Goal: Task Accomplishment & Management: Complete application form

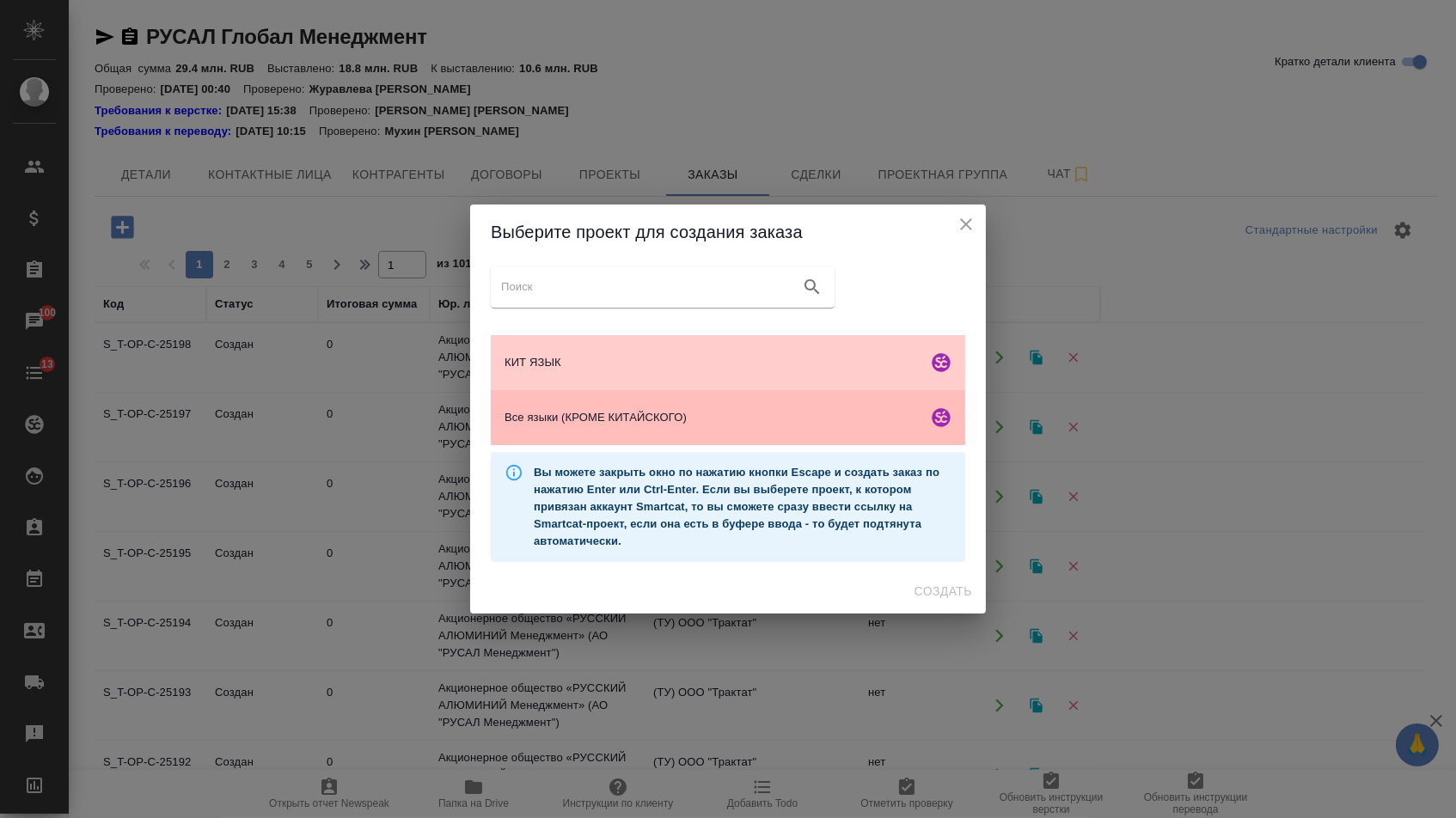
click at [608, 421] on span "Все языки (КРОМЕ КИТАЙСКОГО)" at bounding box center [712, 418] width 416 height 17
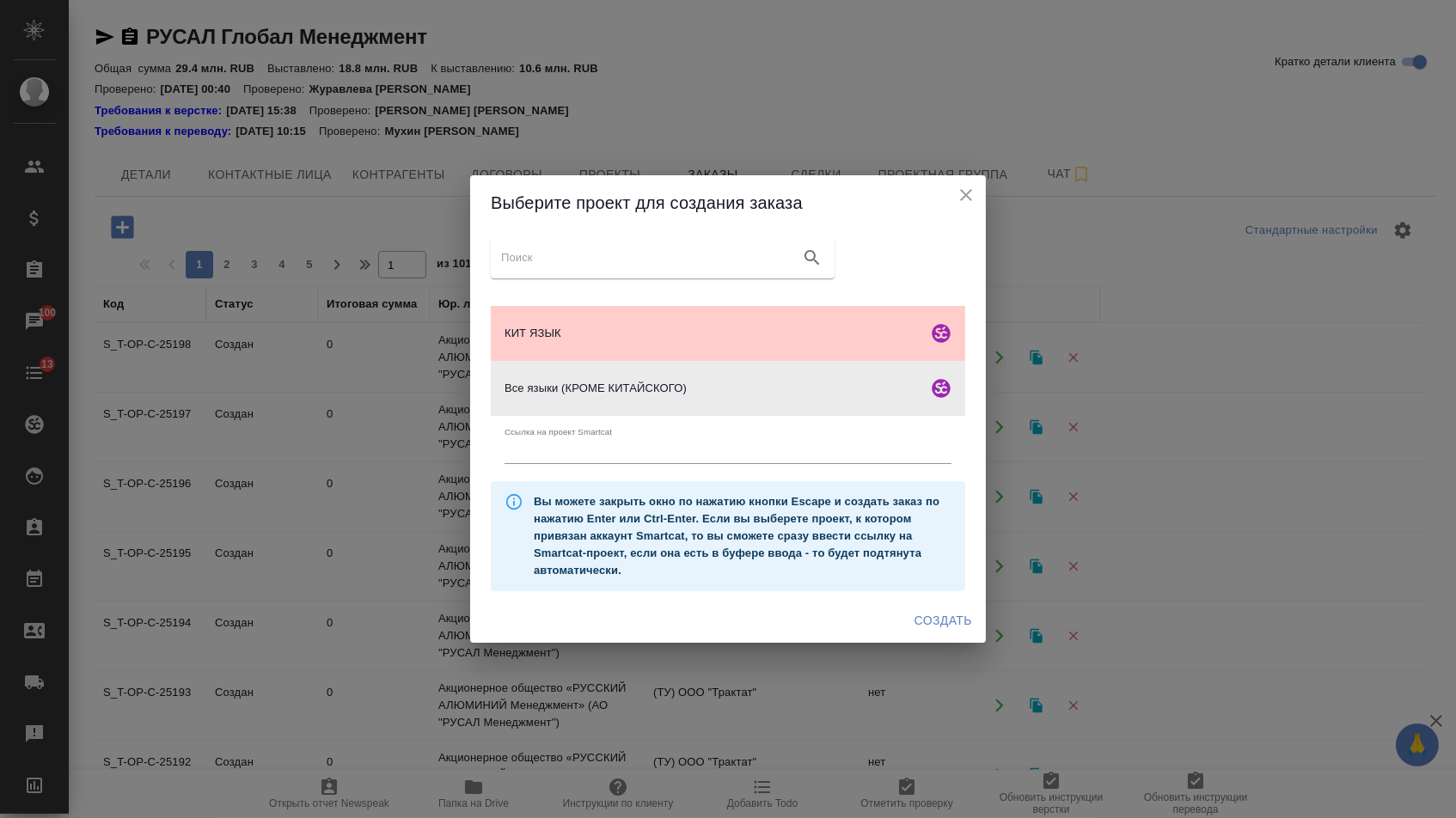
click at [954, 625] on span "Создать" at bounding box center [943, 621] width 57 height 22
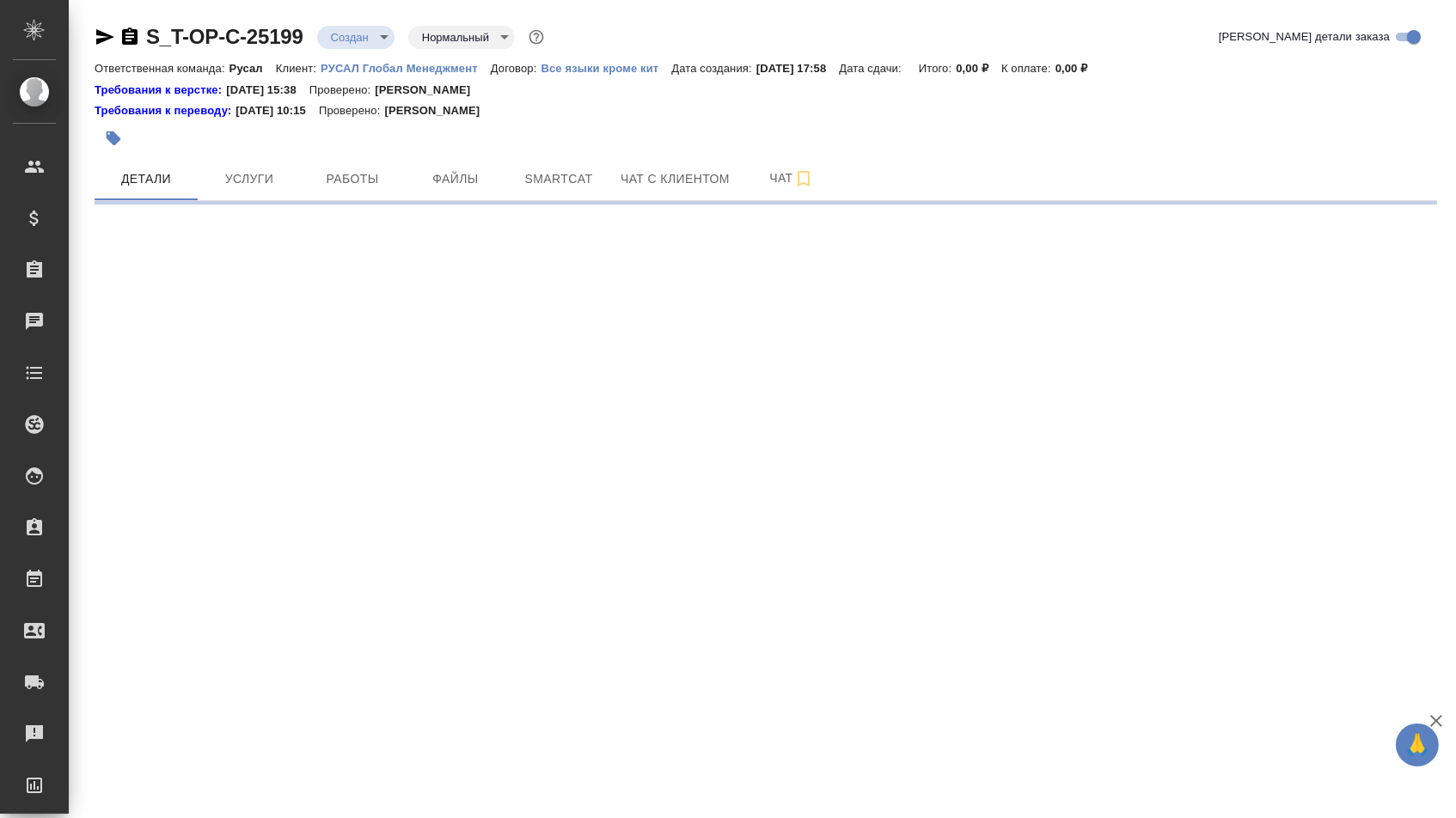
select select "RU"
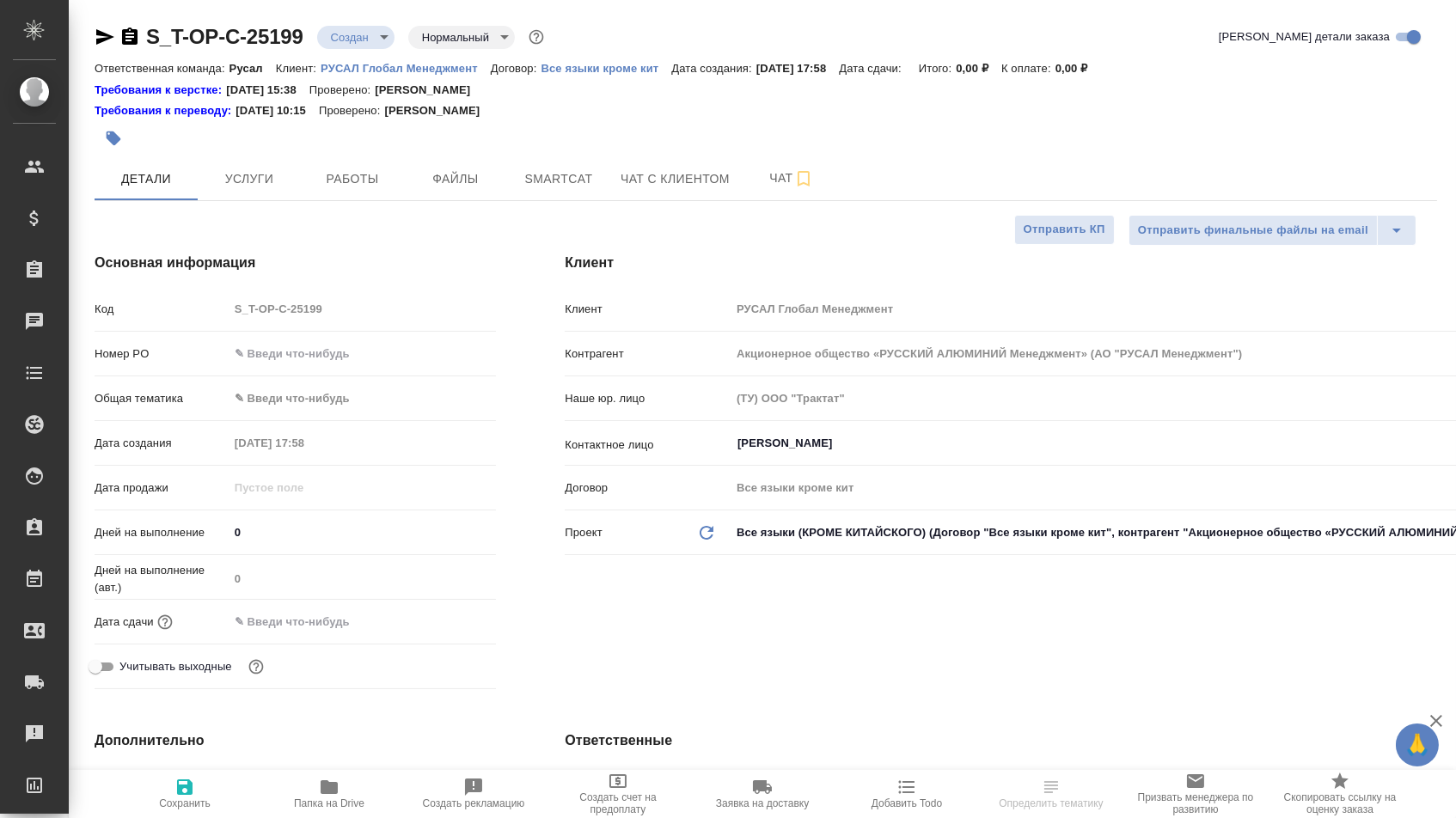
type input "Авдеенко Кирилл"
type textarea "x"
click at [328, 362] on input "text" at bounding box center [363, 353] width 268 height 25
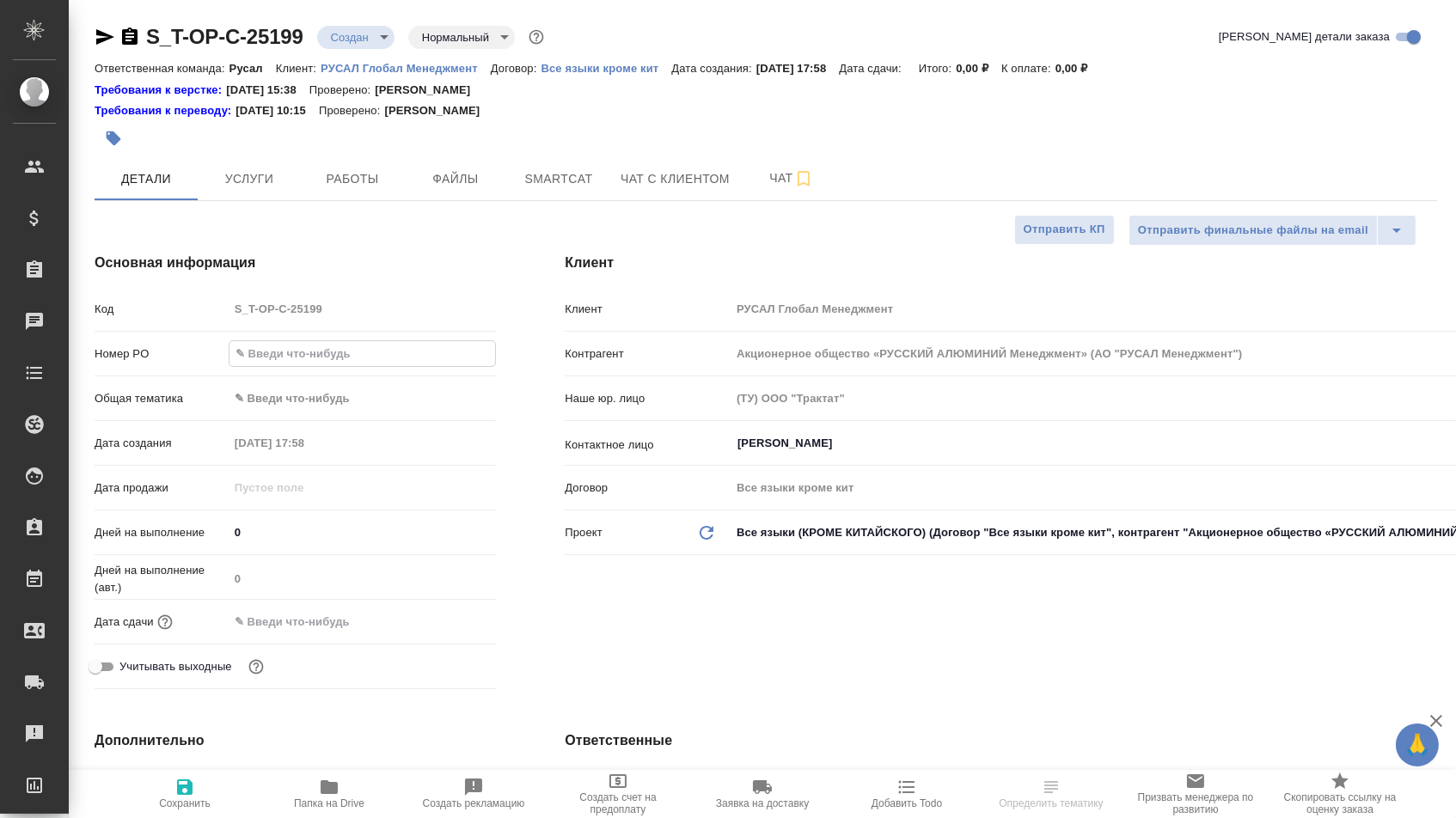
type textarea "x"
paste input "очно Москва"
type input "очно Москва"
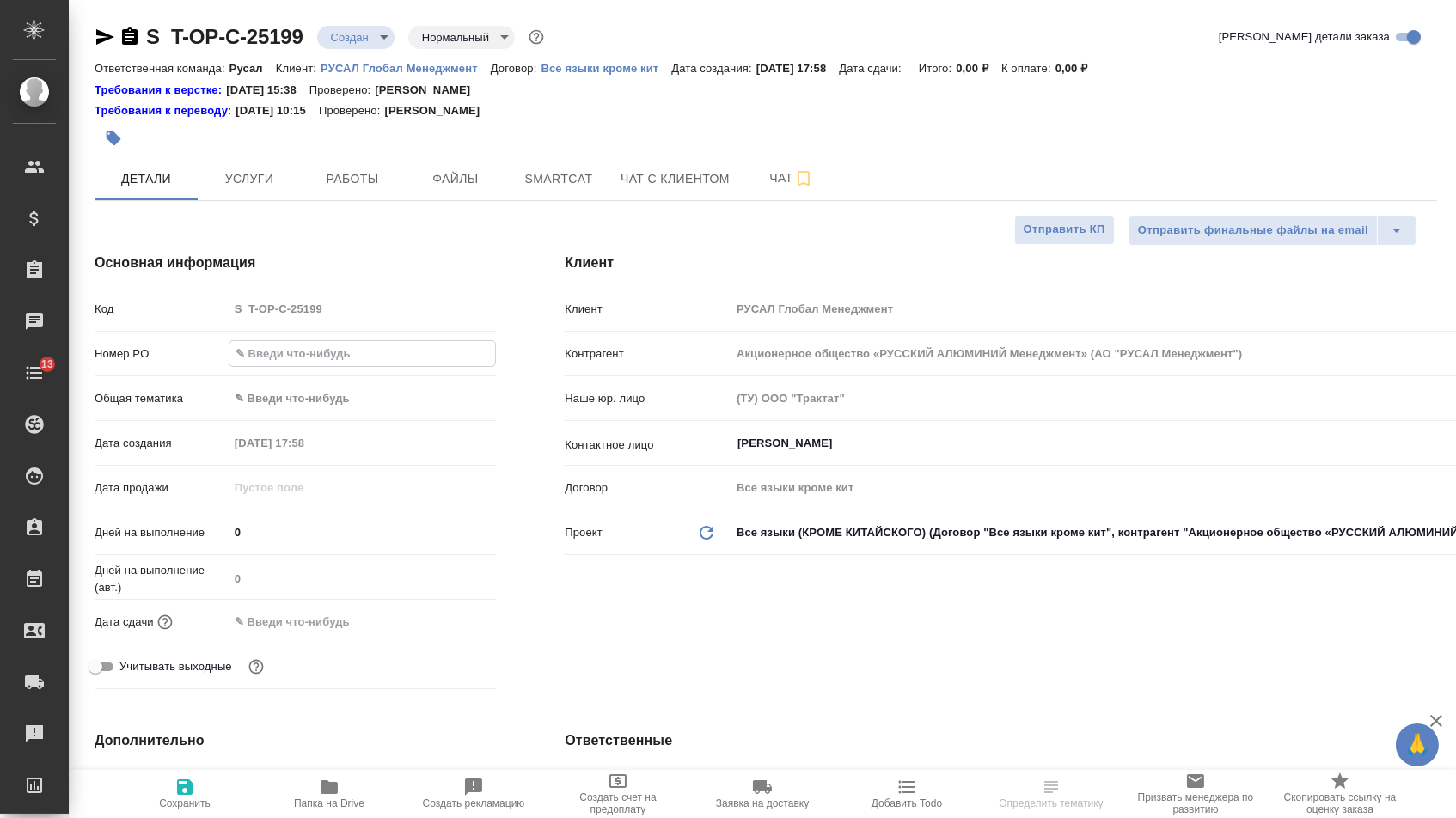
type textarea "x"
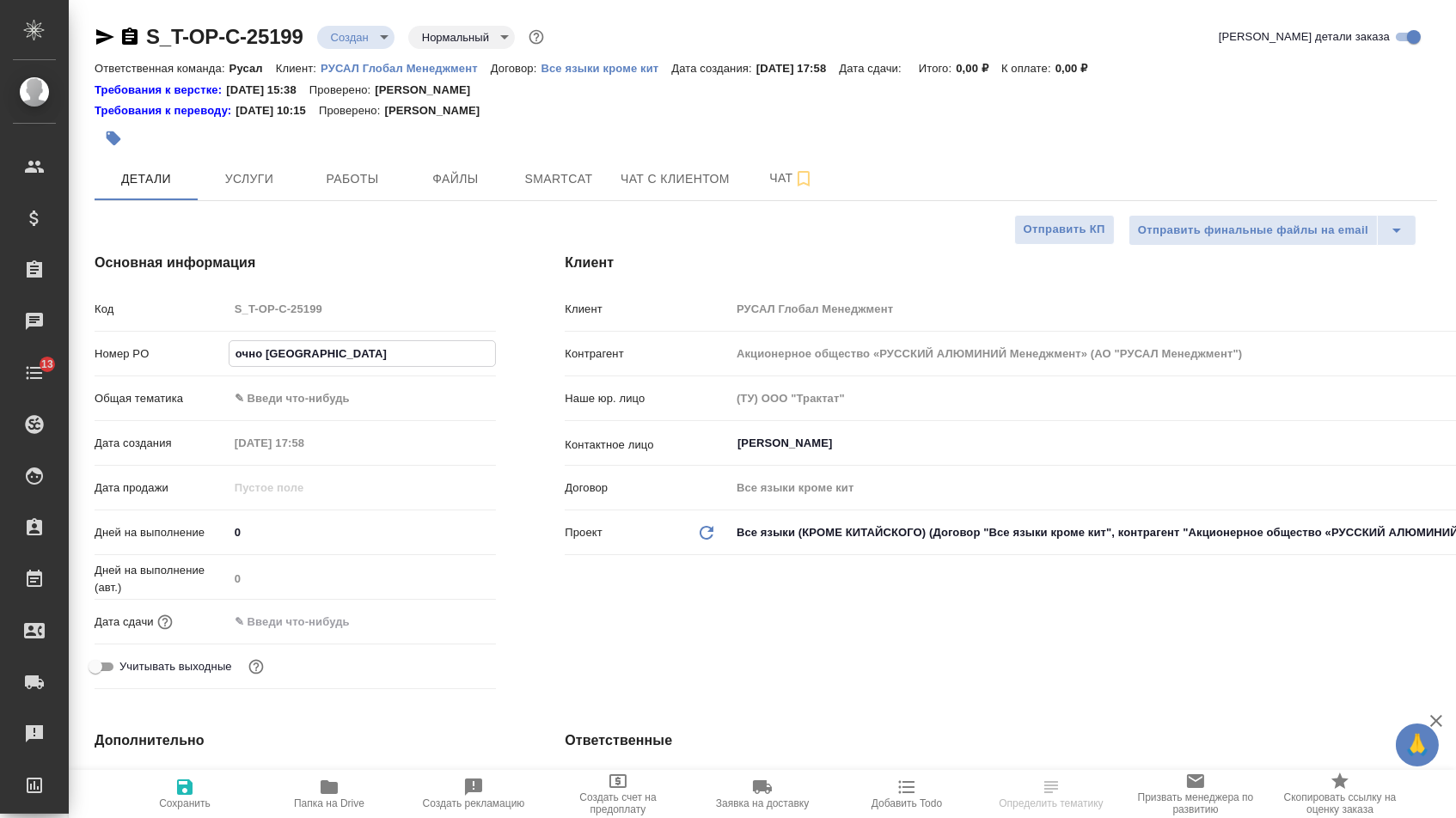
type textarea "x"
type input "о"
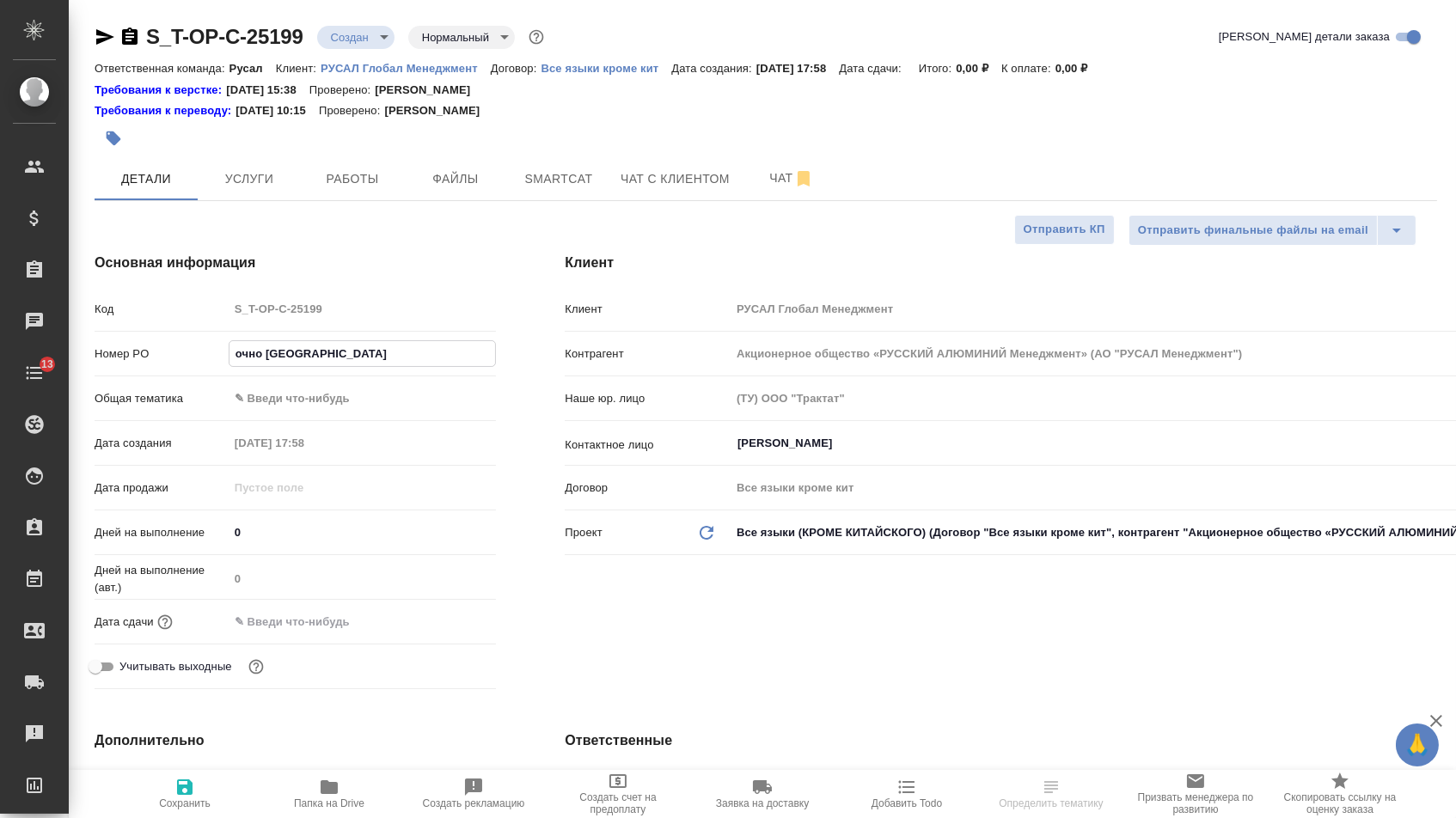
type textarea "x"
type input "от"
type textarea "x"
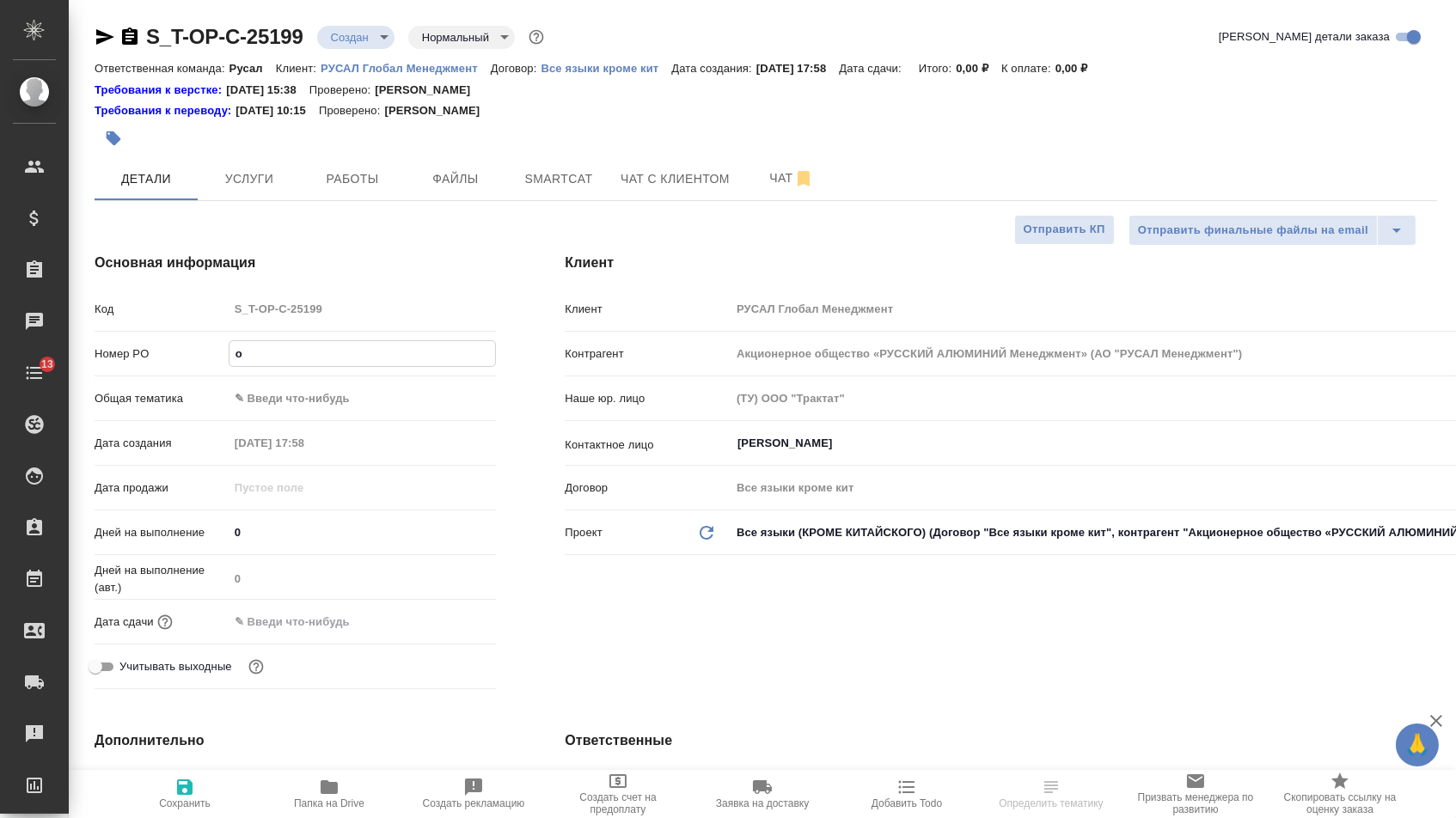
type textarea "x"
type input "от"
type textarea "x"
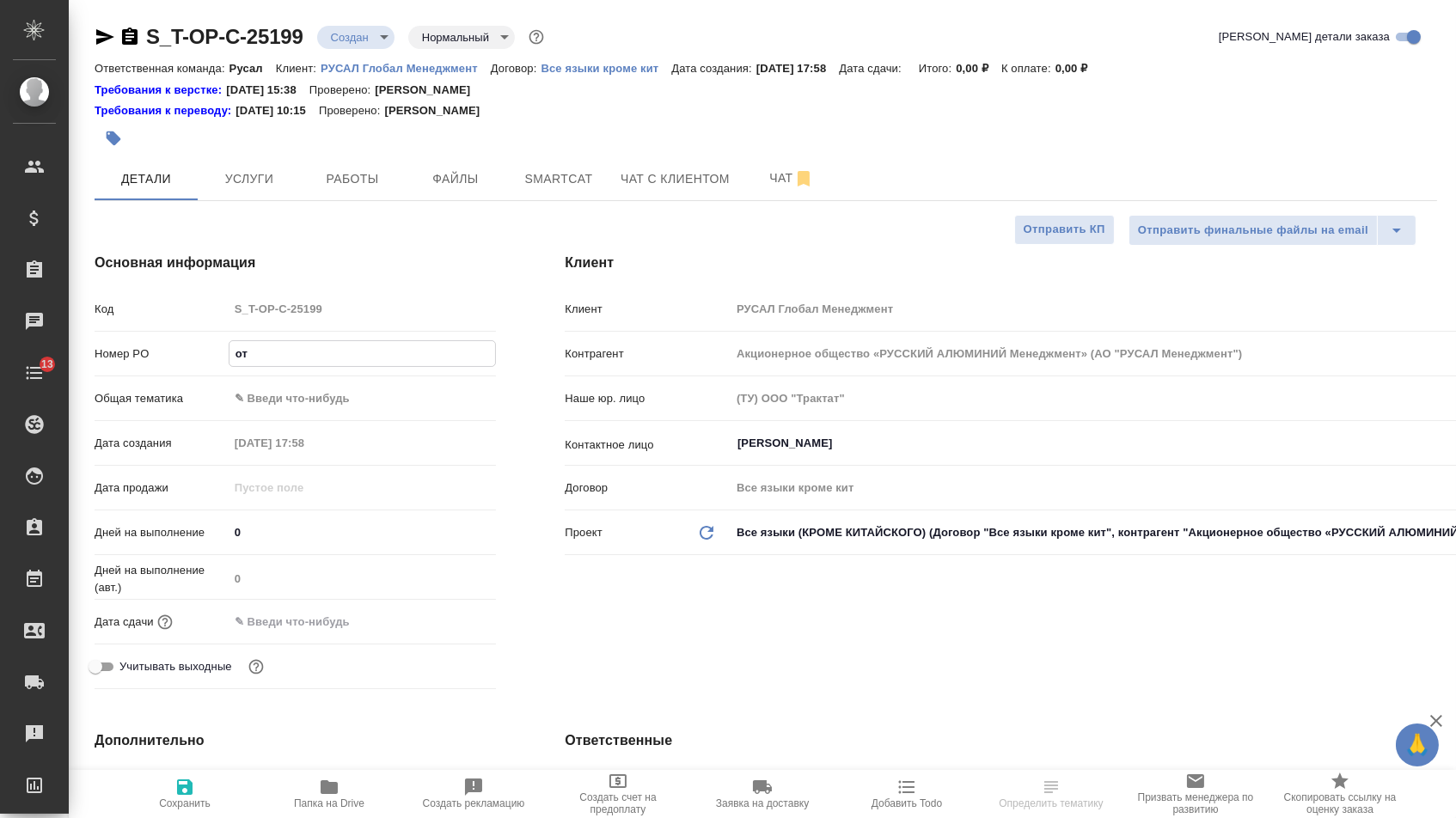
type textarea "x"
type input "от И"
type textarea "x"
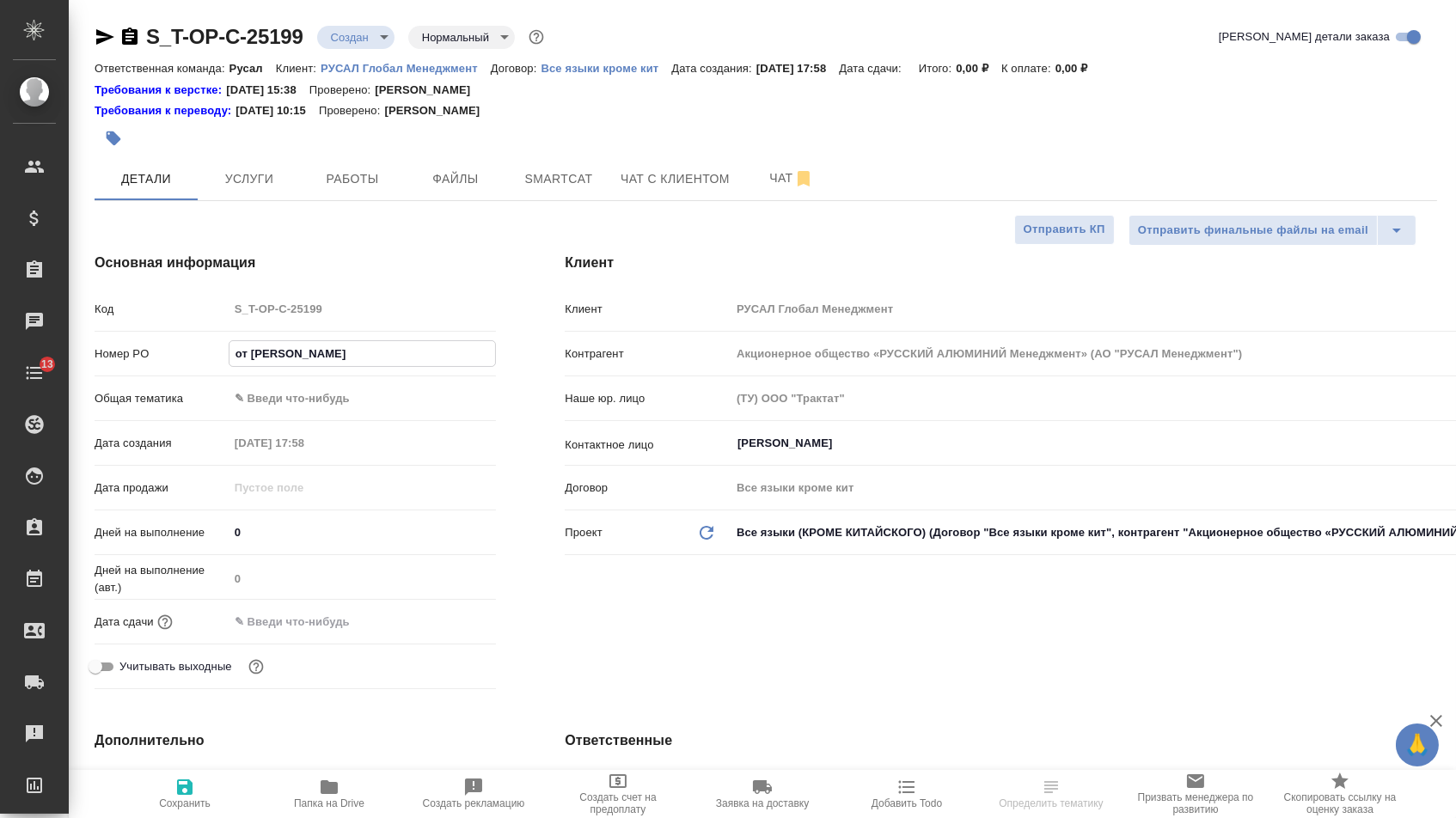
type input "от Ис"
type textarea "x"
type input "от Иса"
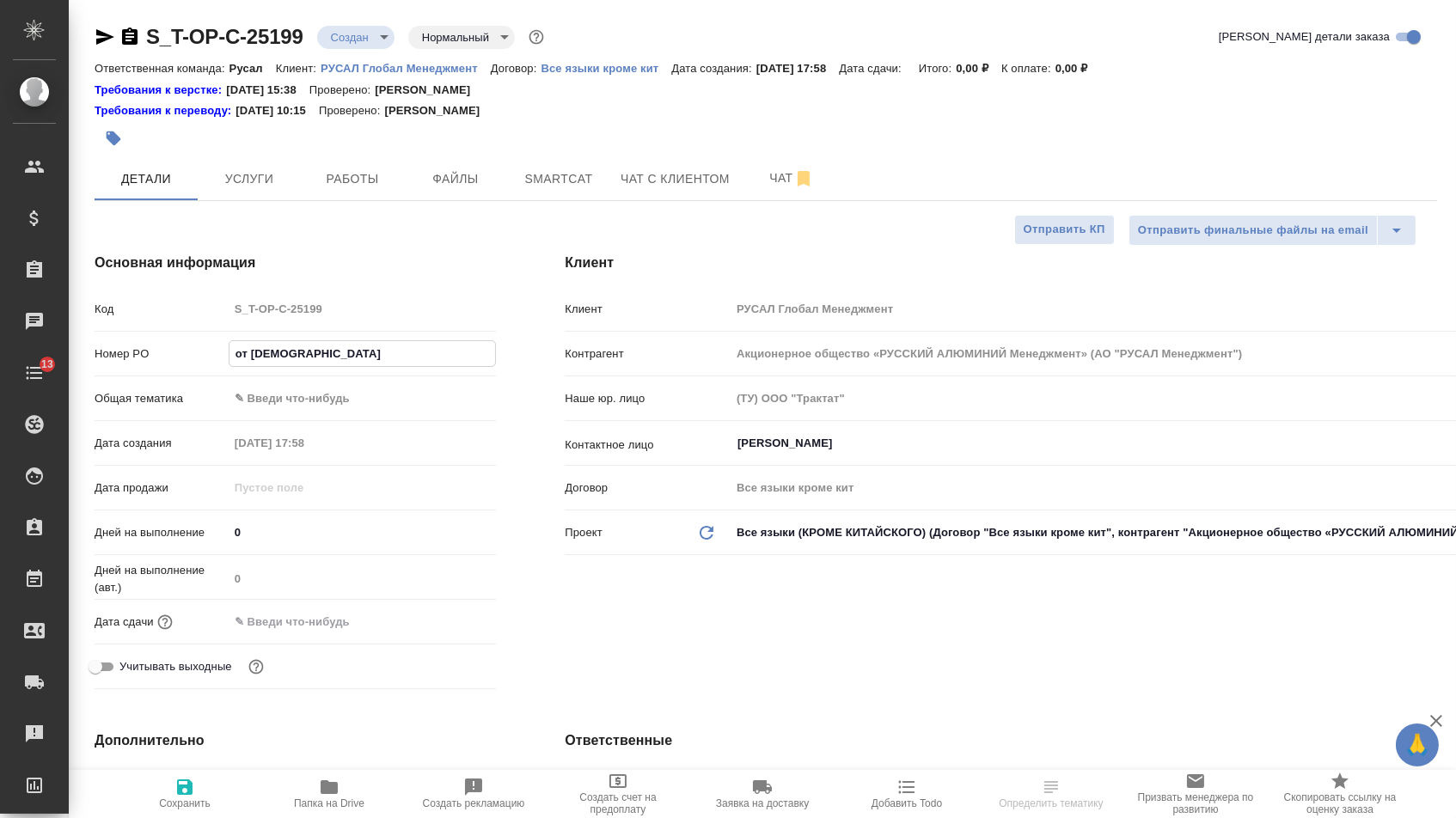
type textarea "x"
type input "от Исае"
type textarea "x"
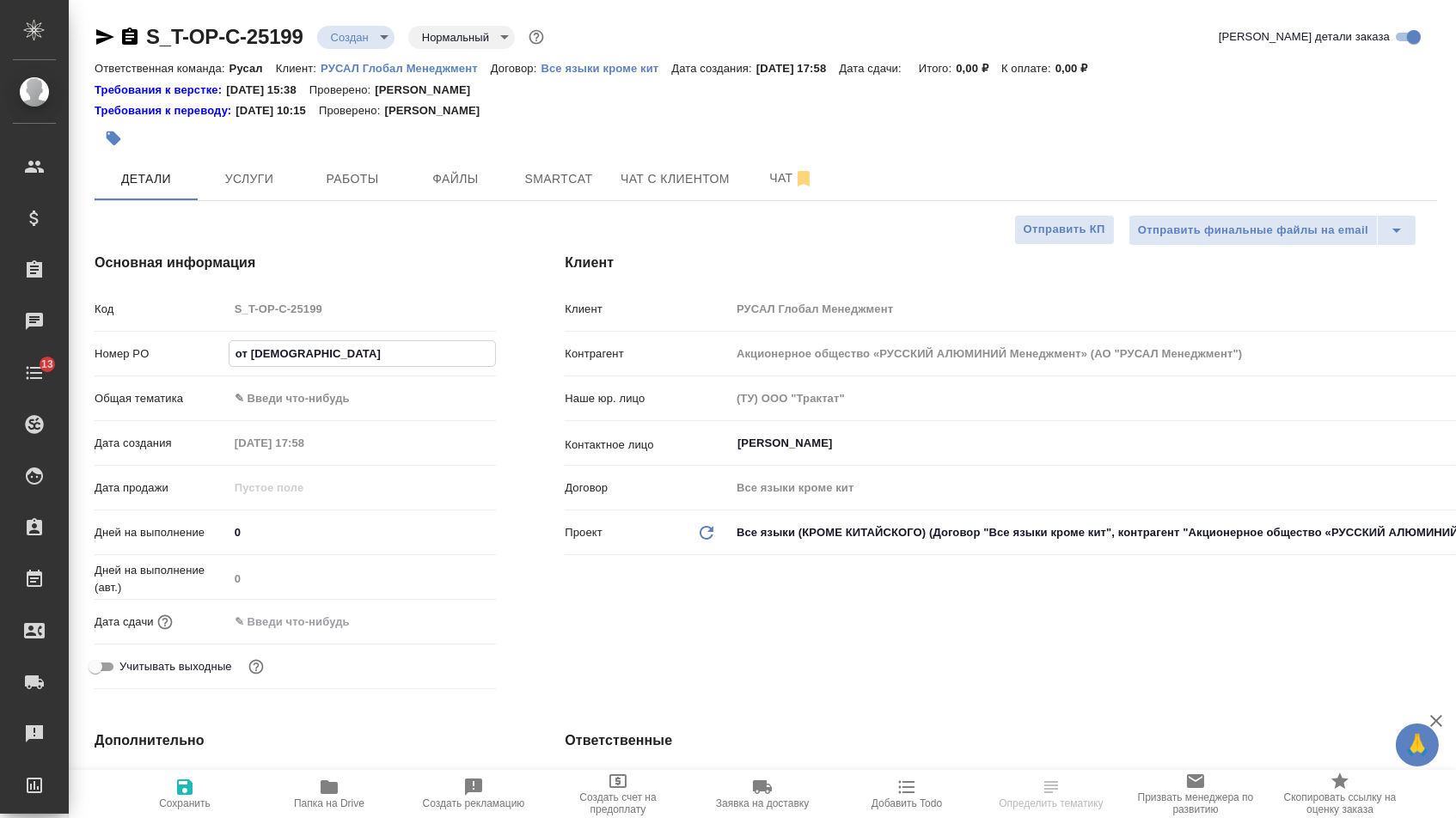
type textarea "x"
type input "от Исаев"
type textarea "x"
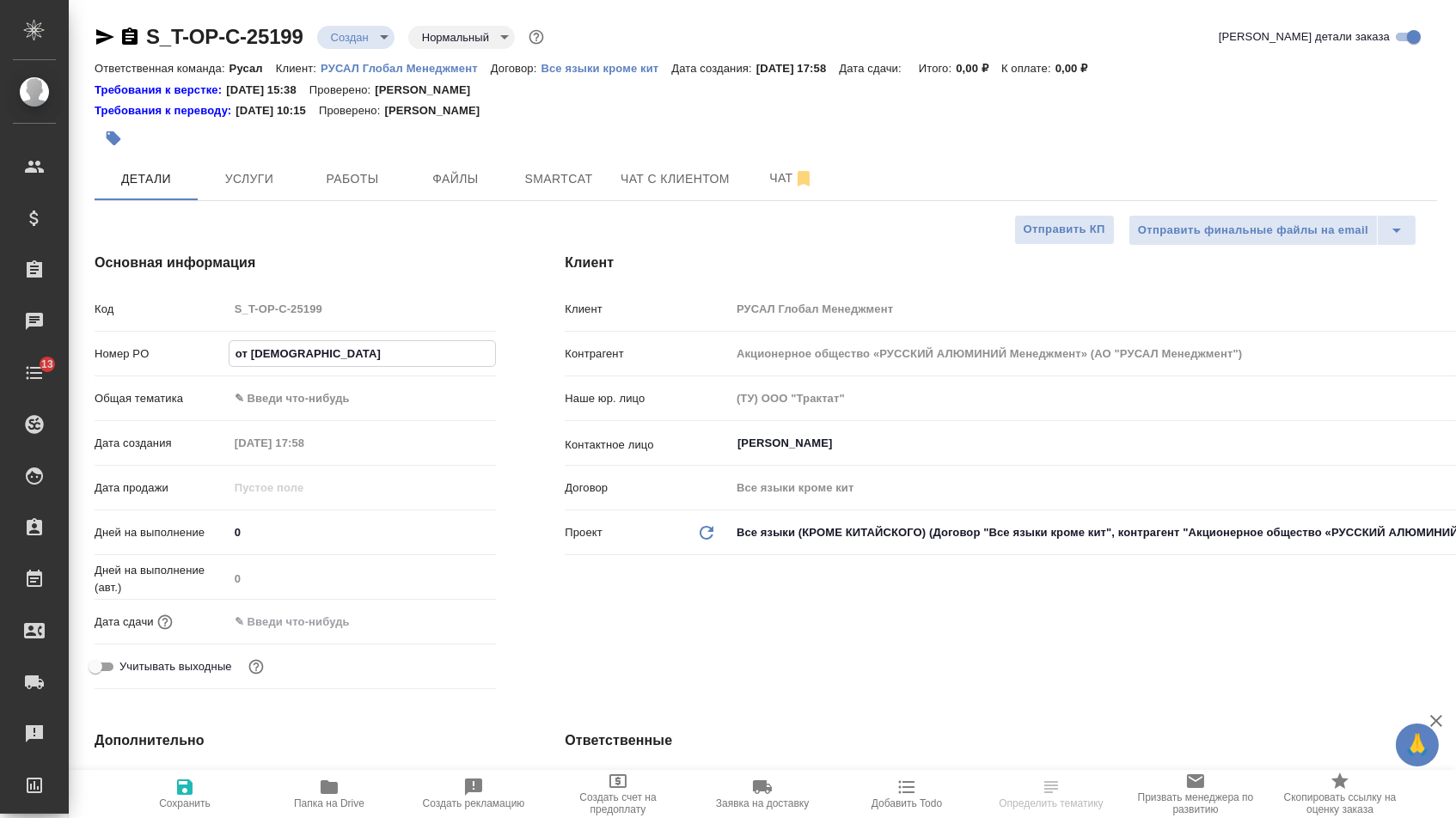
type textarea "x"
type input "от Исаева"
type textarea "x"
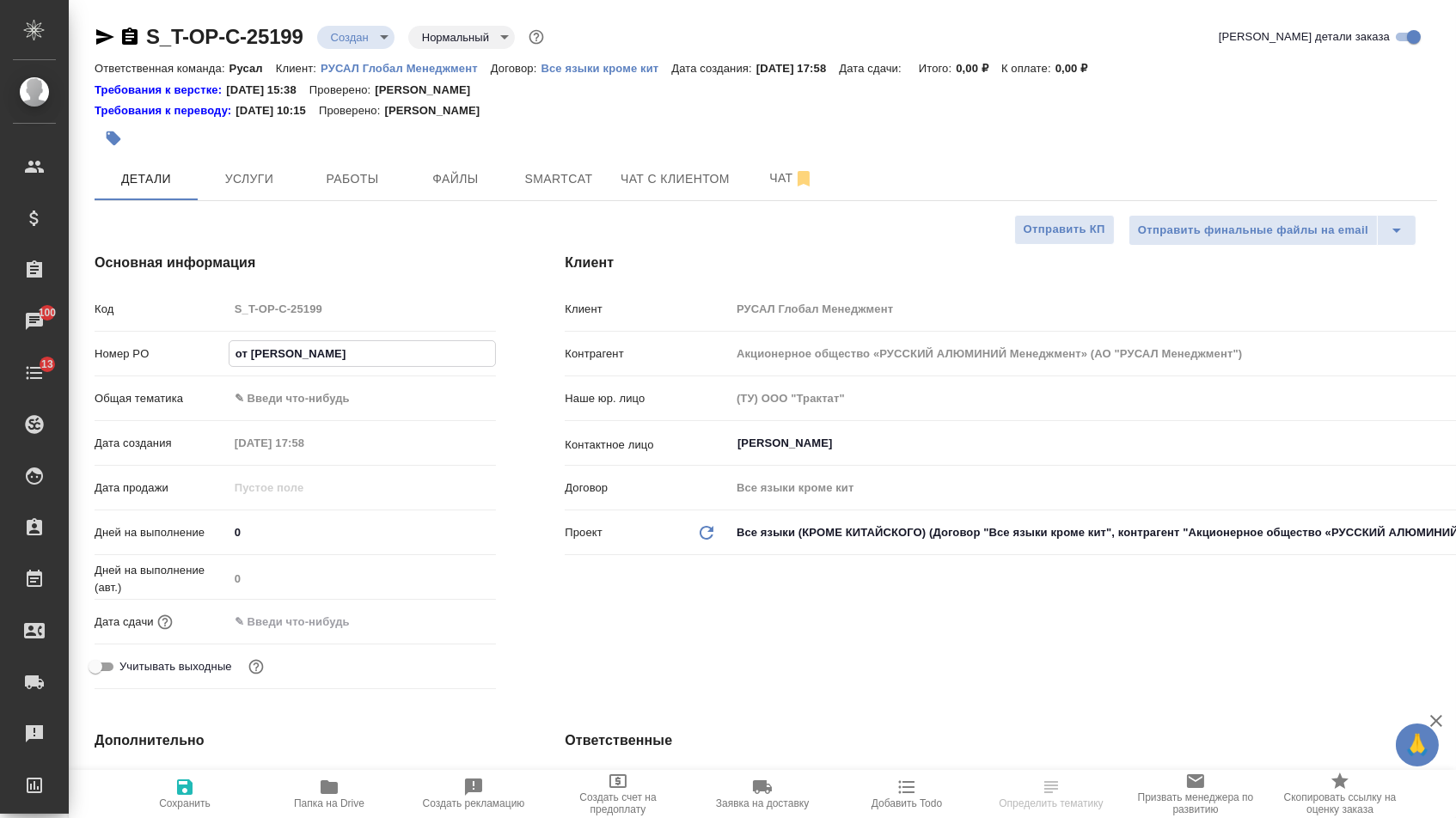
type input "от Исаева_"
type textarea "x"
type input "от Исаева_1"
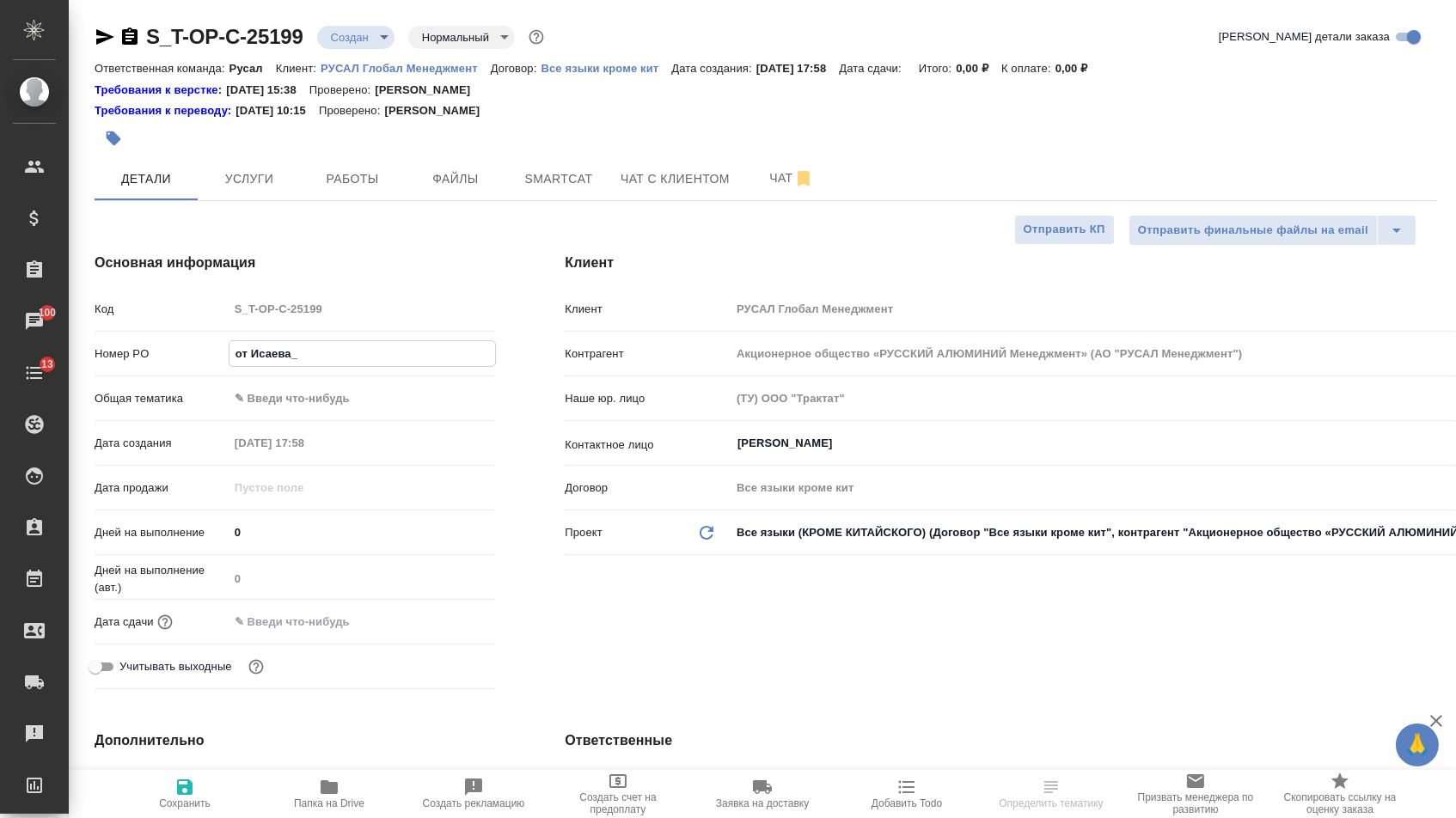
type textarea "x"
type input "от Исаева_18"
type textarea "x"
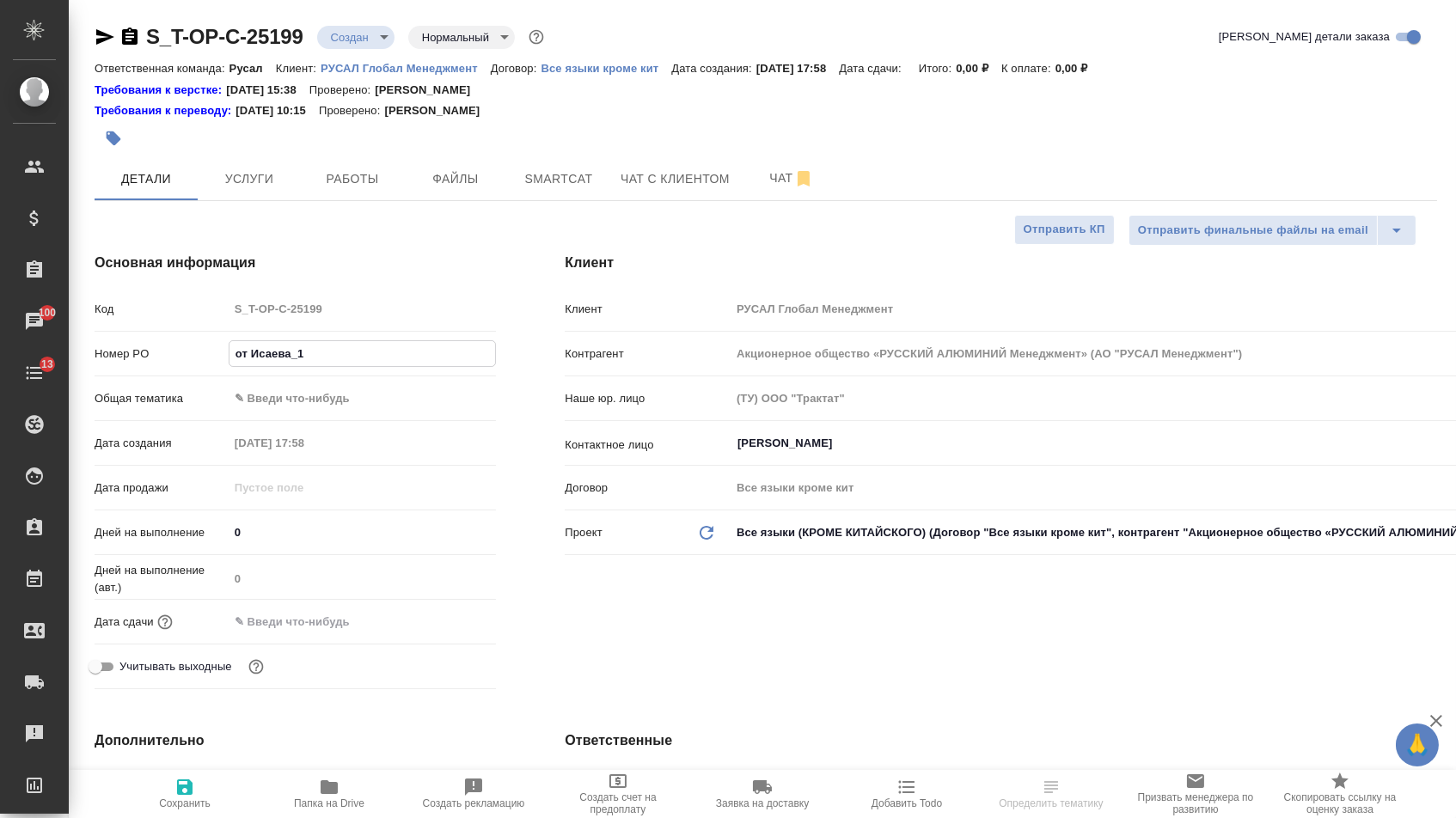
type textarea "x"
type input "от Исаева_1"
type textarea "x"
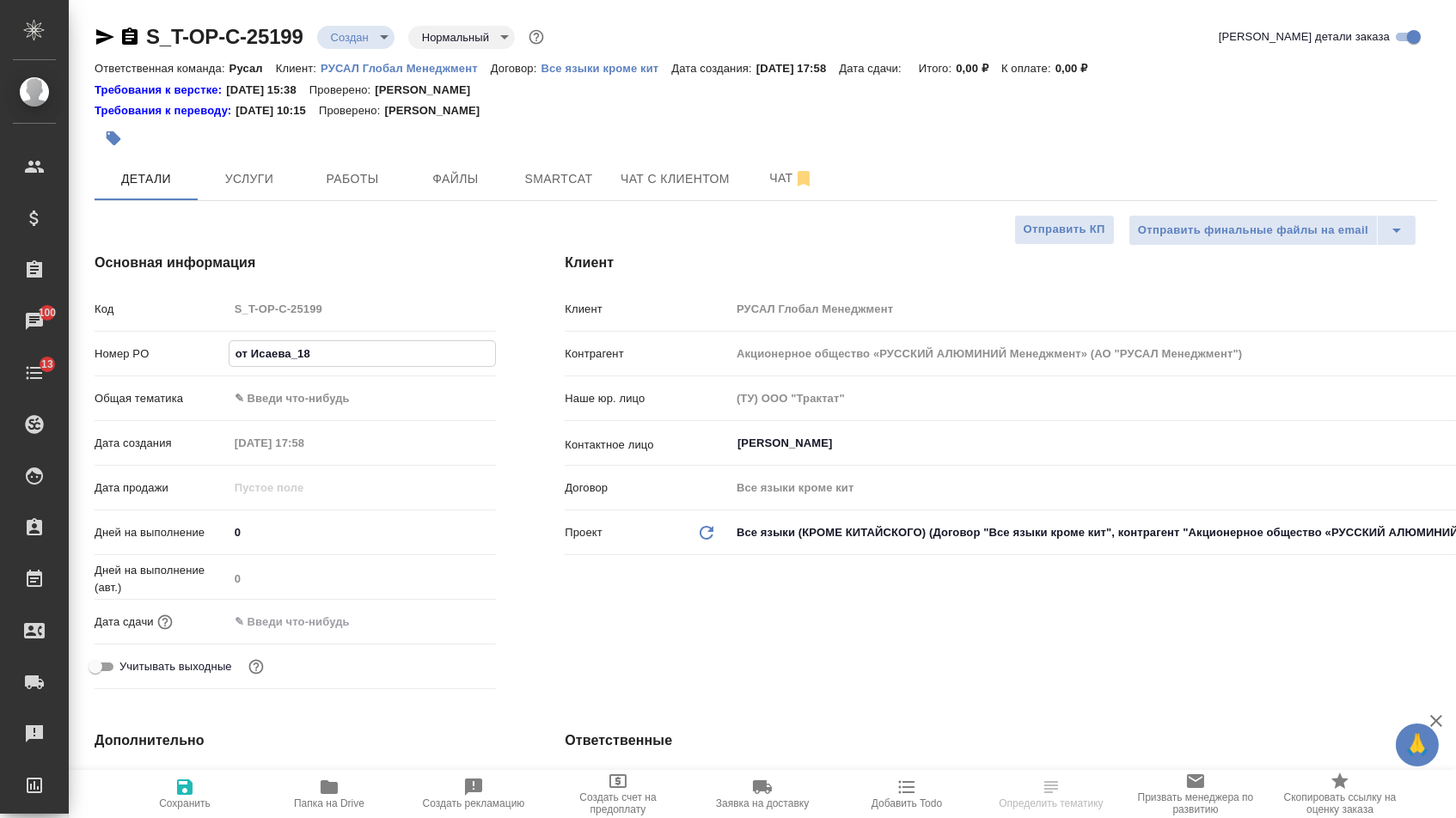
type textarea "x"
type input "от Исаева_19"
type textarea "x"
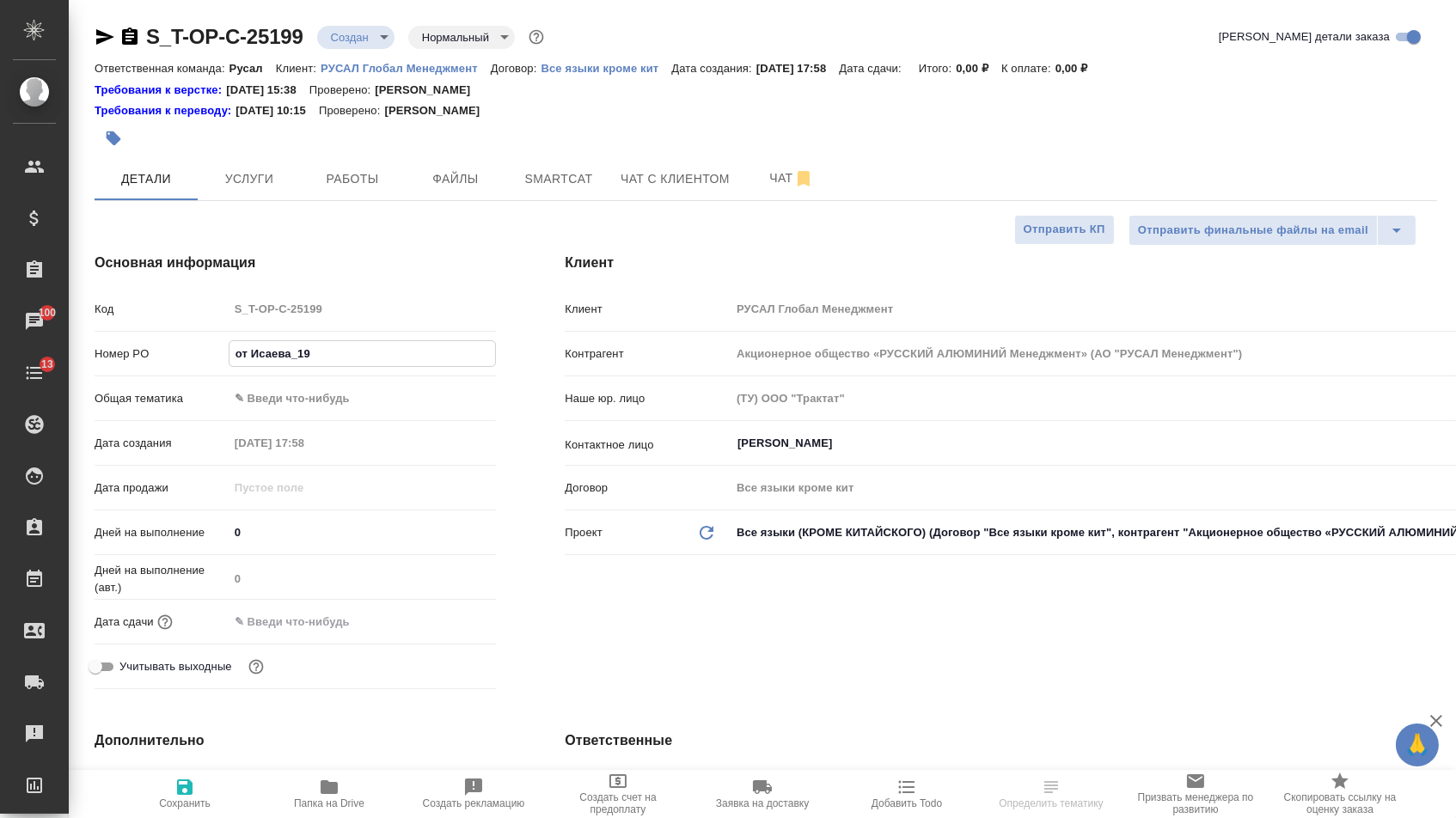
type input "от Исаева_19ю"
type textarea "x"
type input "от Исаева_19ю0"
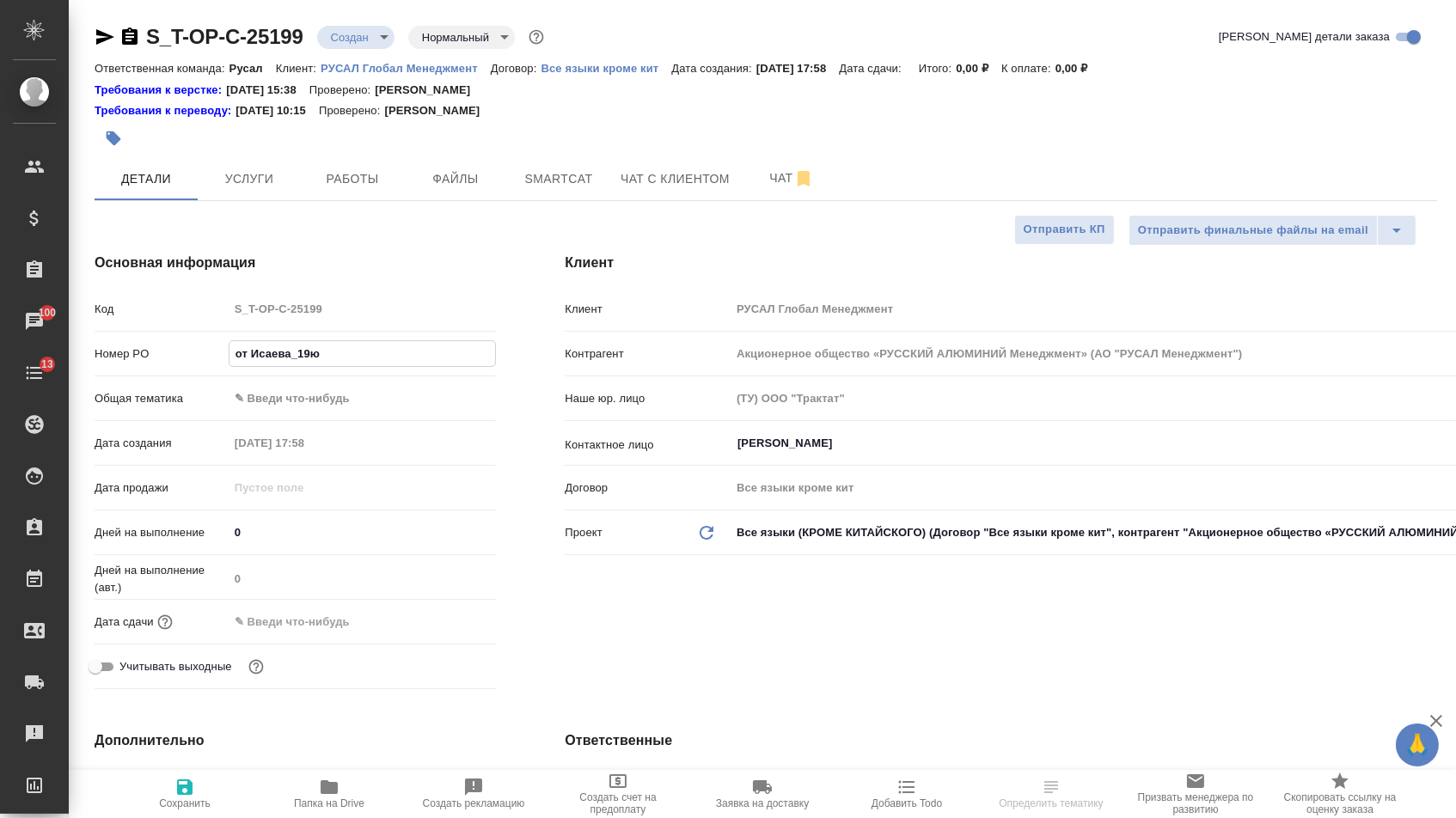
type textarea "x"
type input "от Исаева_19ю"
type textarea "x"
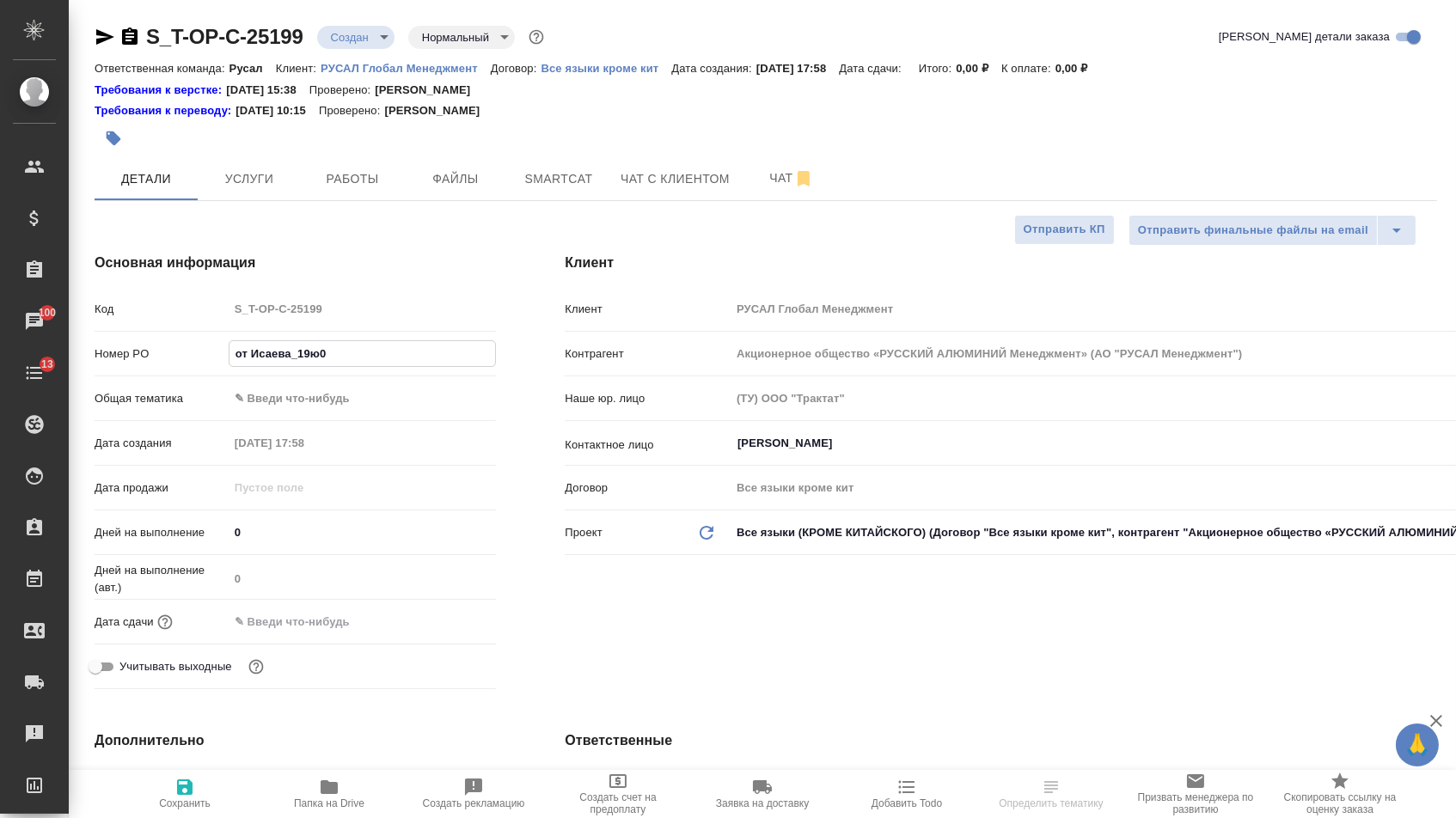
type textarea "x"
type input "от Исаева_19"
type textarea "x"
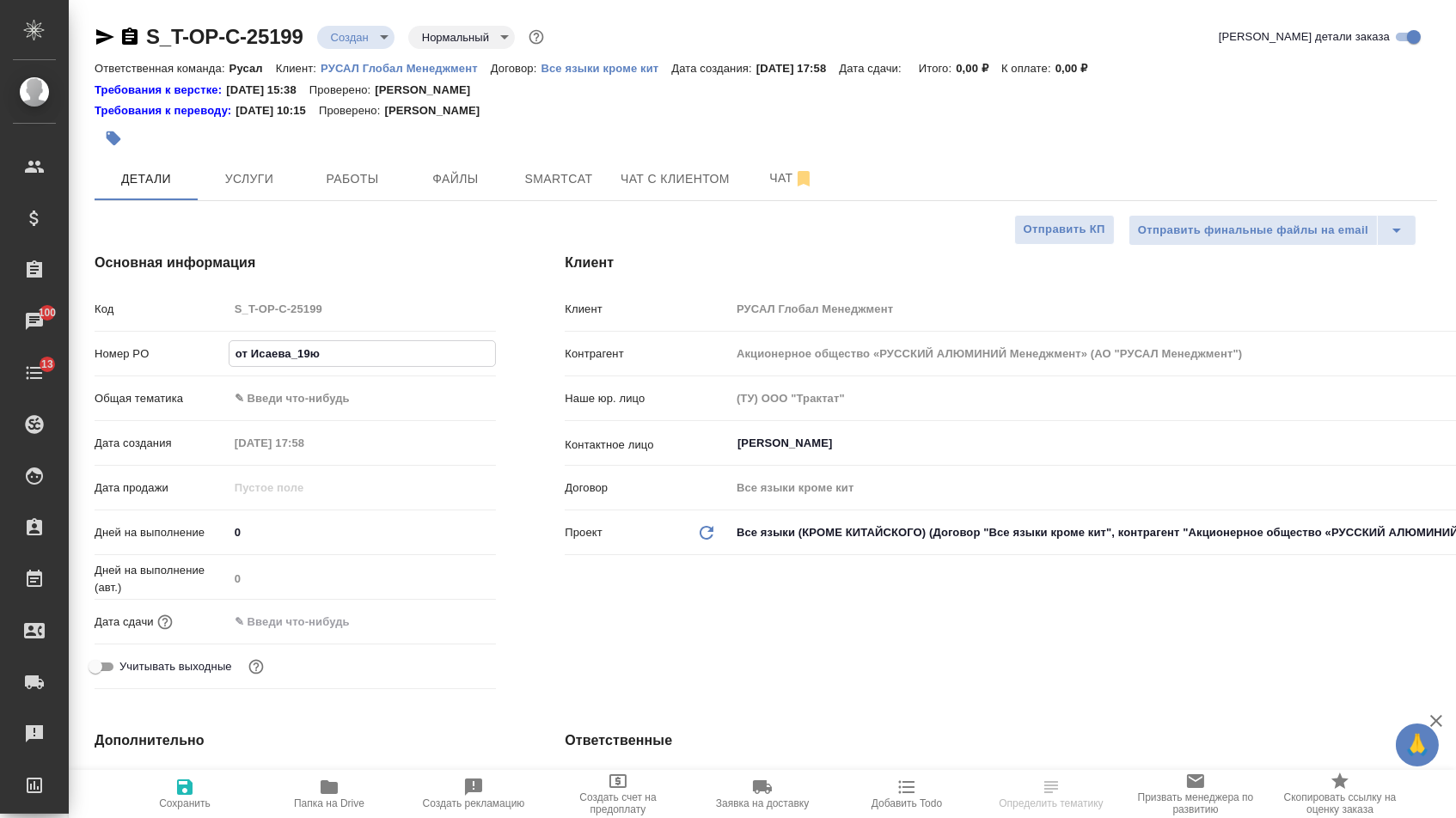
type textarea "x"
type input "от Исаева_19."
type textarea "x"
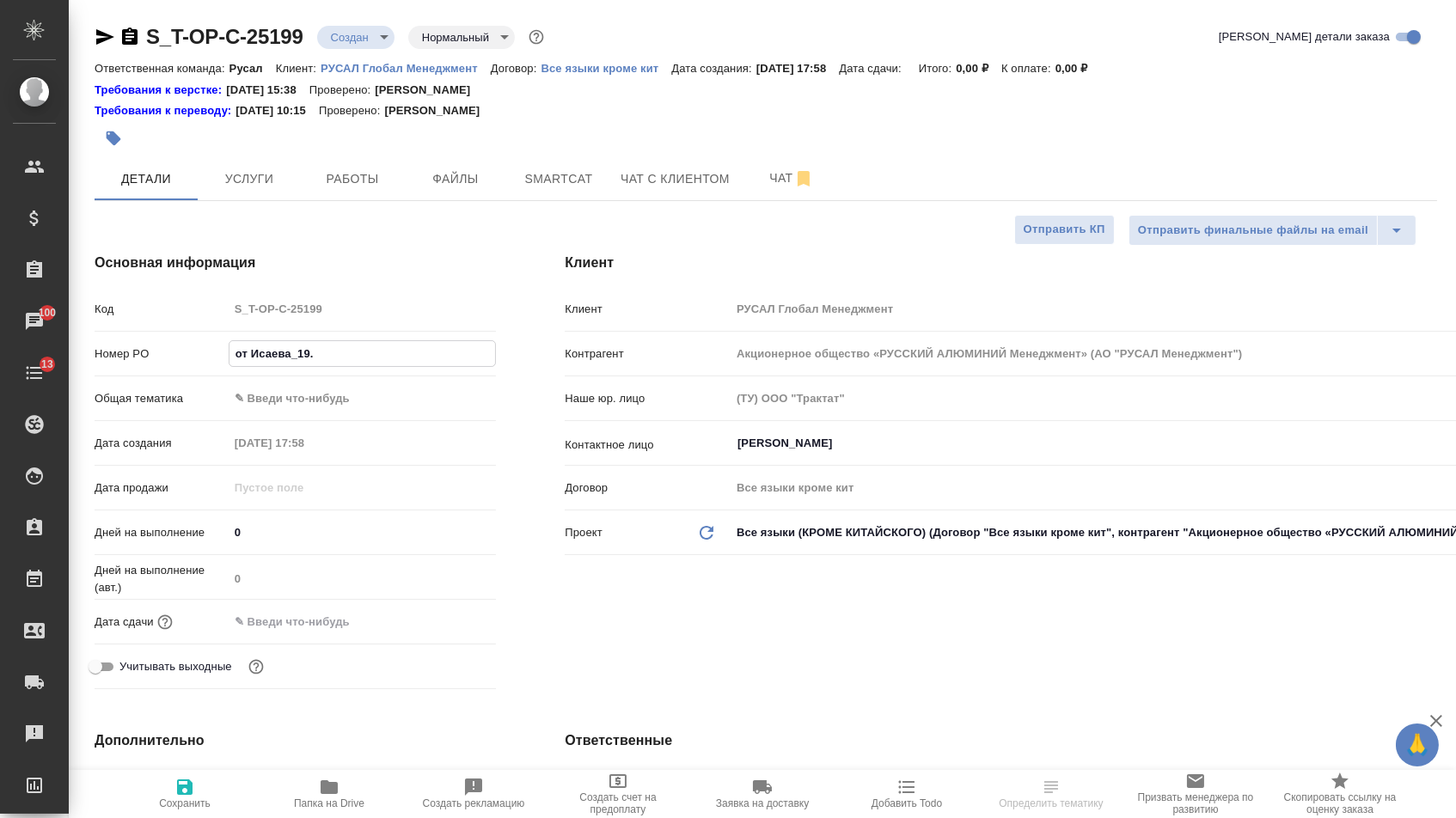
type input "от Исаева_19.0"
type textarea "x"
type input "от Исаева_19.09"
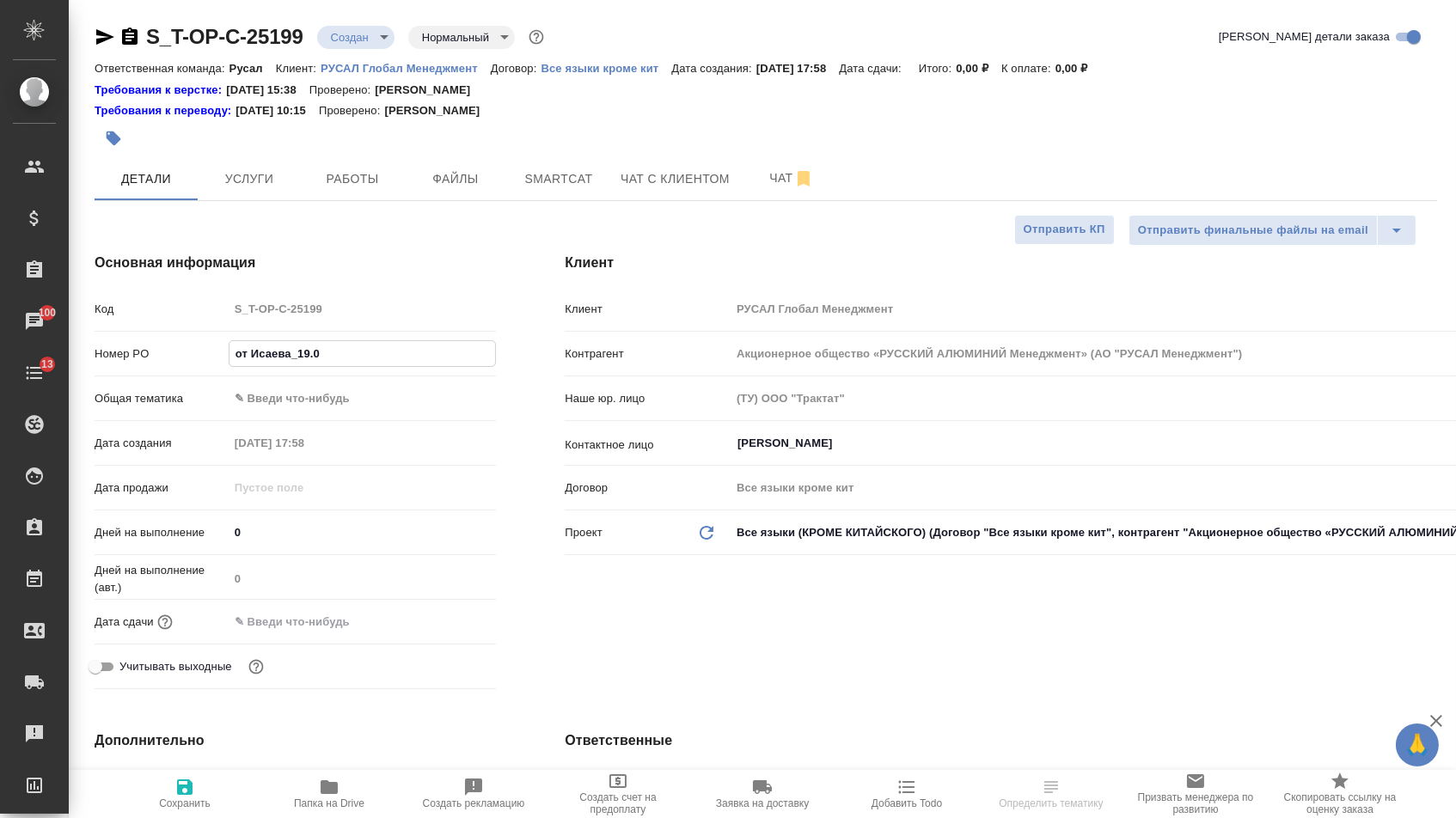
type textarea "x"
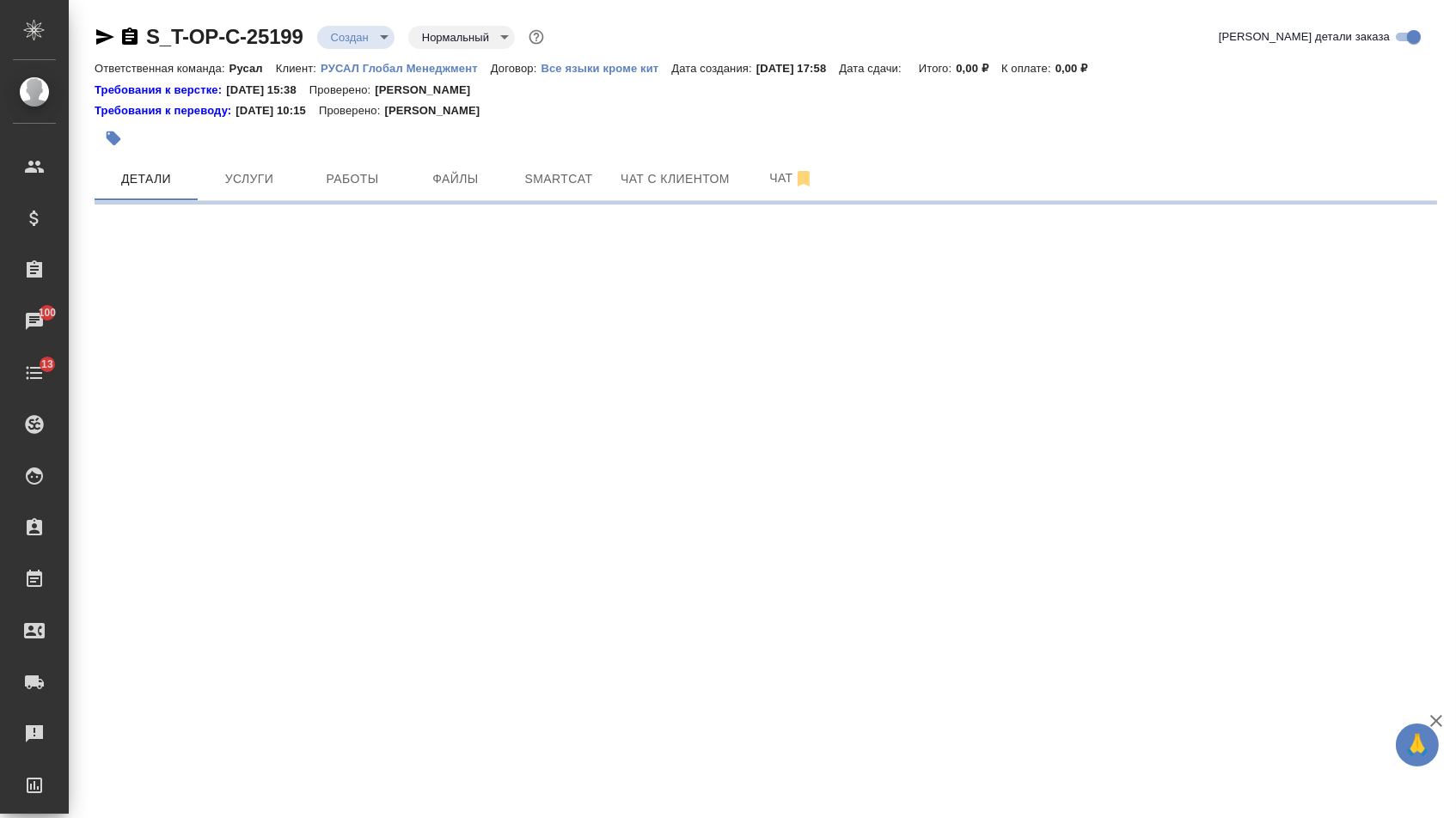
click at [404, 402] on div ".cls-1 fill:#fff; AWATERA Menshikova Aleksandra Клиенты Спецификации Заказы 100…" at bounding box center [728, 409] width 1456 height 818
select select "RU"
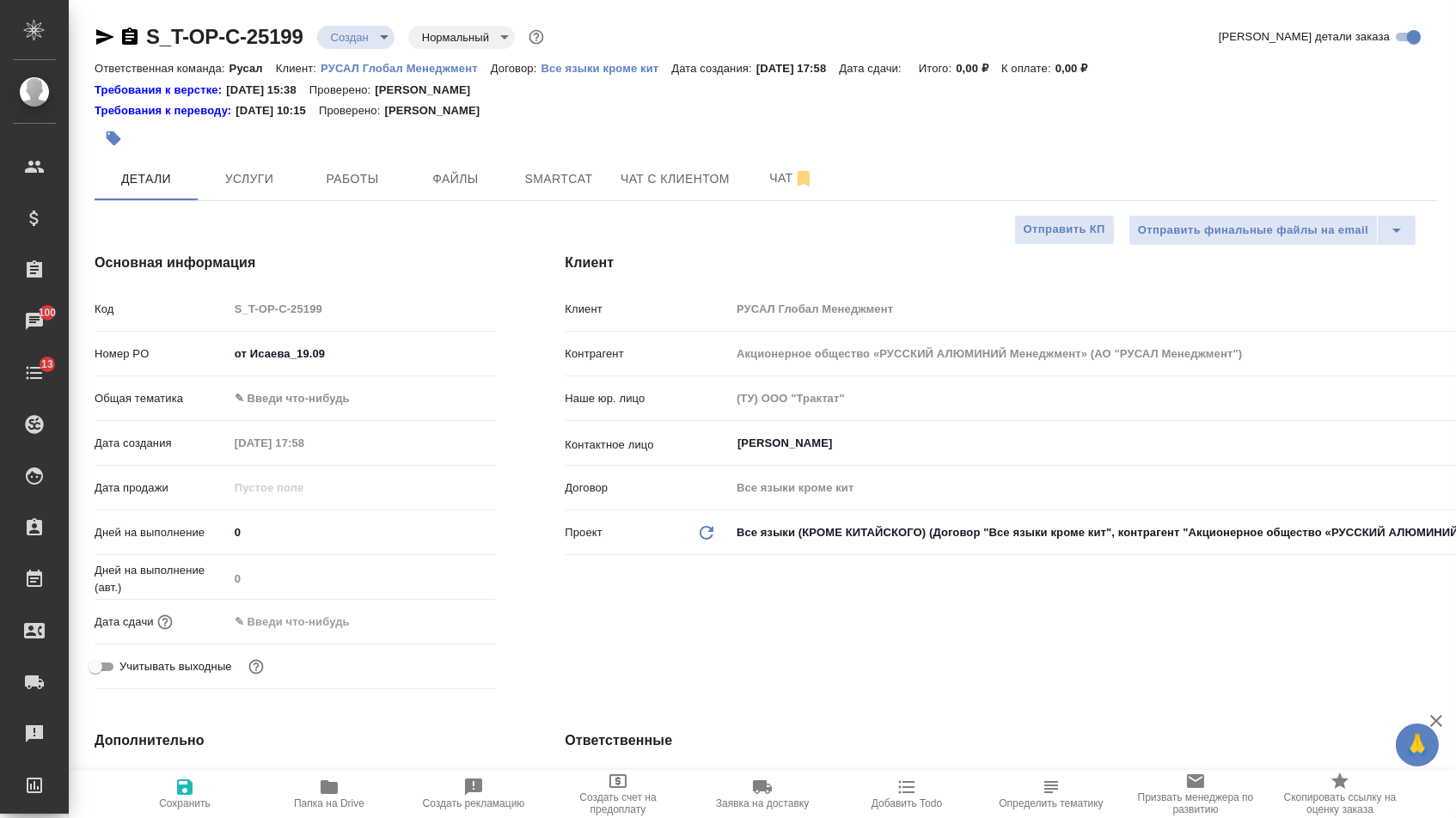
type textarea "x"
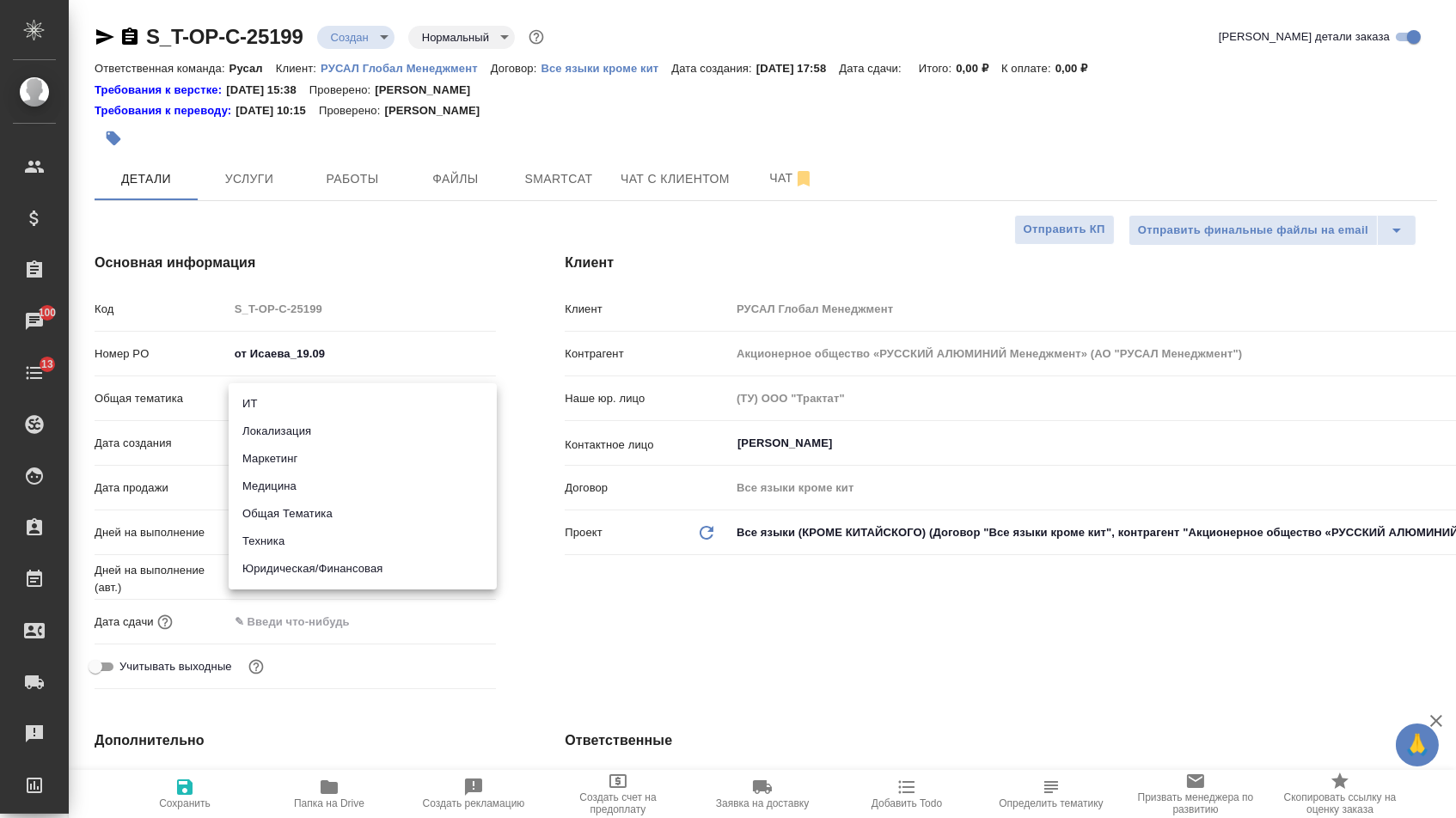
click at [359, 414] on body "🙏 .cls-1 fill:#fff; AWATERA Menshikova Aleksandra Клиенты Спецификации Заказы 1…" at bounding box center [728, 409] width 1456 height 818
click at [311, 461] on li "Маркетинг" at bounding box center [363, 459] width 268 height 27
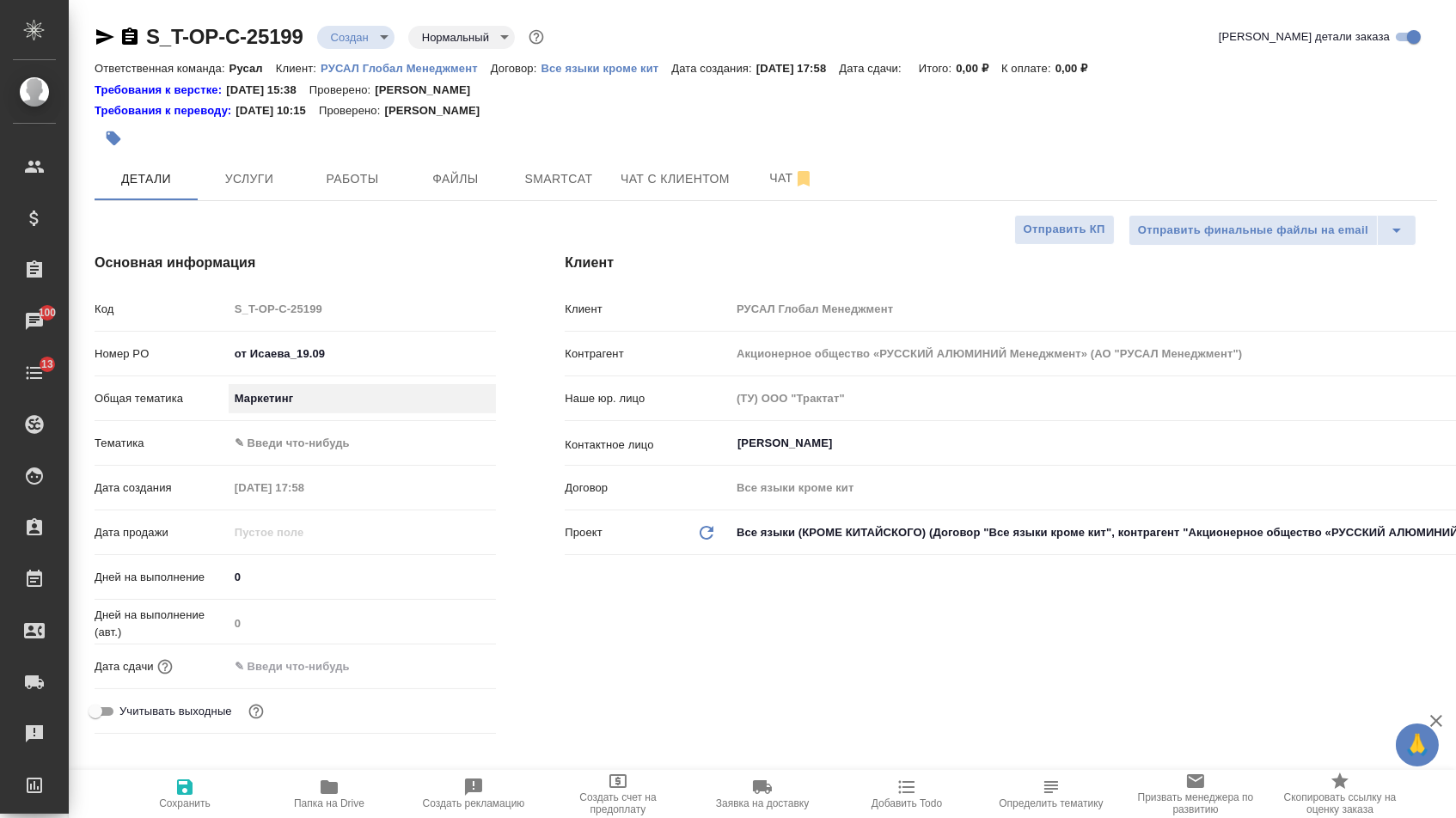
type input "marketing"
type textarea "x"
click at [311, 448] on body "🙏 .cls-1 fill:#fff; AWATERA Menshikova Aleksandra Клиенты Спецификации Заказы 1…" at bounding box center [728, 409] width 1456 height 818
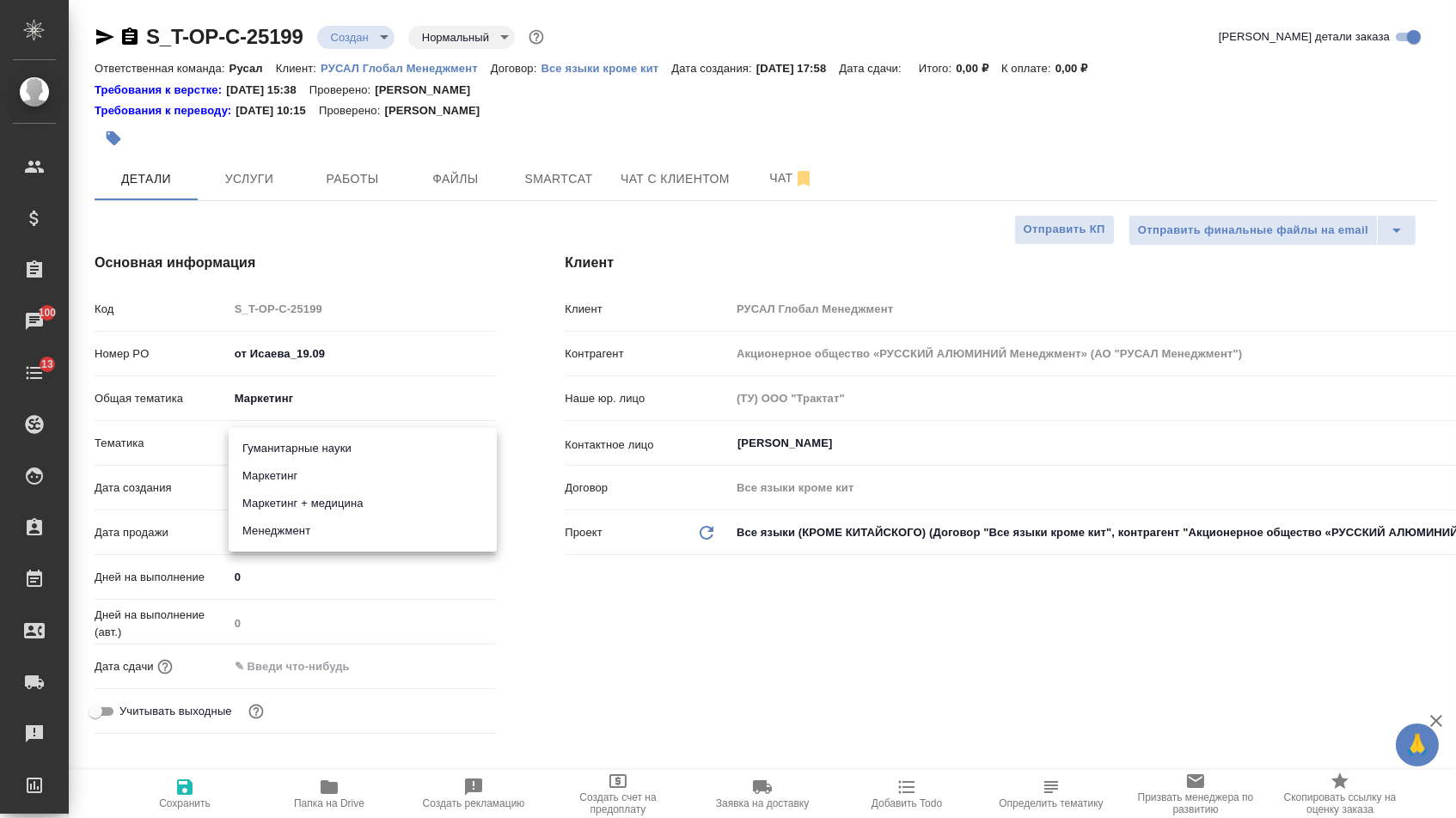
click at [311, 462] on li "Маркетинг" at bounding box center [363, 476] width 268 height 27
type textarea "x"
type input "5a8b8b956a9677013d343d63"
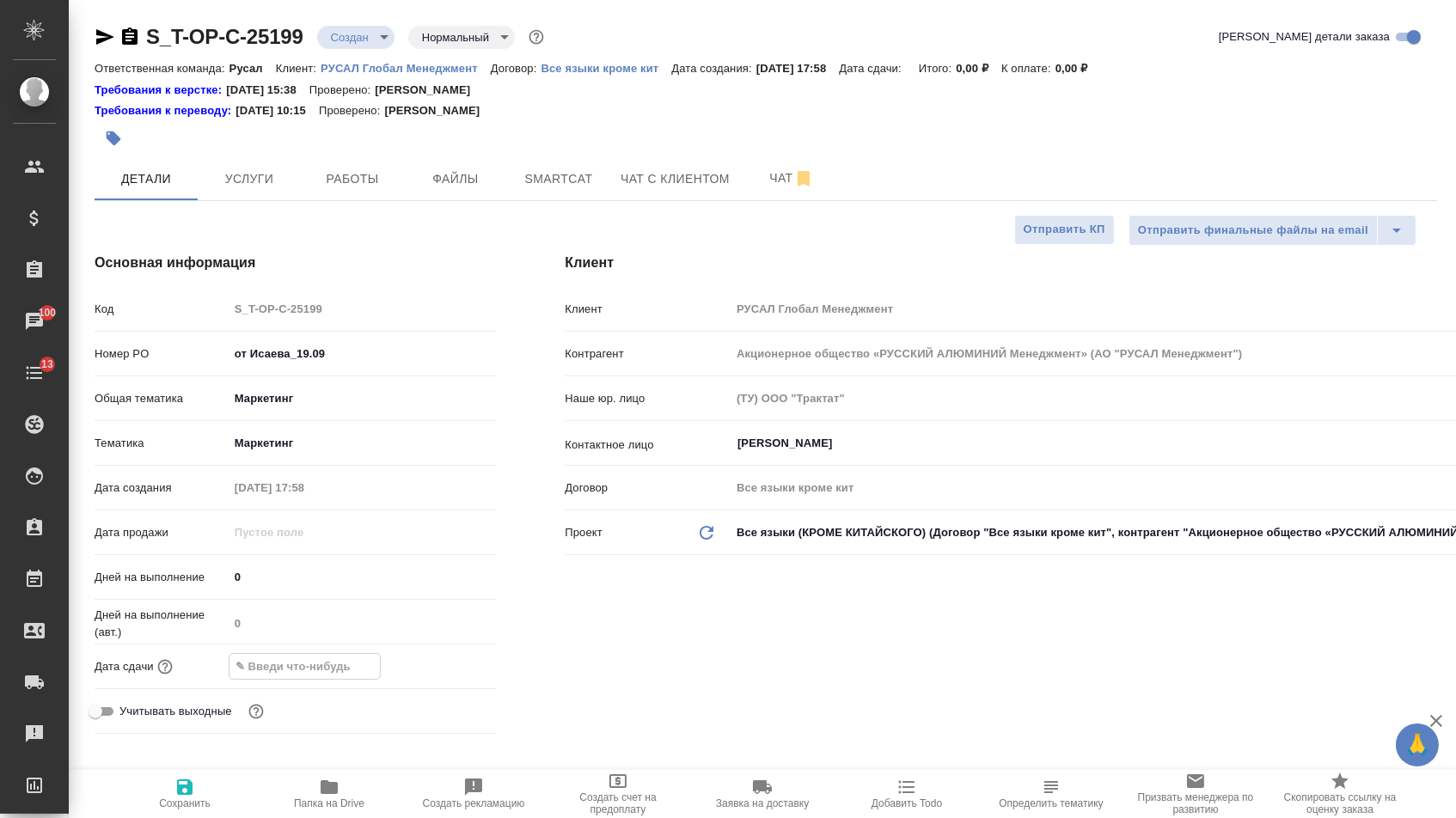
click at [293, 667] on input "text" at bounding box center [305, 666] width 150 height 25
click at [446, 668] on icon "button" at bounding box center [446, 664] width 15 height 17
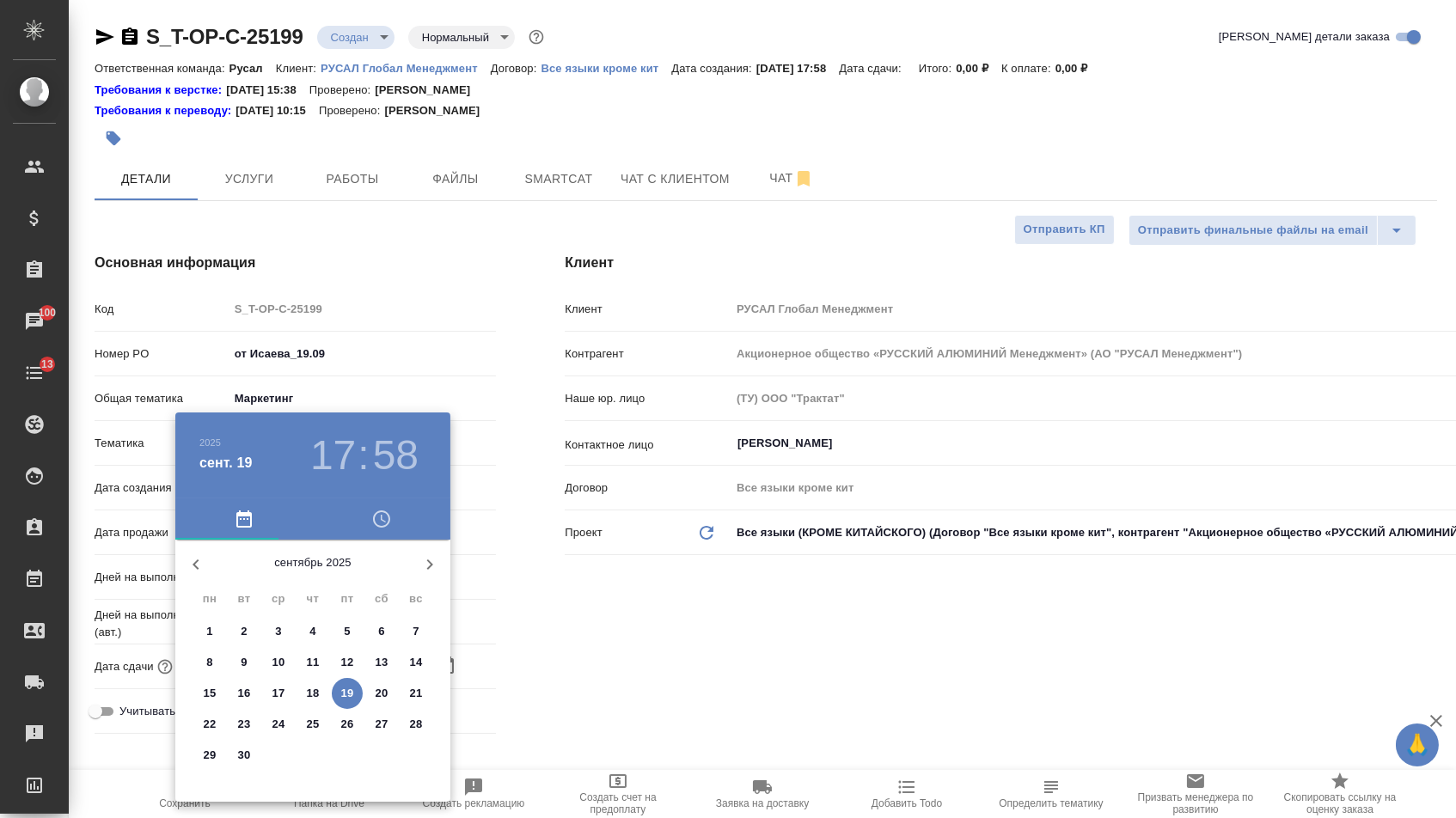
click at [347, 699] on p "19" at bounding box center [347, 693] width 13 height 17
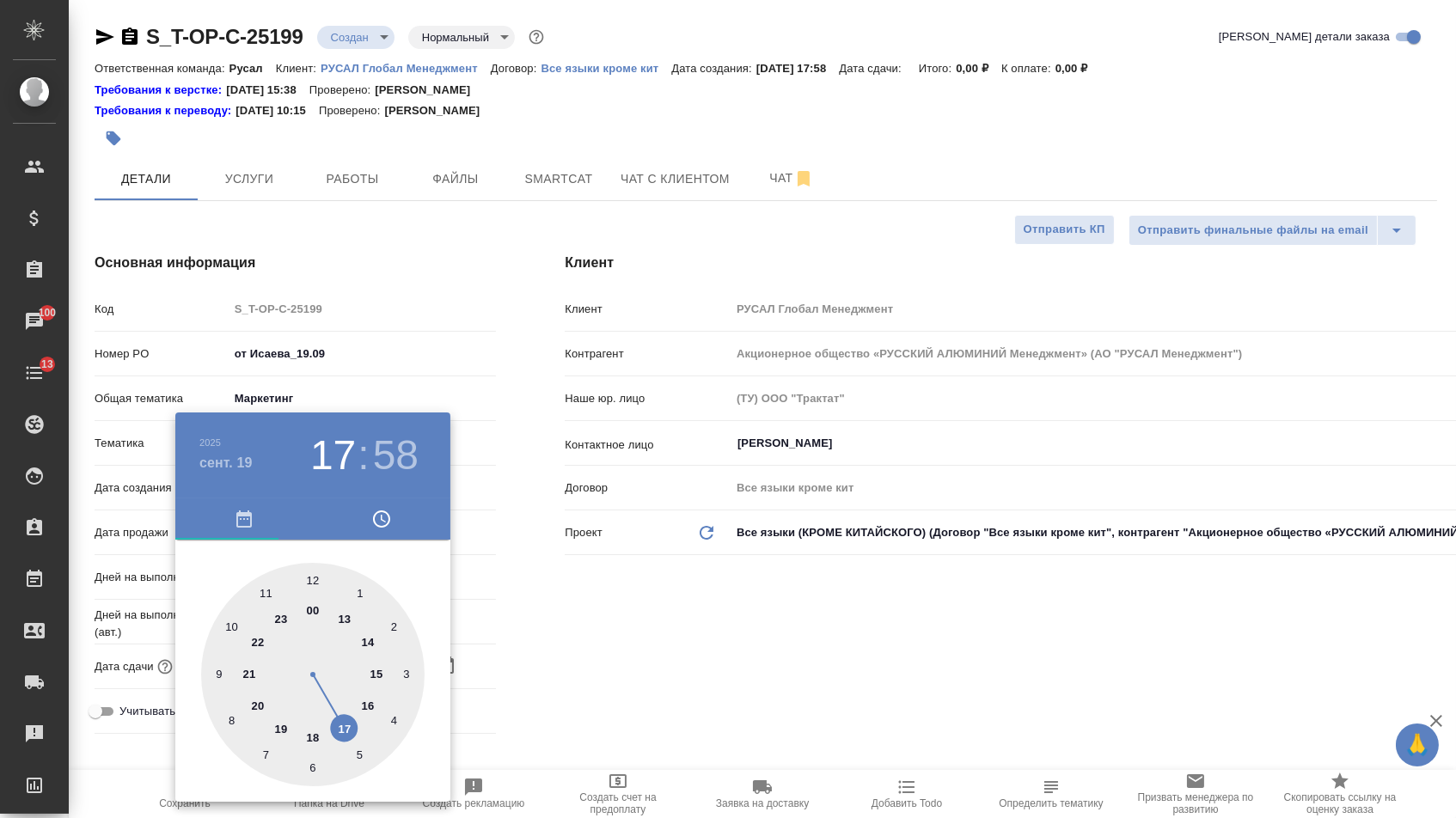
type input "19.09.2025 17:58"
type textarea "x"
click at [259, 707] on div at bounding box center [313, 677] width 223 height 223
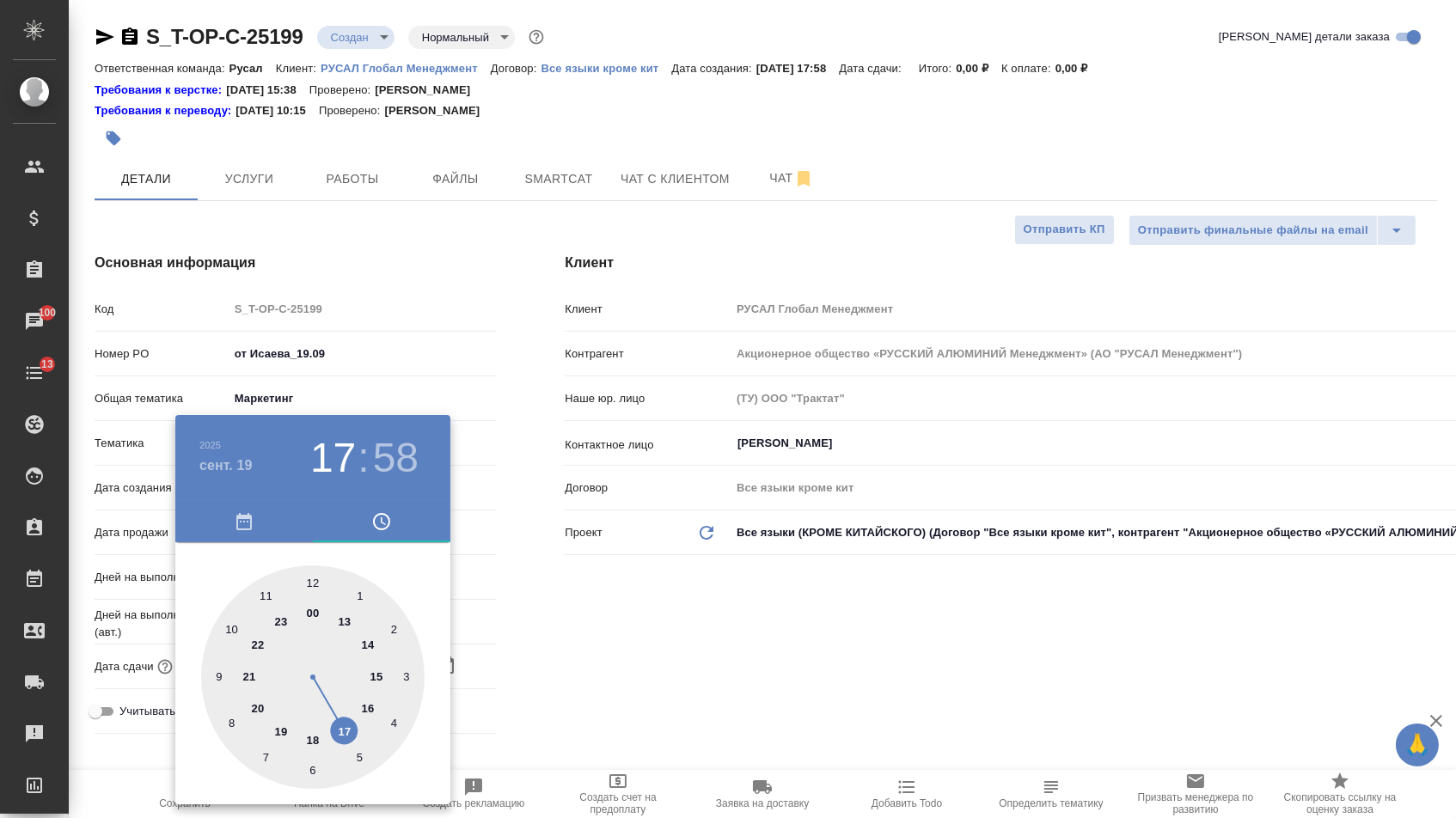
type input "19.09.2025 20:58"
type textarea "x"
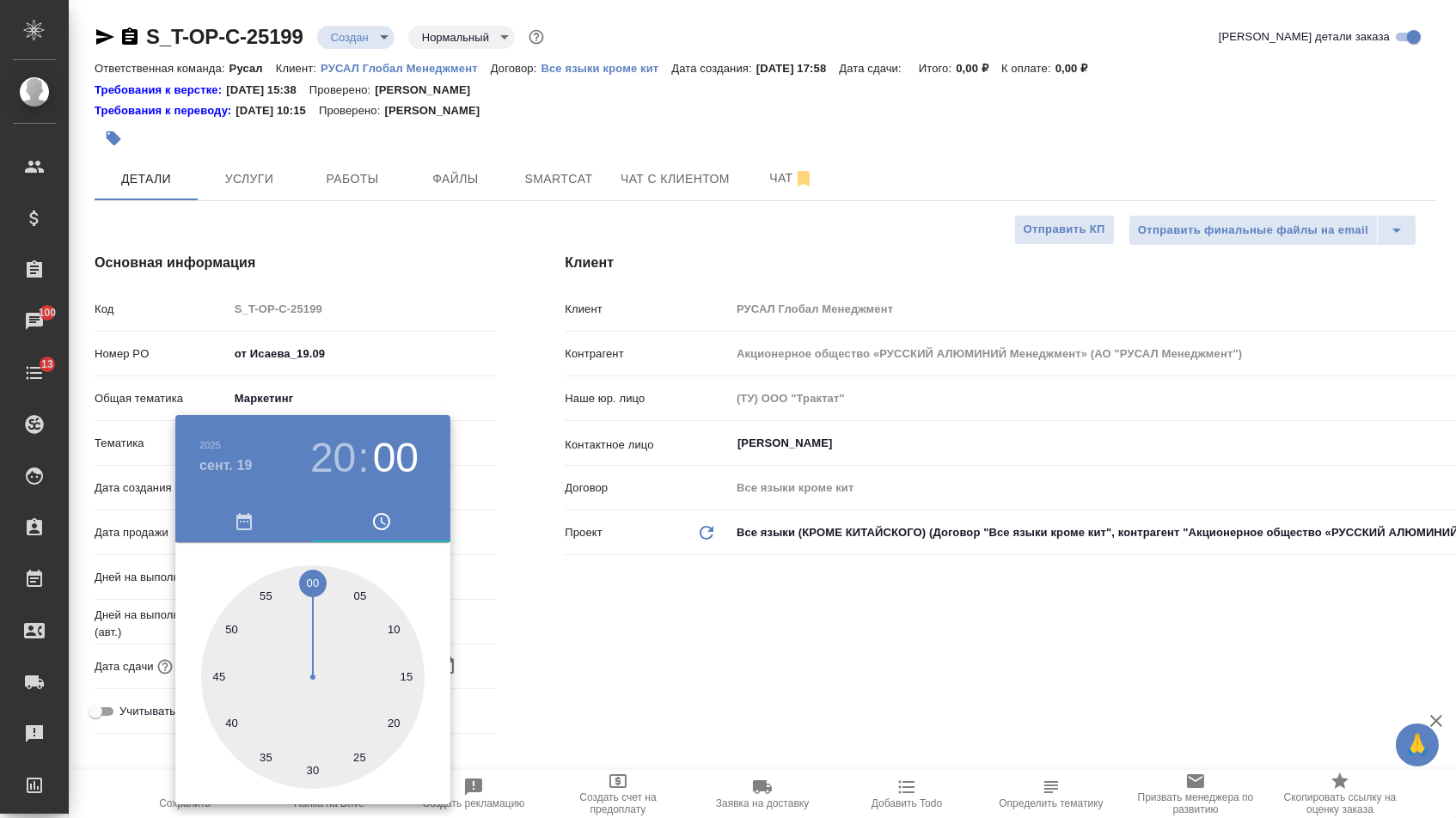
type textarea "x"
type input "19.09.2025 20:00"
click at [312, 580] on div at bounding box center [313, 677] width 223 height 223
type textarea "x"
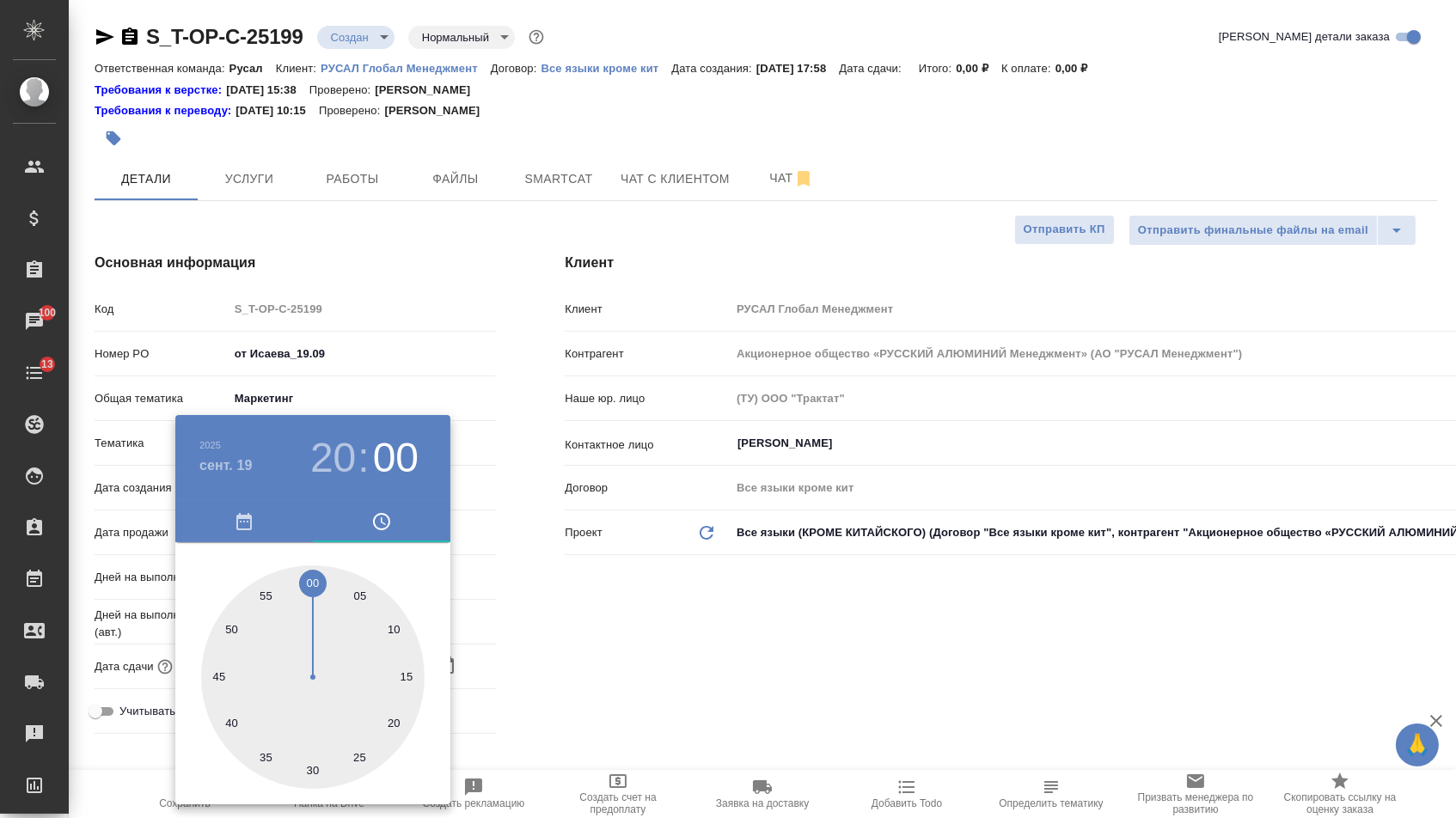
type textarea "x"
click at [494, 582] on div at bounding box center [728, 409] width 1456 height 818
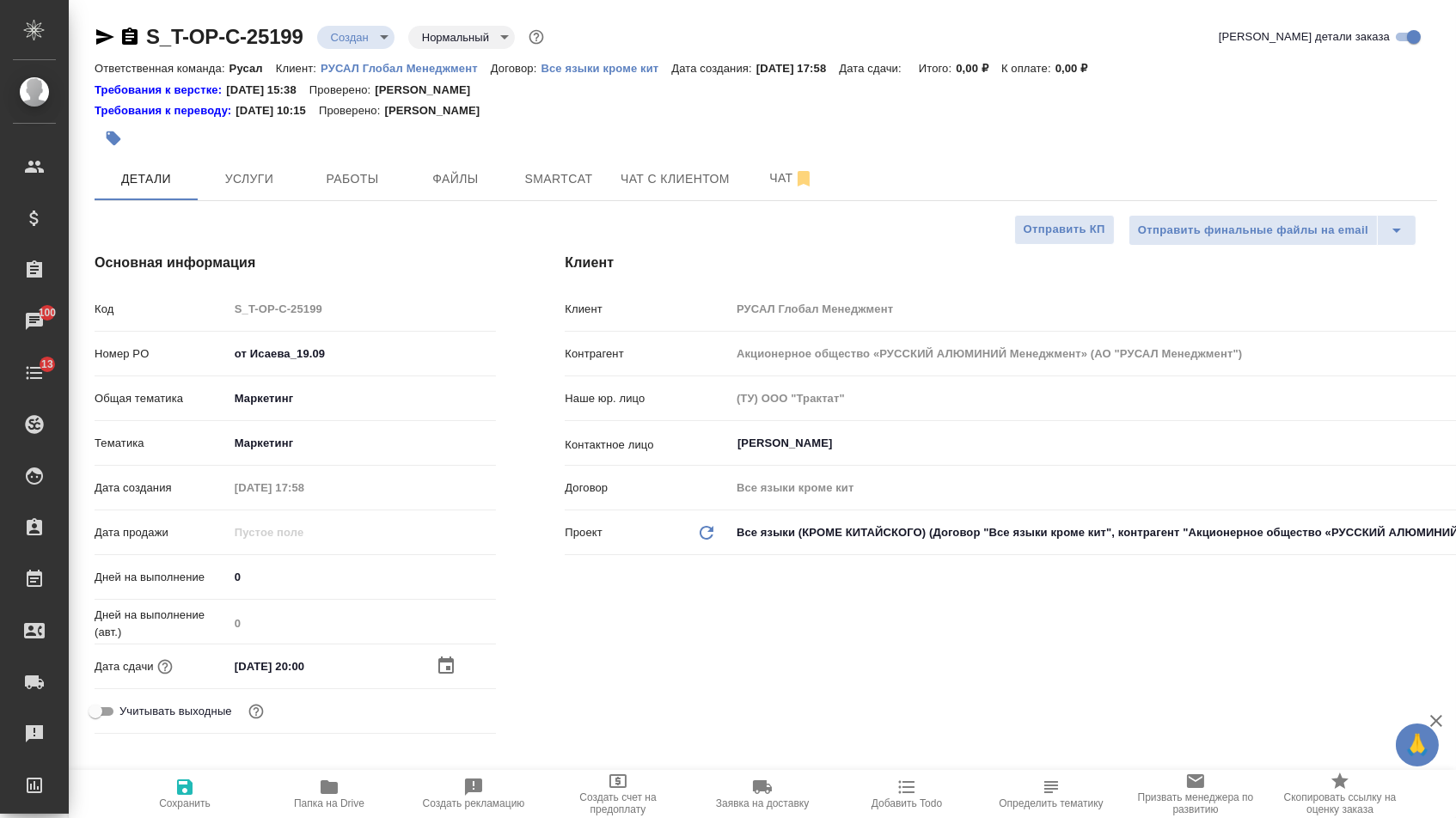
click at [202, 783] on span "Сохранить" at bounding box center [185, 793] width 124 height 33
type textarea "x"
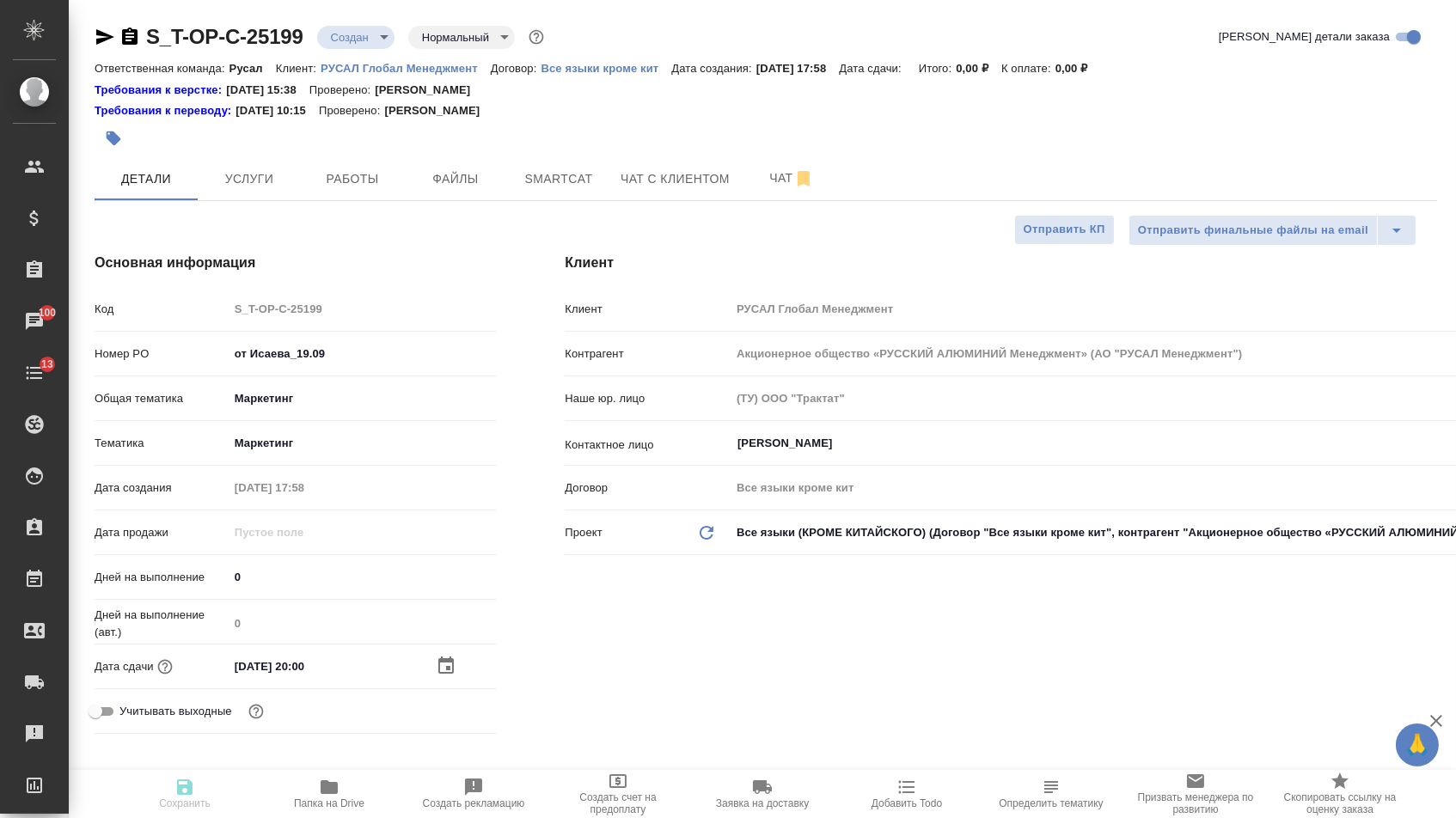
type textarea "x"
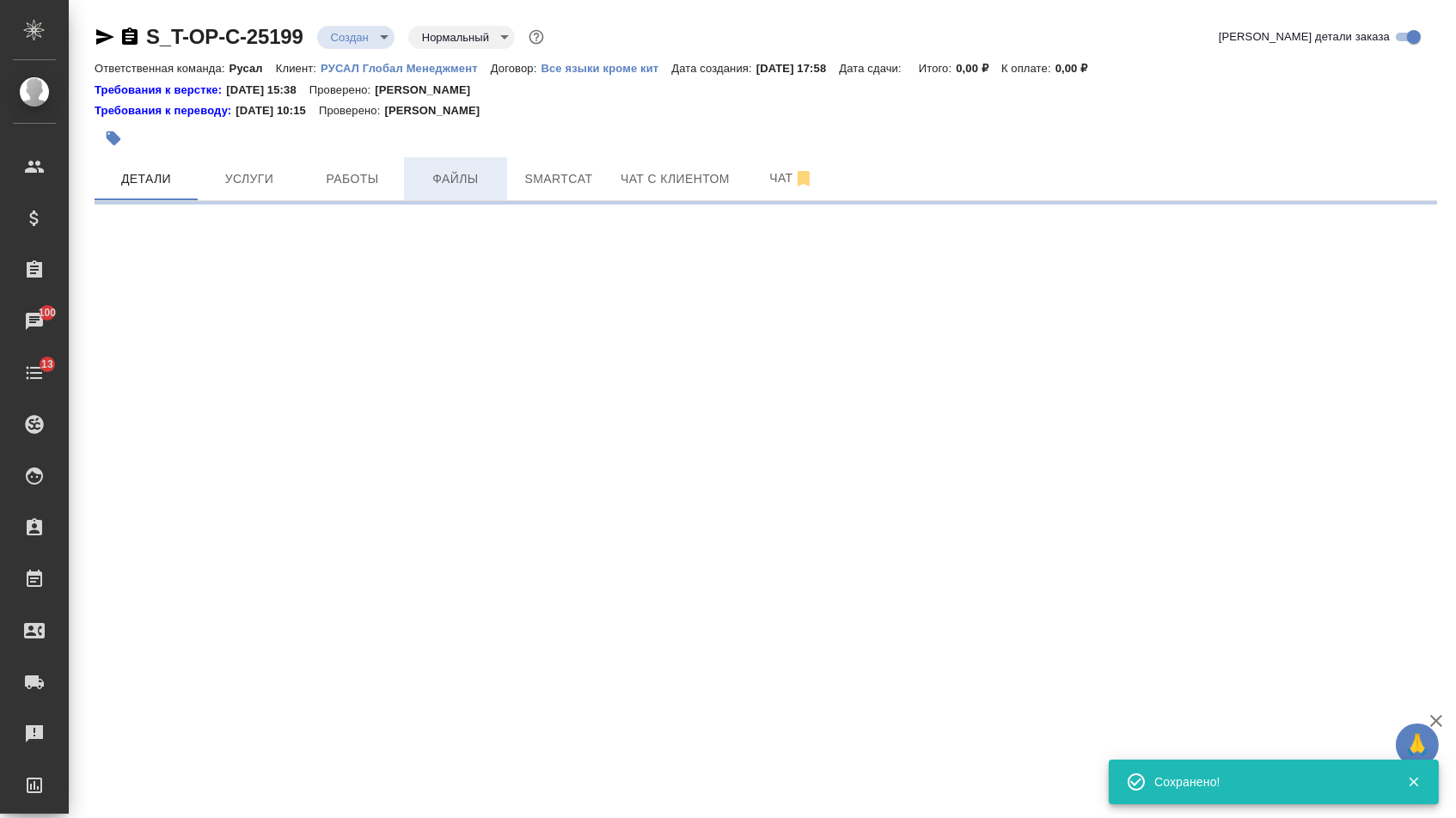
select select "RU"
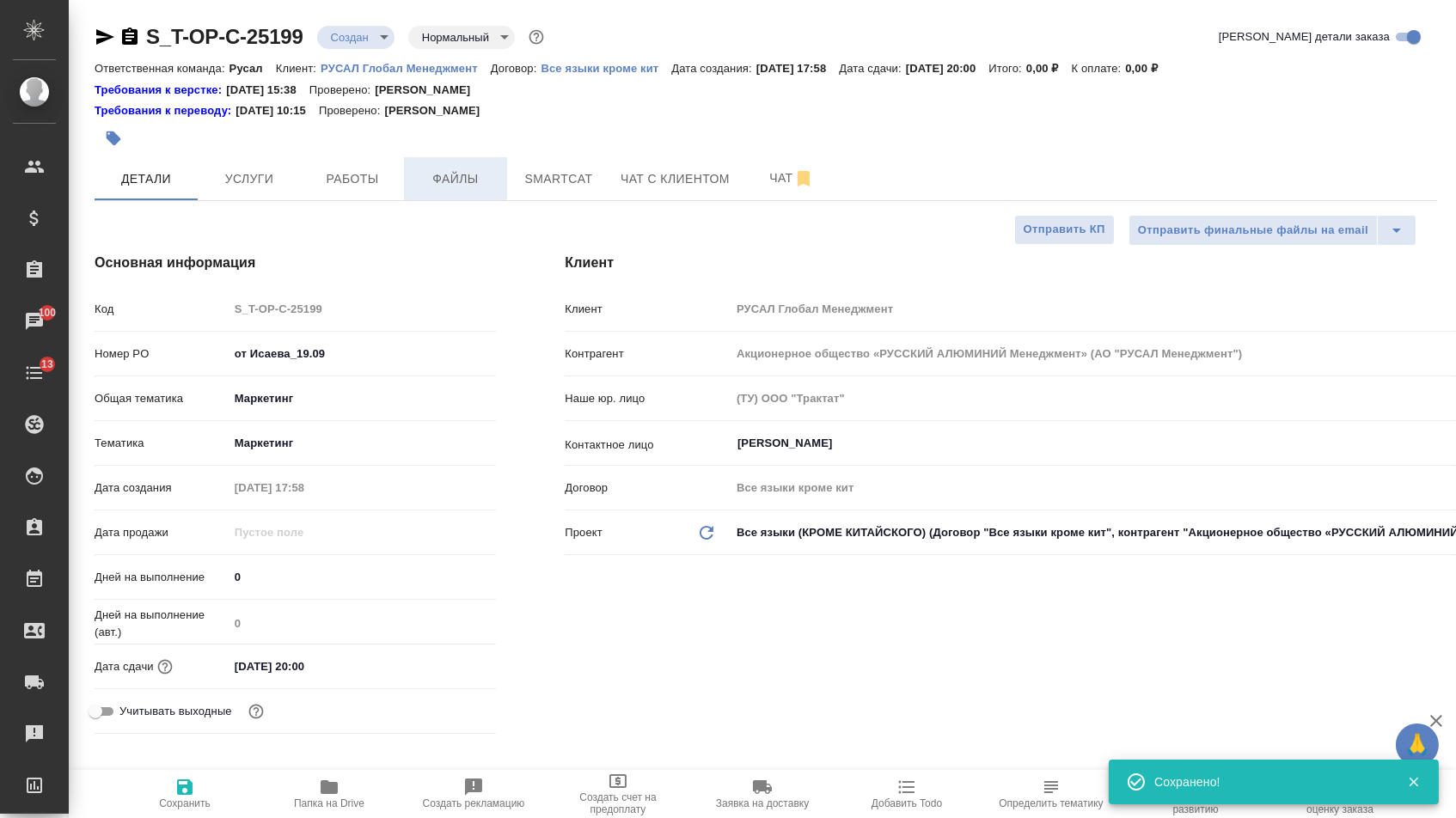
click at [430, 193] on button "Файлы" at bounding box center [455, 179] width 103 height 43
type textarea "x"
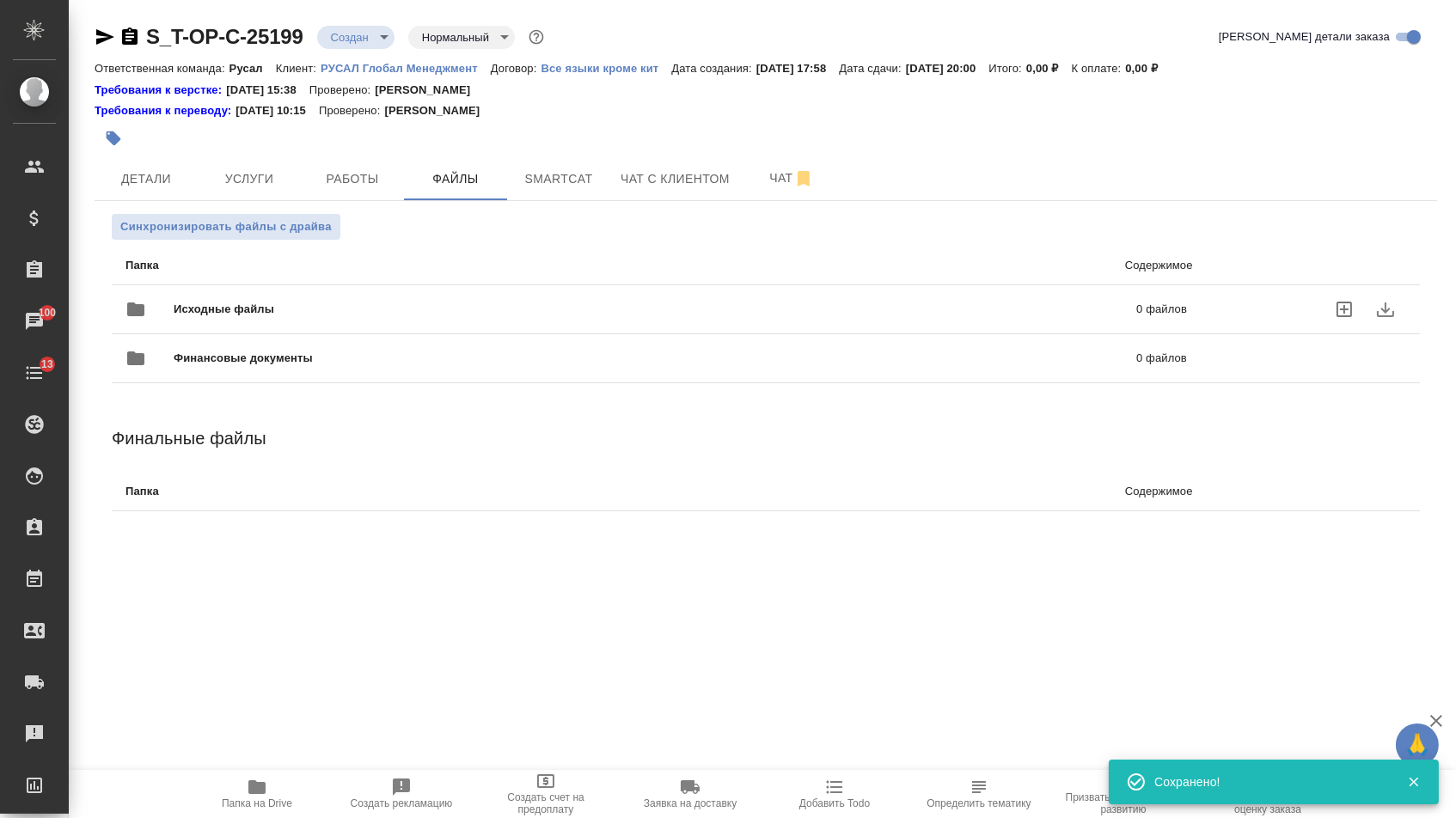
click at [340, 293] on div "Исходные файлы 0 файлов" at bounding box center [656, 309] width 1061 height 41
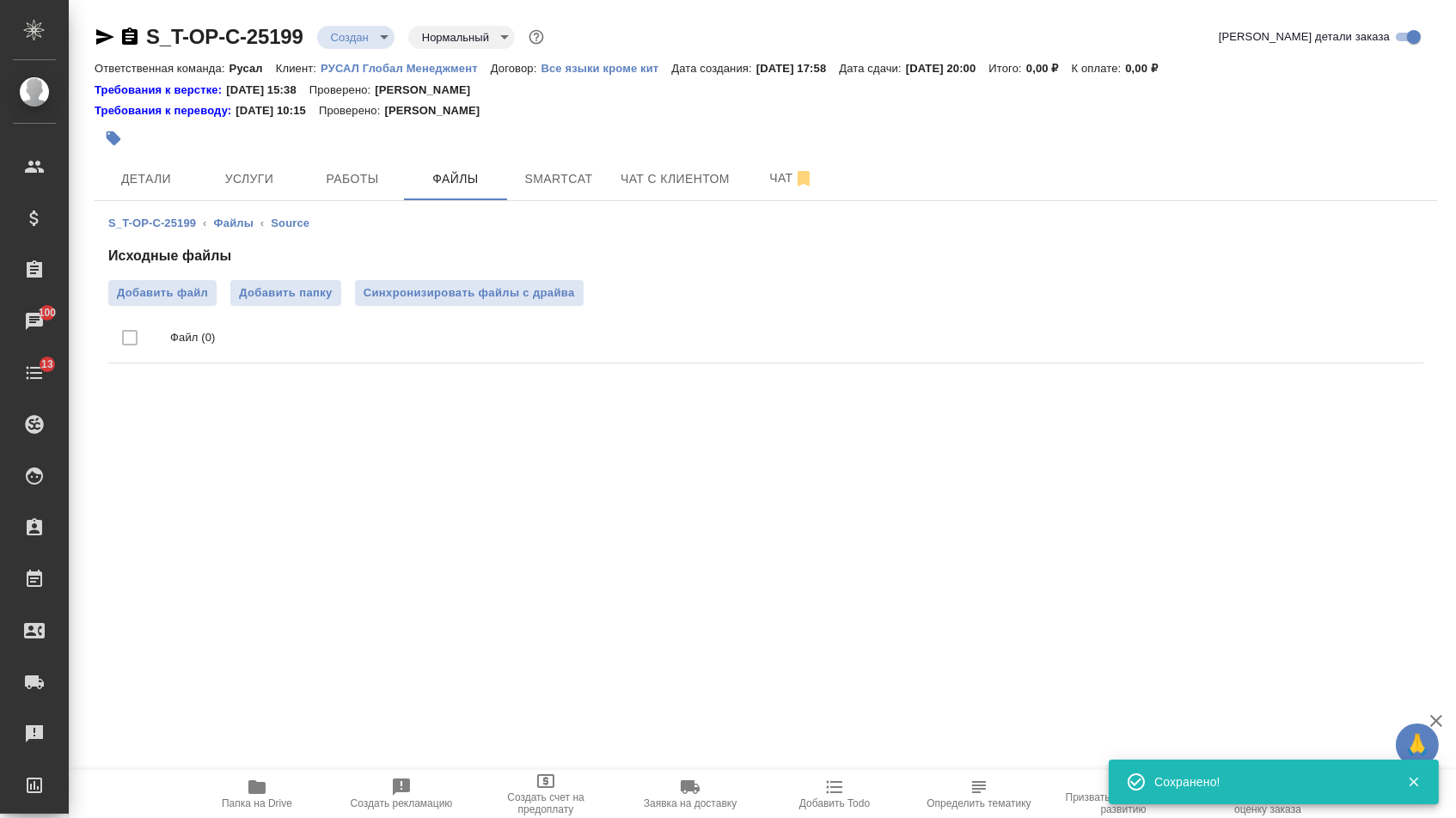
click at [197, 307] on ul "Файл (0)" at bounding box center [766, 338] width 1315 height 65
click at [191, 279] on div "Исходные файлы Добавить файл Добавить папку Синхронизировать файлы с драйва Фай…" at bounding box center [766, 308] width 1315 height 125
click at [195, 288] on span "Добавить файл" at bounding box center [162, 293] width 91 height 17
click at [0, 0] on input "Добавить файл" at bounding box center [0, 0] width 0 height 0
click at [261, 181] on span "Услуги" at bounding box center [249, 180] width 83 height 22
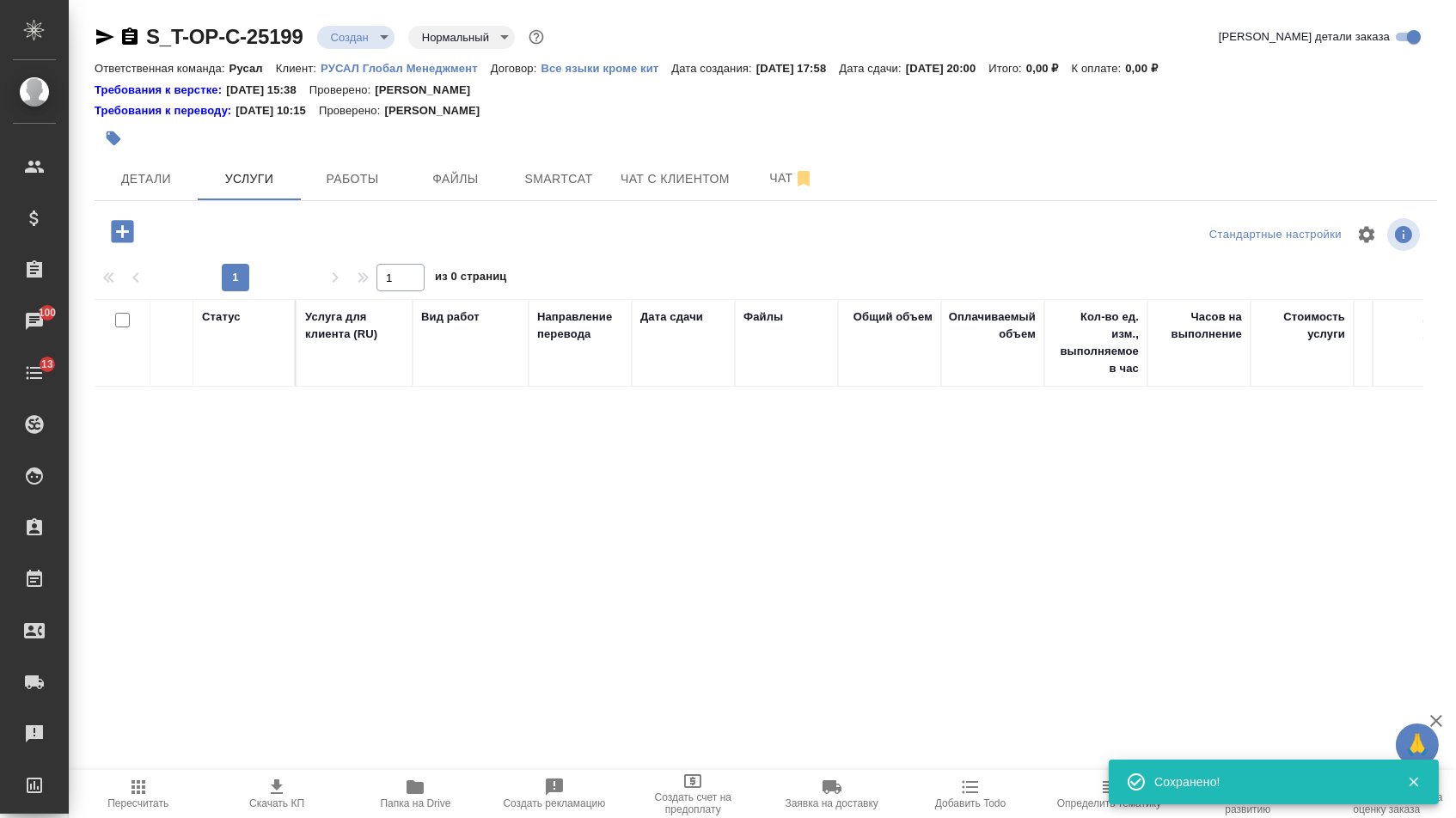
click at [123, 236] on icon "button" at bounding box center [122, 232] width 30 height 30
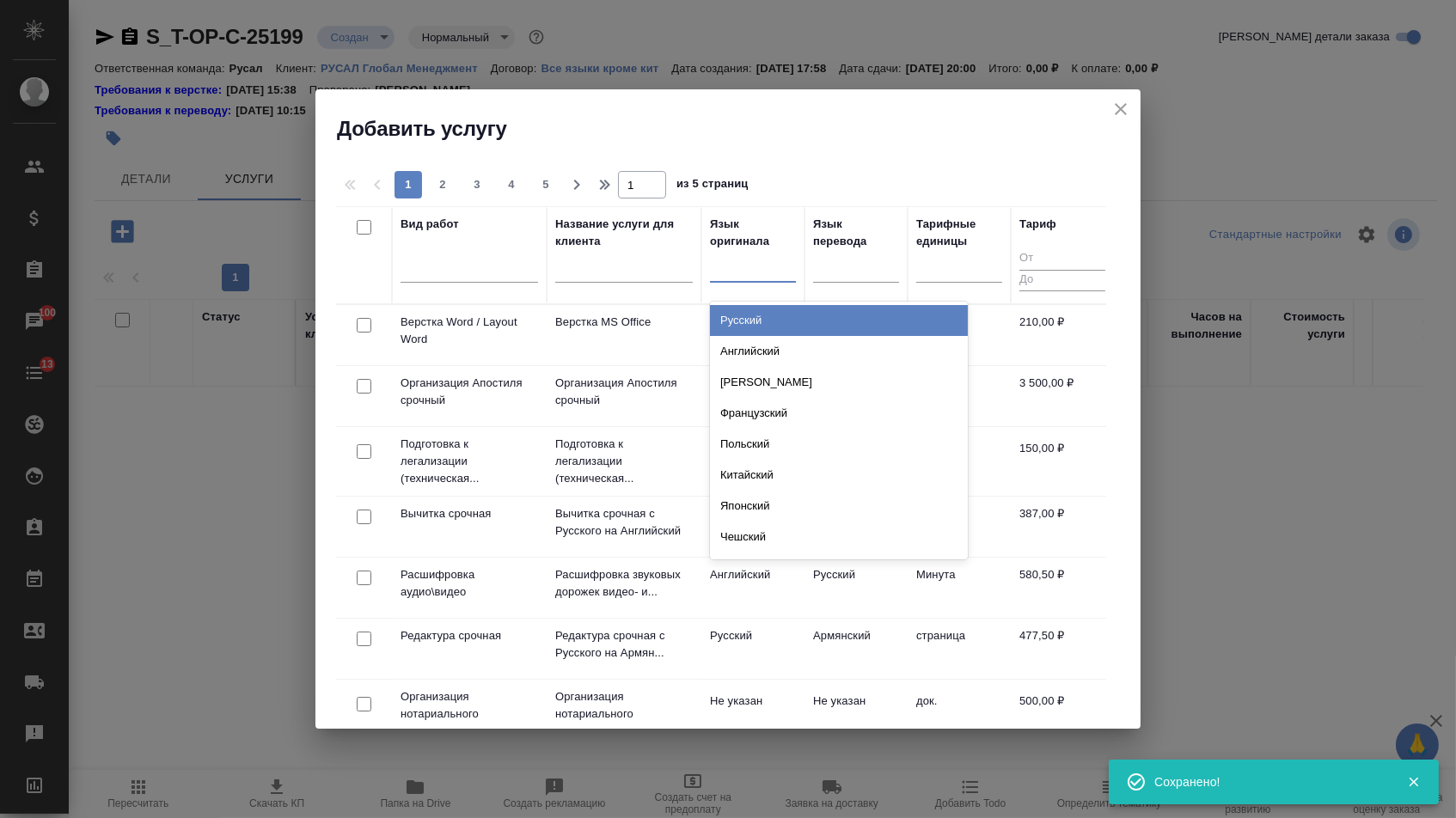
drag, startPoint x: 760, startPoint y: 256, endPoint x: 760, endPoint y: 277, distance: 21.0
click at [760, 256] on div at bounding box center [753, 264] width 86 height 25
click at [760, 308] on div "Русский" at bounding box center [839, 321] width 258 height 31
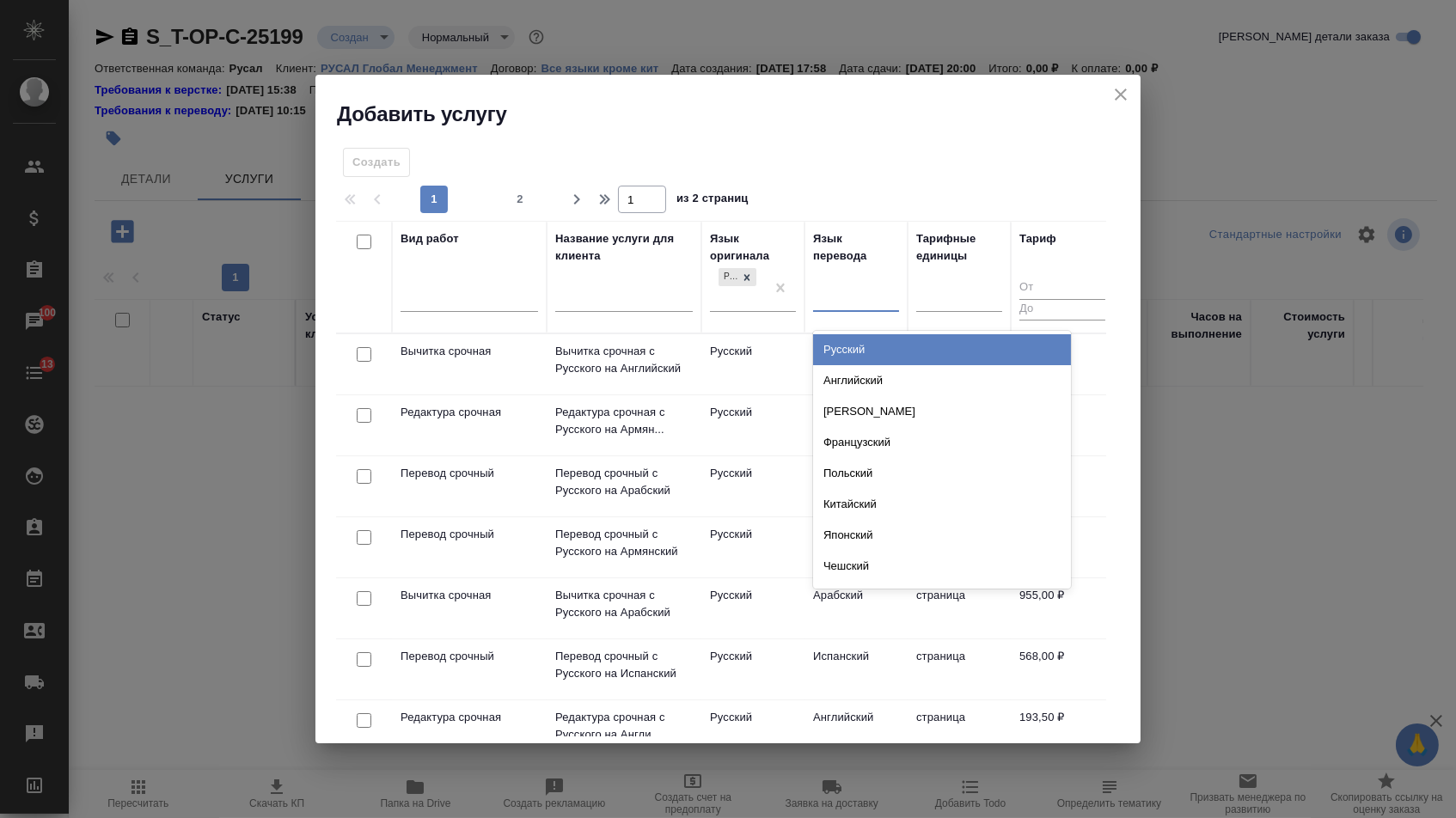
click at [863, 283] on div at bounding box center [856, 295] width 86 height 25
click at [852, 368] on div "Английский" at bounding box center [942, 381] width 258 height 31
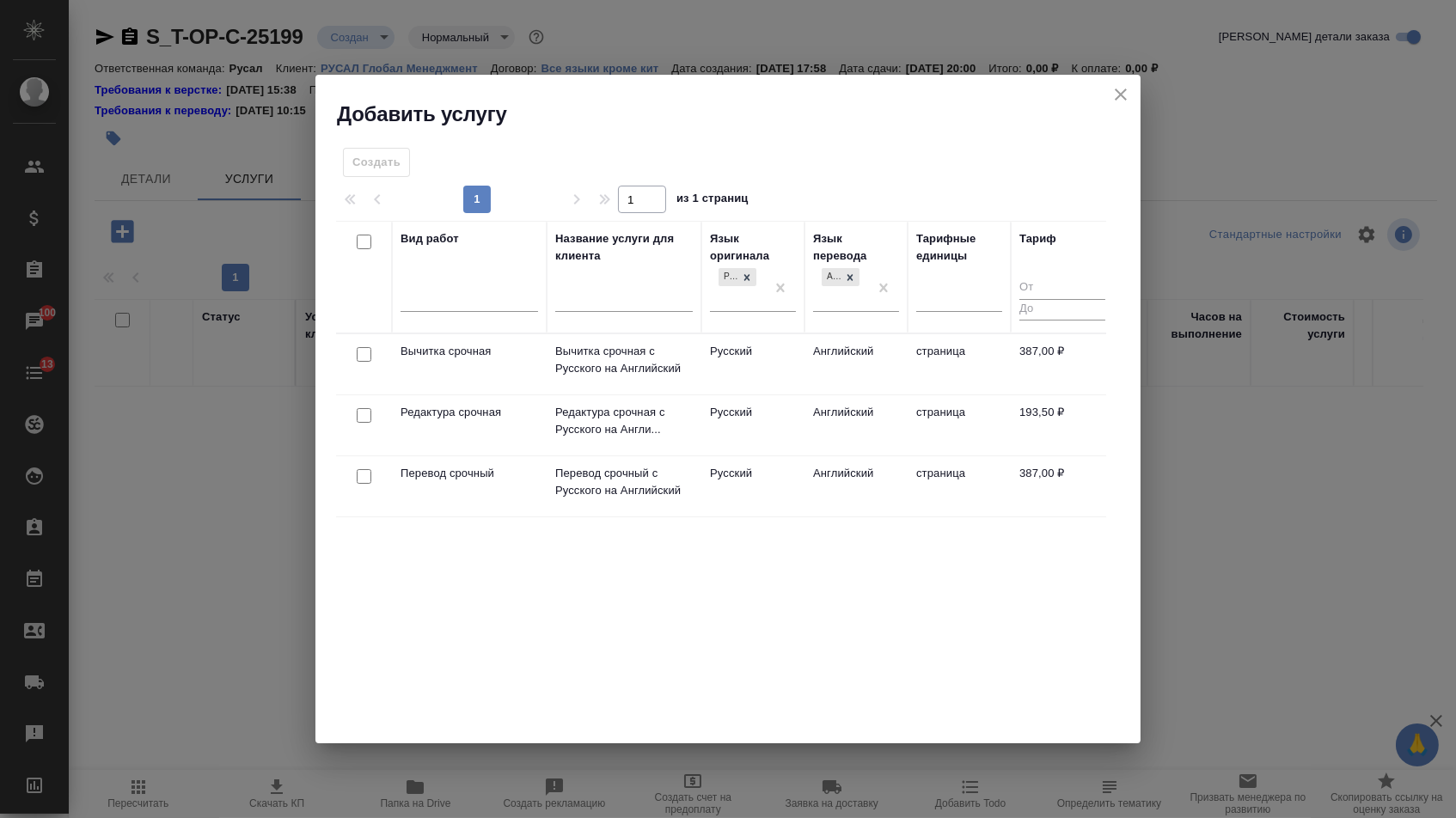
click at [369, 474] on div at bounding box center [364, 477] width 38 height 24
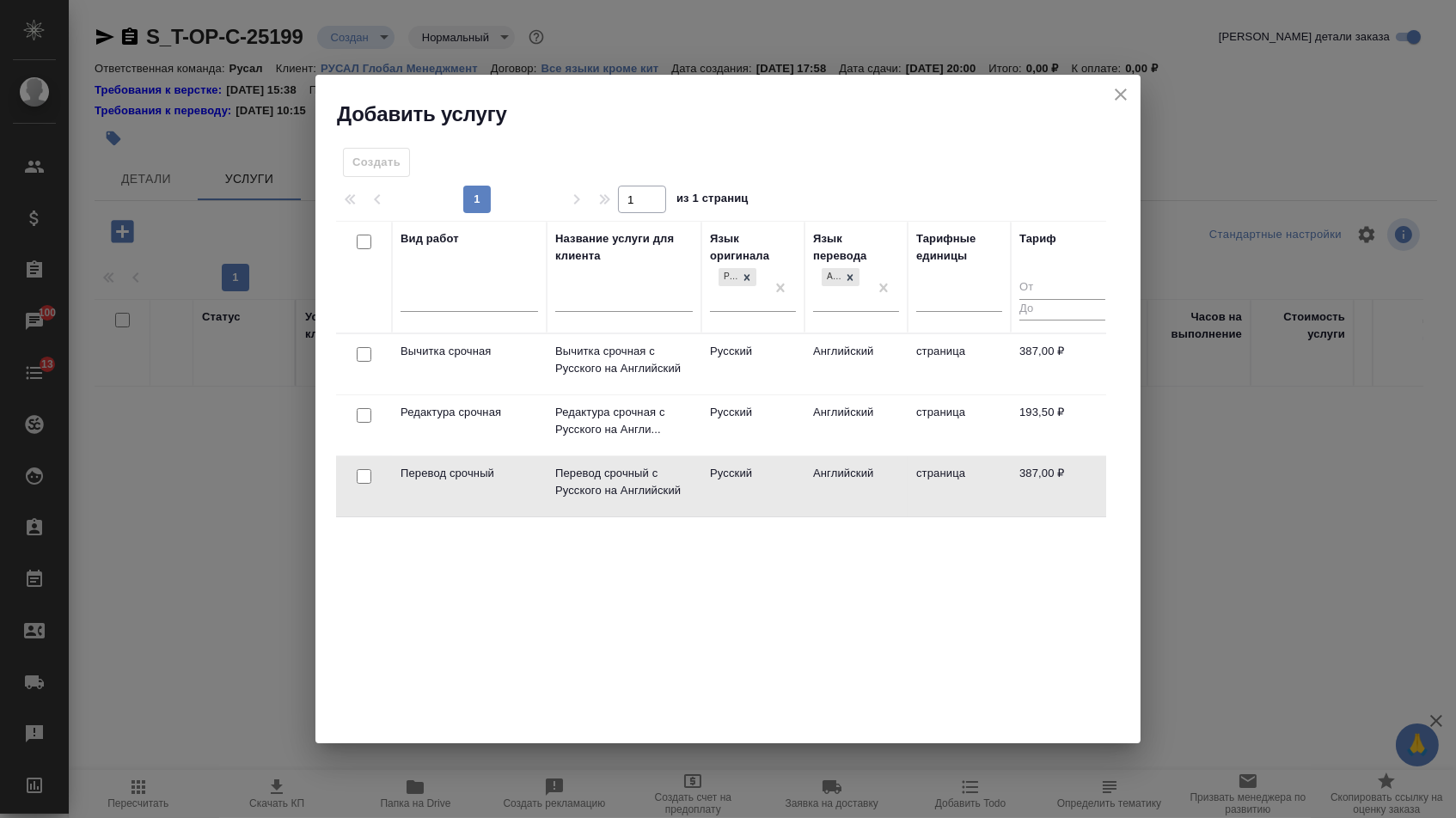
click at [356, 483] on input "checkbox" at bounding box center [364, 477] width 15 height 15
checkbox input "true"
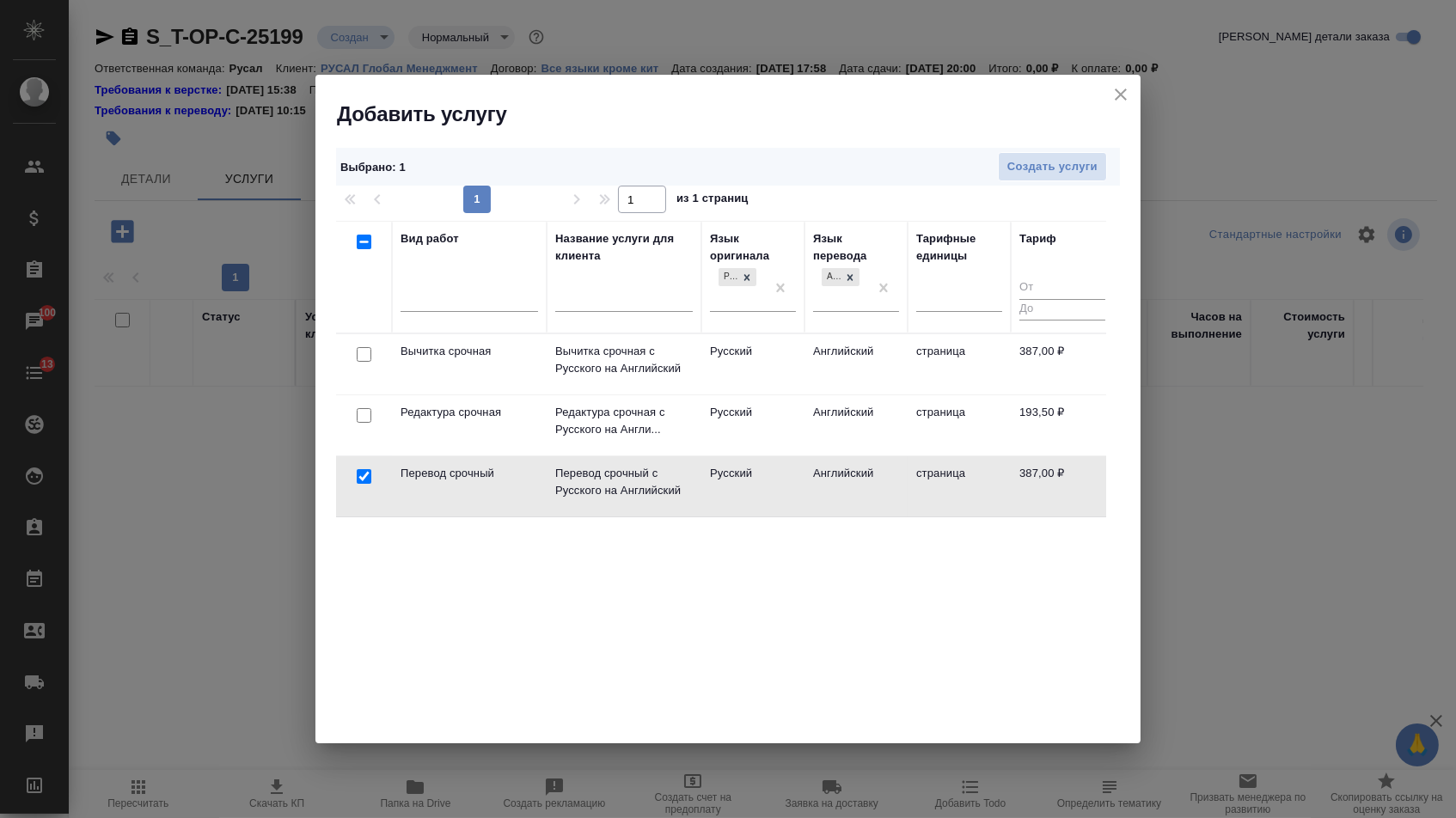
click at [364, 417] on input "checkbox" at bounding box center [364, 416] width 15 height 15
checkbox input "true"
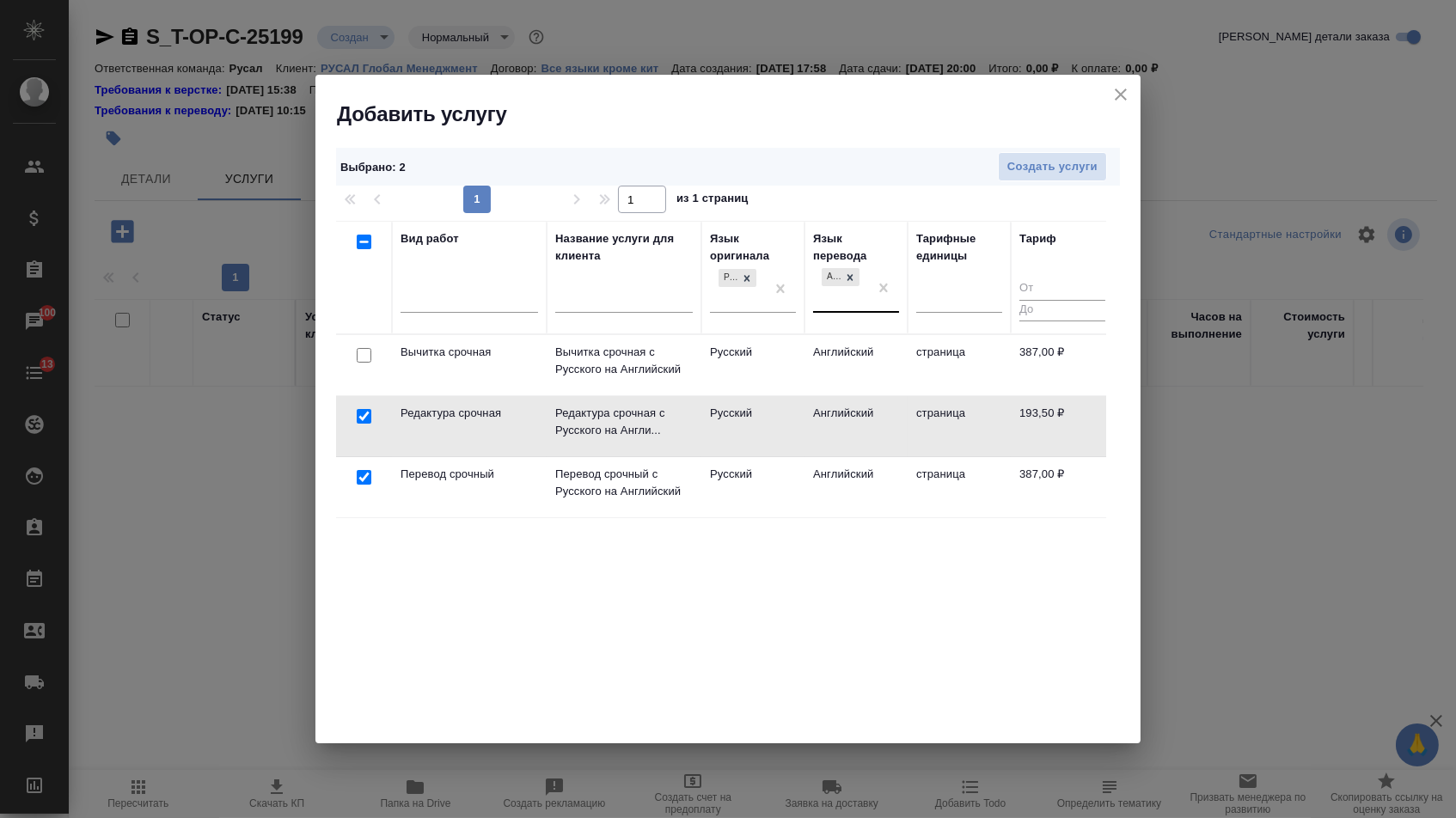
drag, startPoint x: 872, startPoint y: 288, endPoint x: 839, endPoint y: 288, distance: 33.0
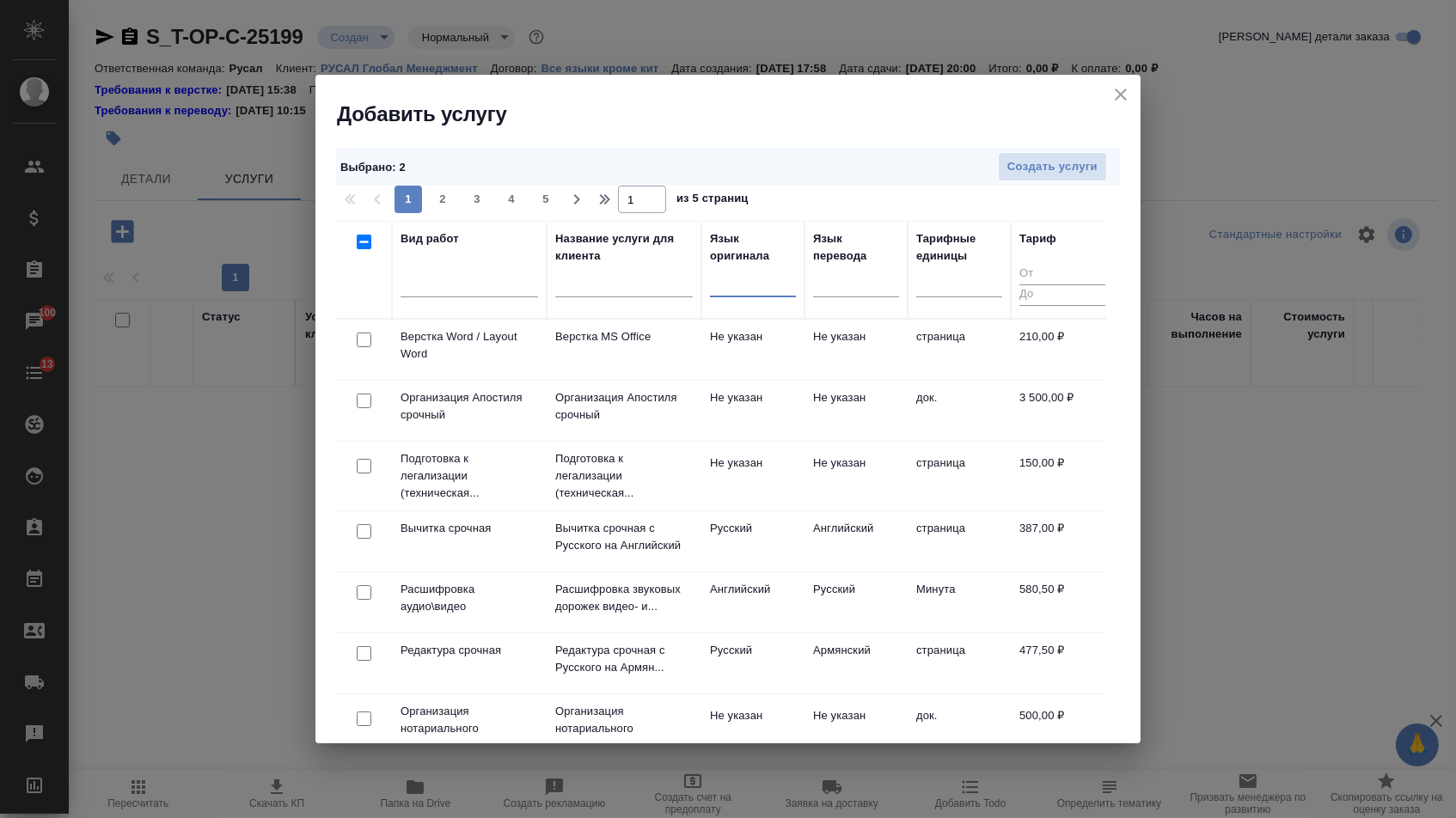
click at [362, 338] on input "checkbox" at bounding box center [364, 340] width 15 height 15
checkbox input "true"
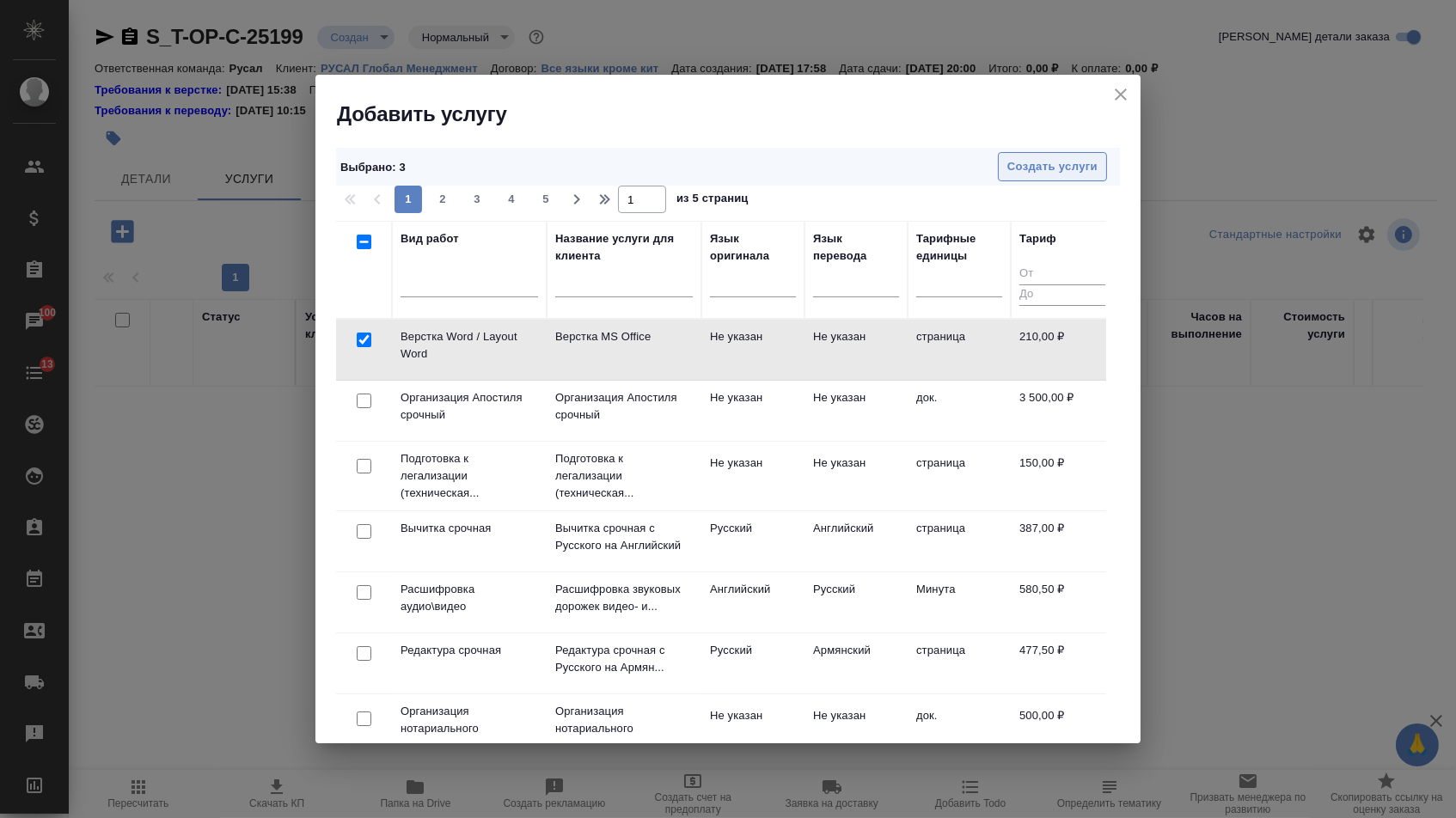
click at [1064, 154] on button "Создать услуги" at bounding box center [1053, 167] width 109 height 30
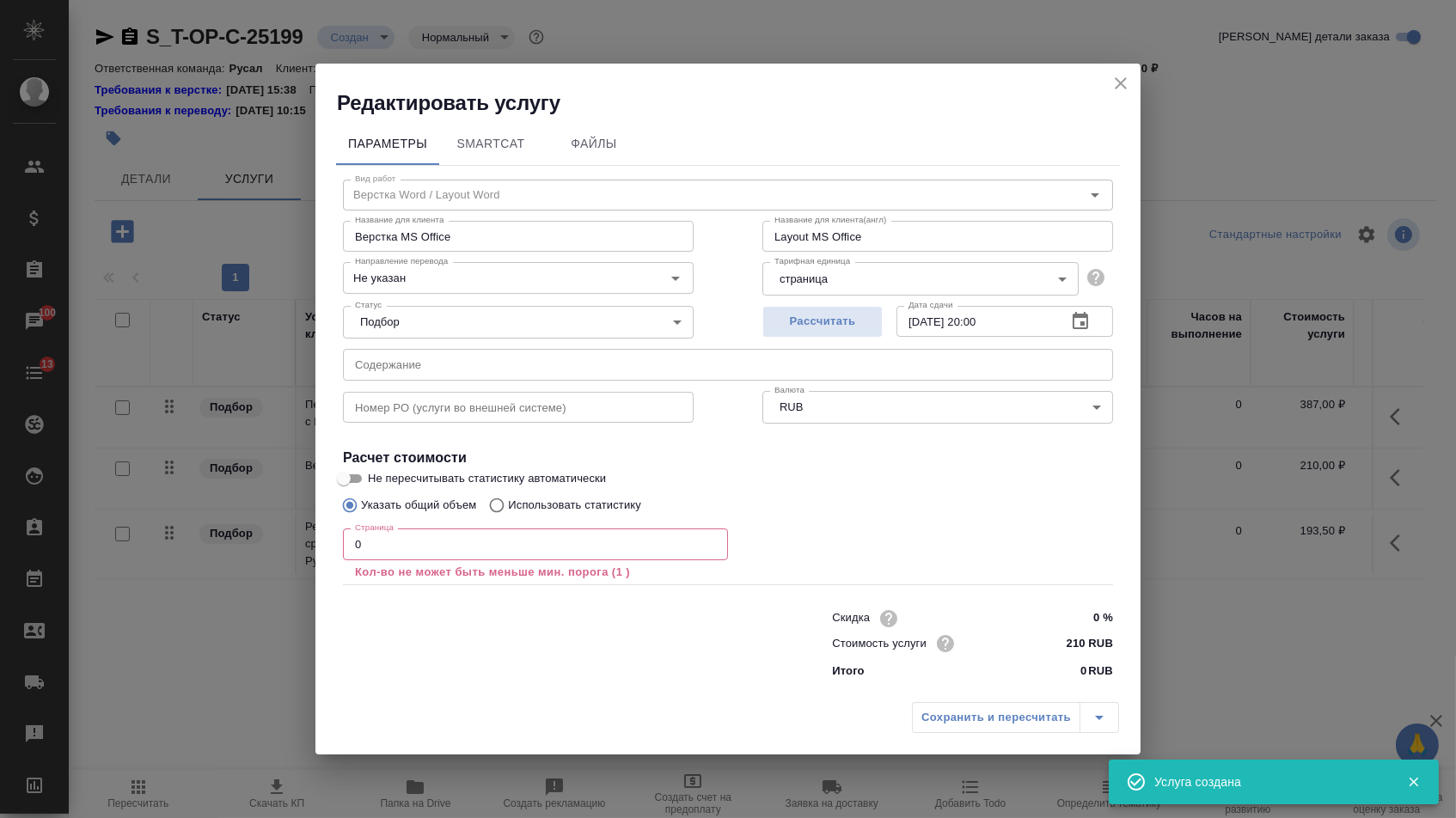
click at [411, 369] on input "text" at bounding box center [728, 365] width 770 height 31
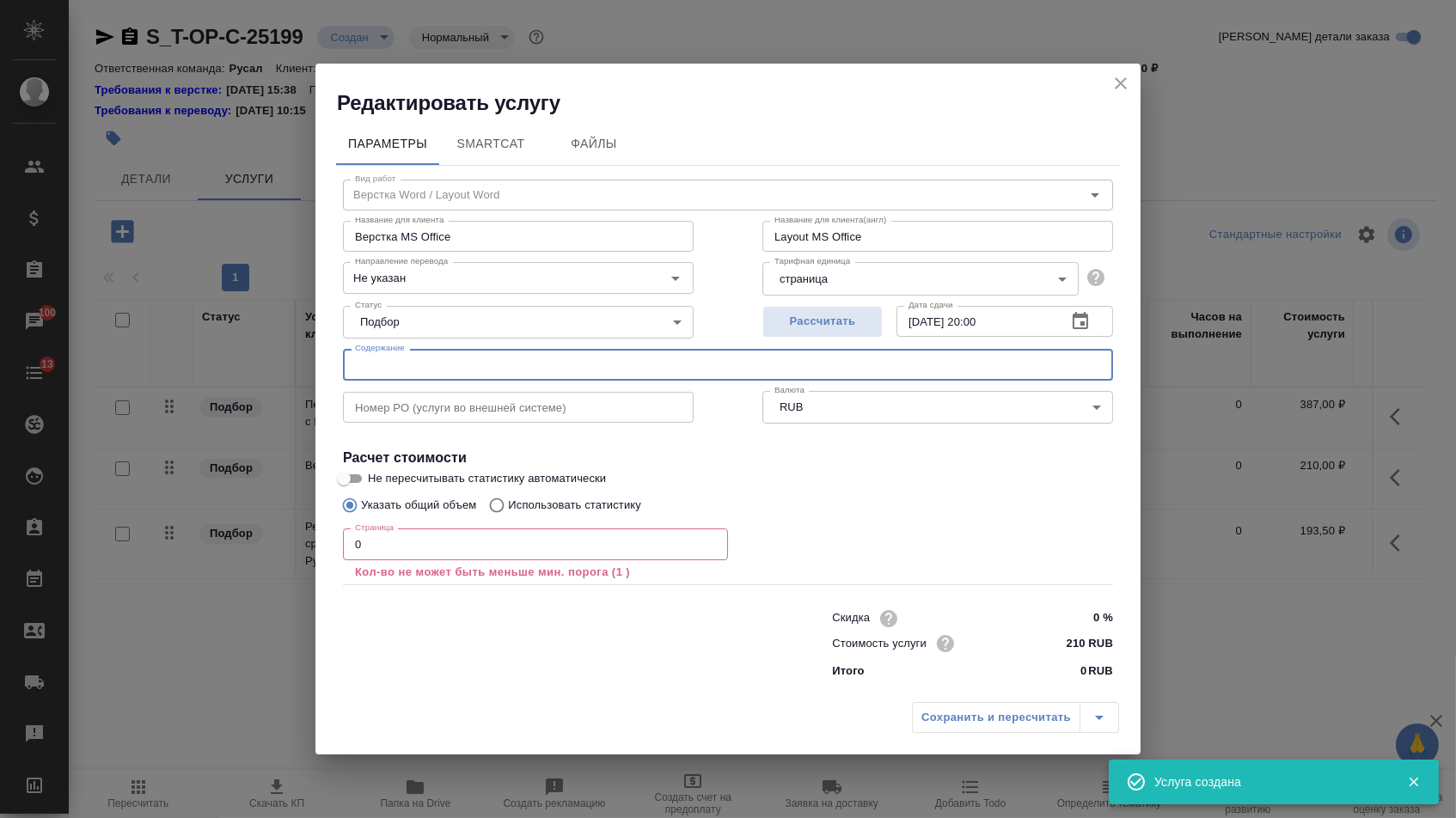
paste input "Байкал_Селенга"
type input "Байкал_Селенга"
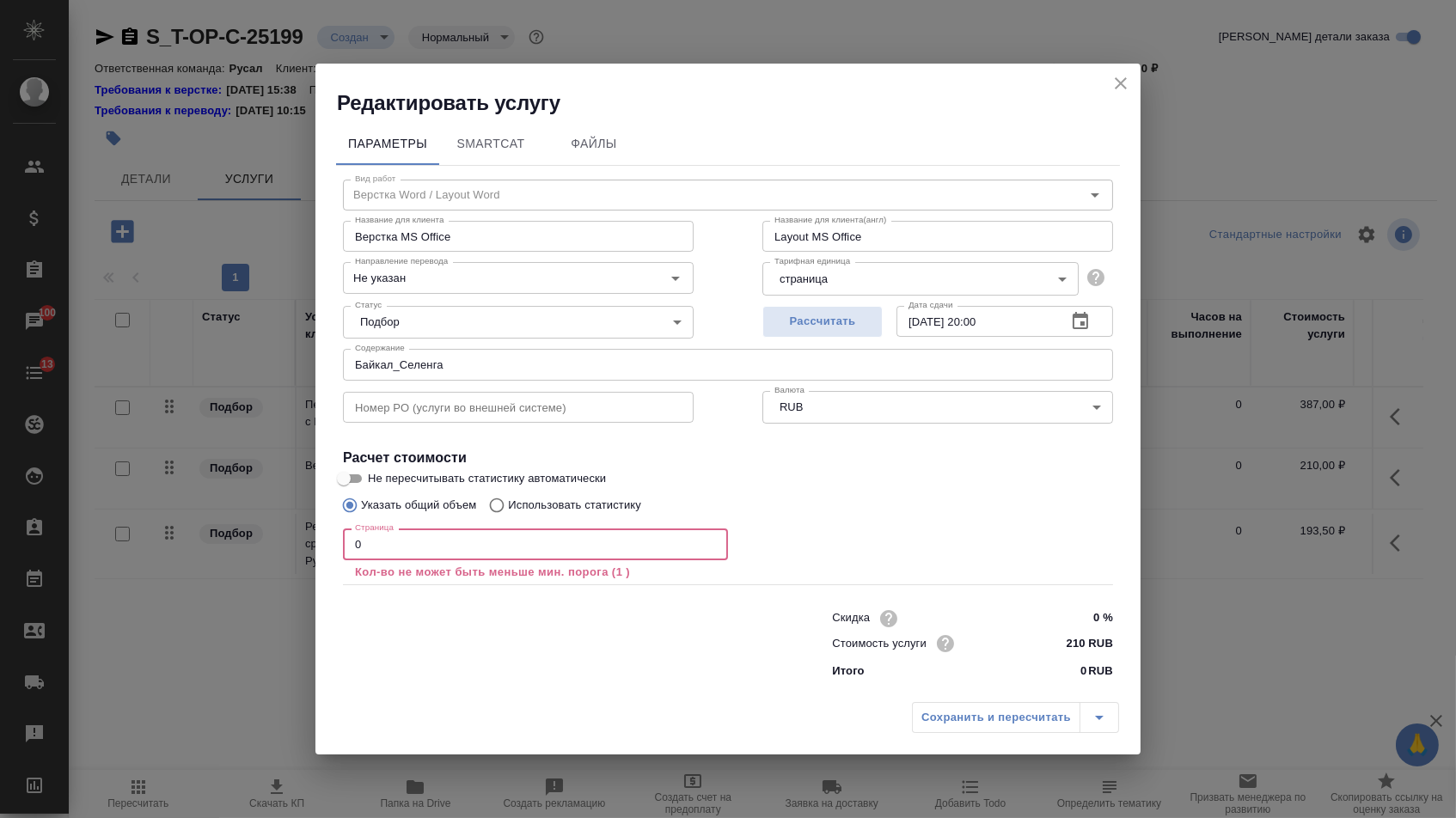
drag, startPoint x: 374, startPoint y: 543, endPoint x: 319, endPoint y: 542, distance: 55.0
click at [323, 543] on div "Параметры SmartCat Файлы Вид работ Верстка Word / Layout Word Вид работ Названи…" at bounding box center [728, 406] width 825 height 578
type input "2"
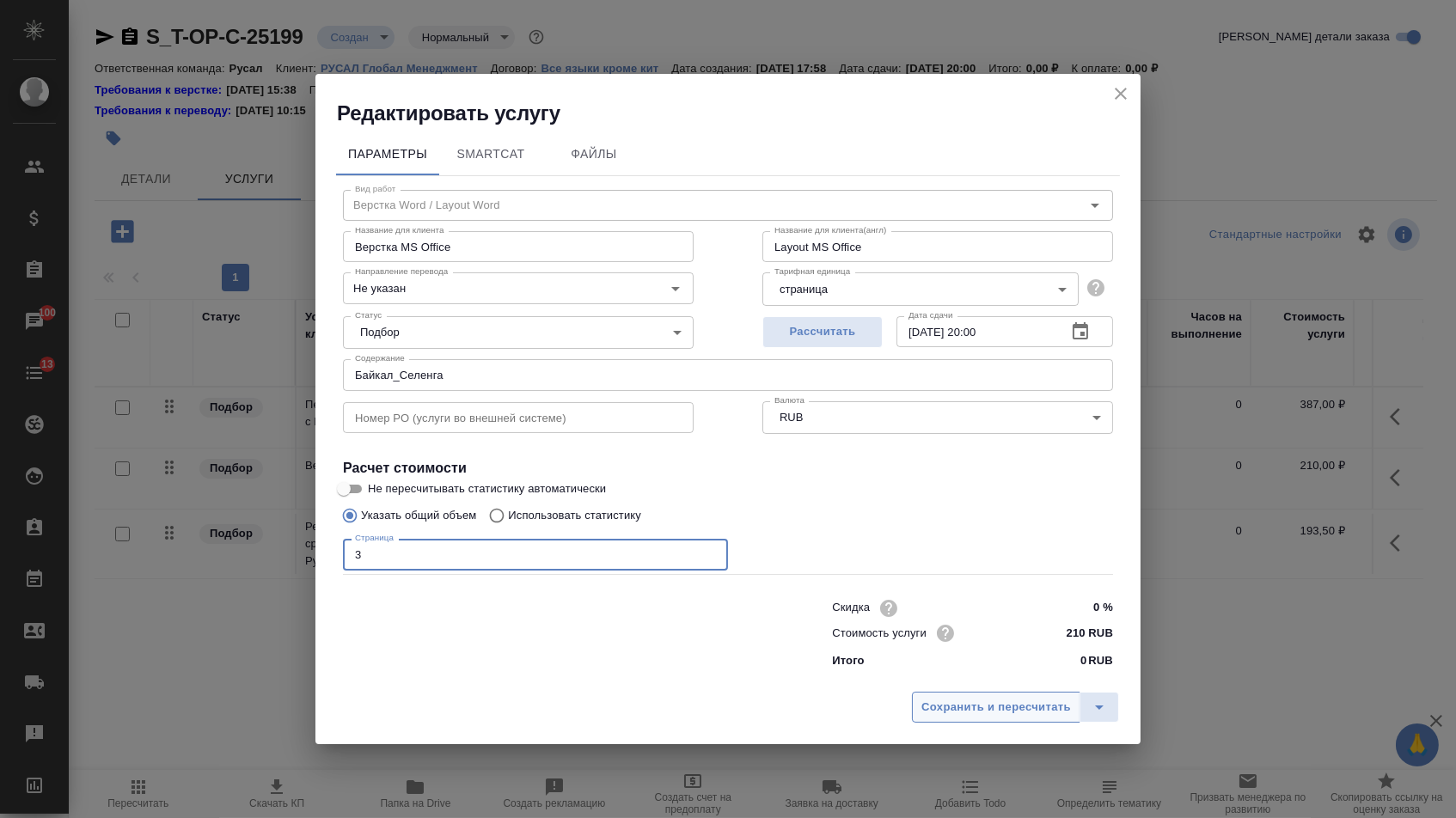
type input "3"
click at [936, 718] on span "Сохранить и пересчитать" at bounding box center [996, 709] width 150 height 20
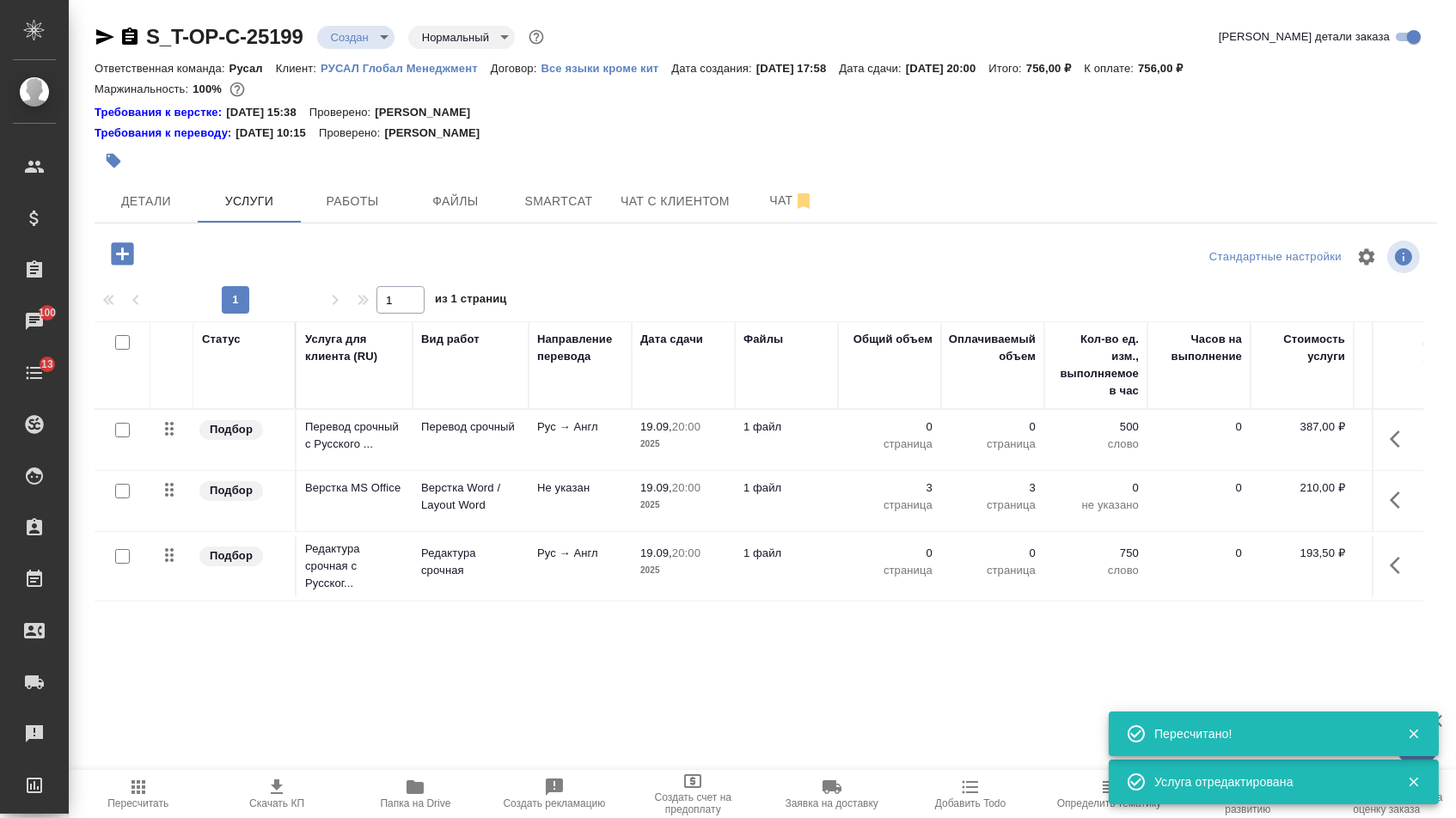
click at [1389, 450] on icon "button" at bounding box center [1399, 439] width 21 height 21
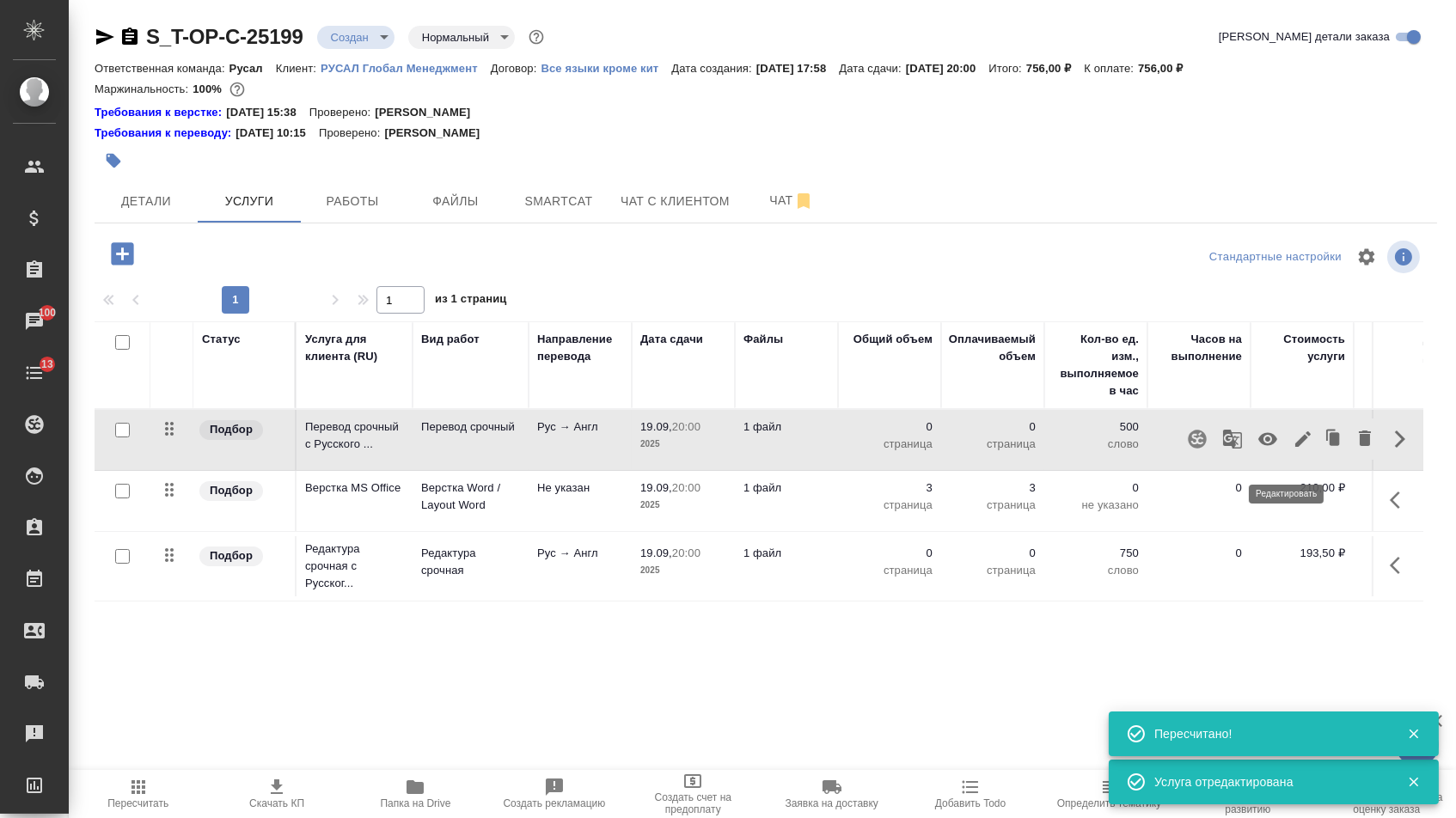
click at [1293, 450] on icon "button" at bounding box center [1303, 439] width 21 height 21
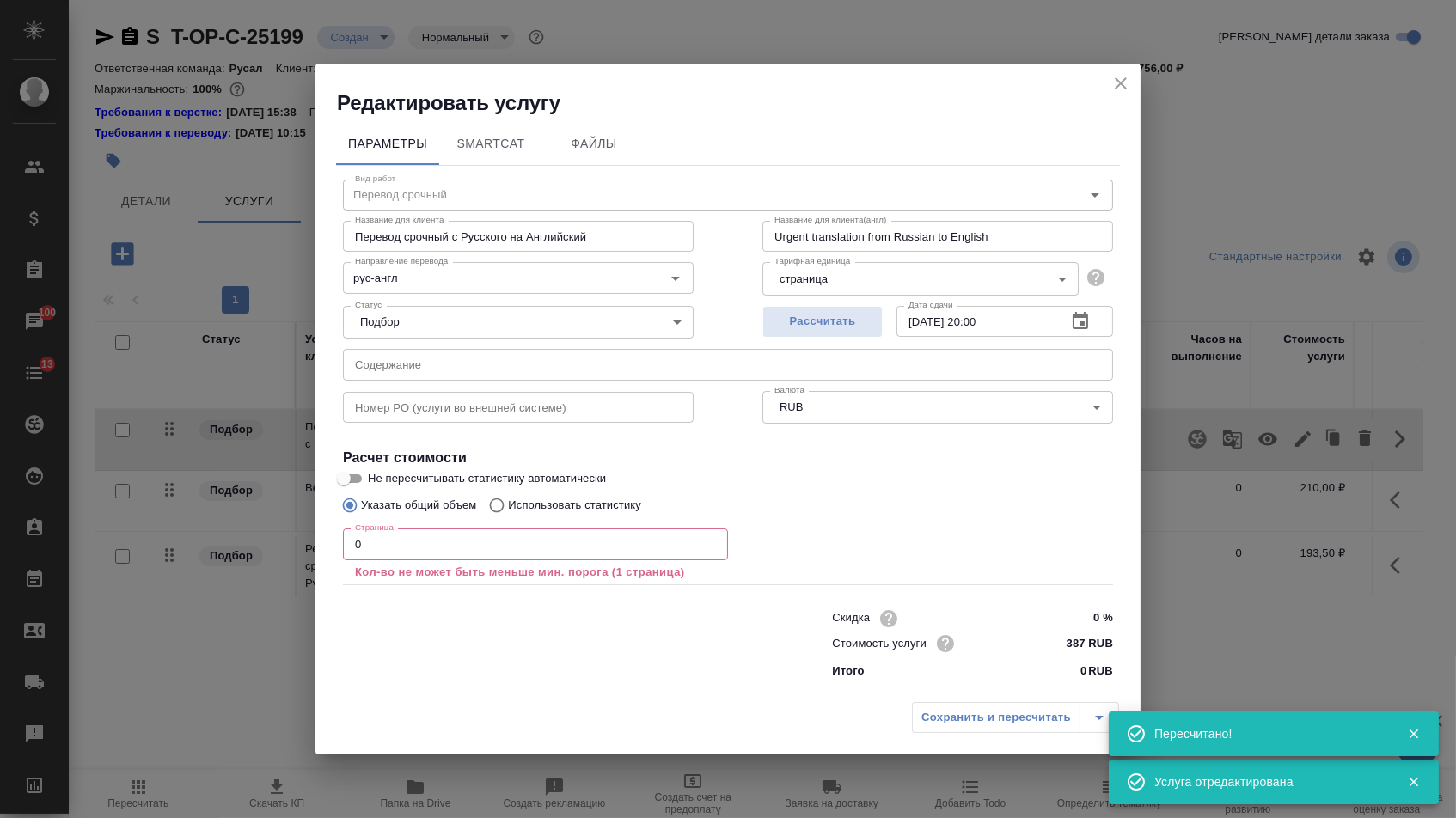
click at [639, 374] on input "text" at bounding box center [728, 365] width 770 height 31
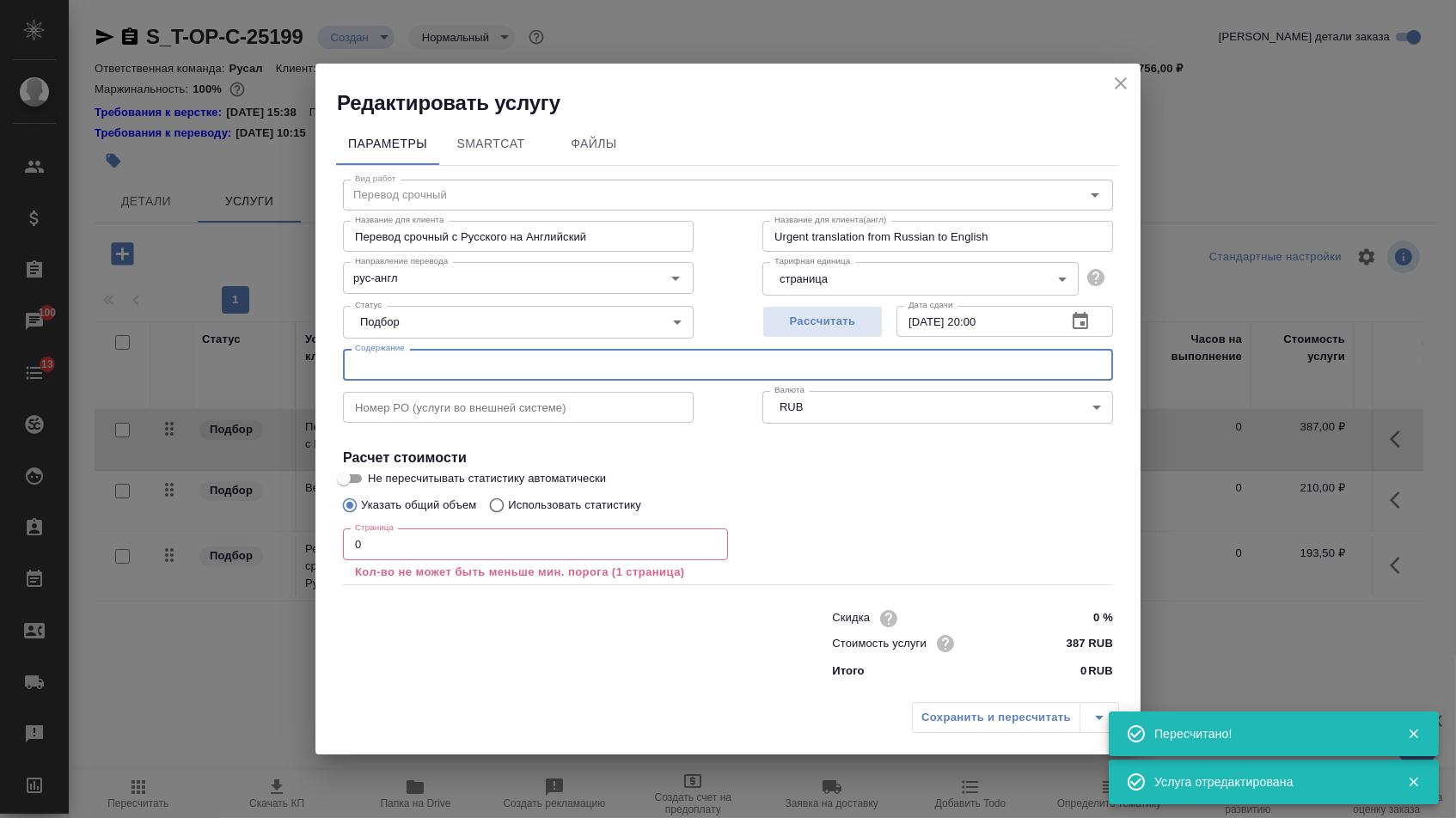
paste input "Байкал_Селенга"
type input "Байкал_Селенга"
click at [502, 586] on div "Скидка 0 % Стоимость услуги 387 RUB Итого 0 RUB" at bounding box center [728, 643] width 839 height 143
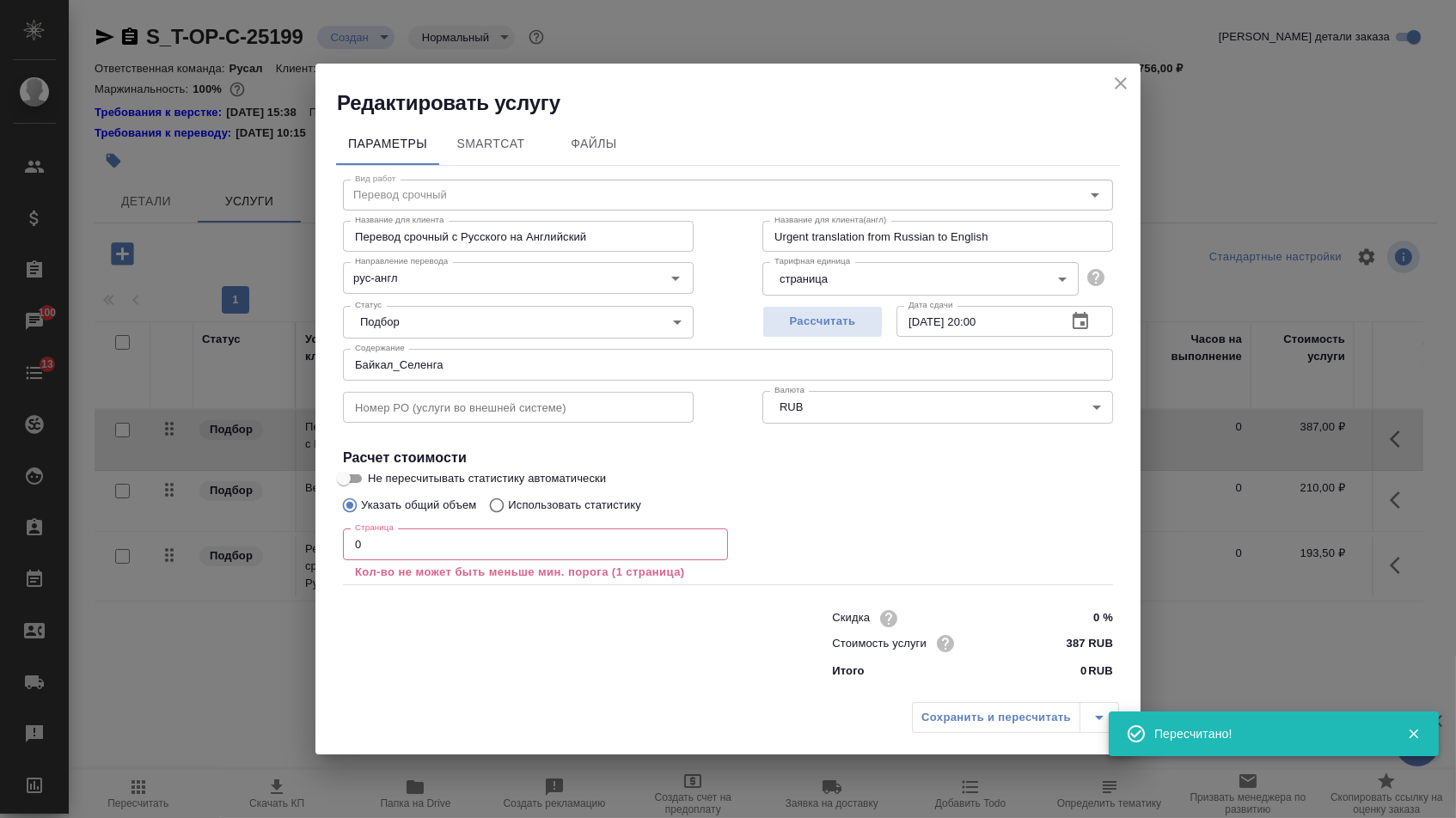
click at [502, 557] on input "0" at bounding box center [535, 544] width 385 height 31
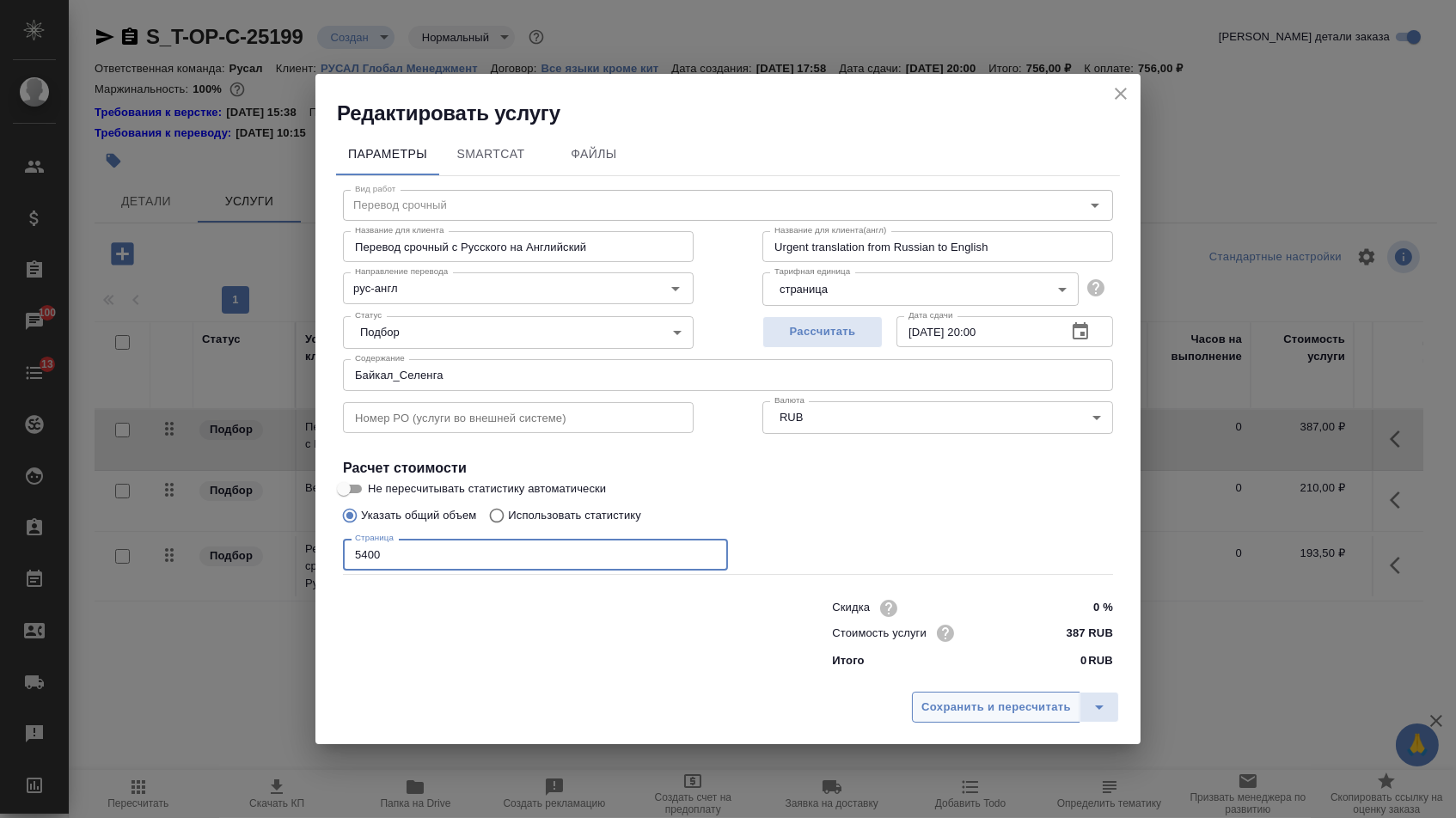
type input "5400"
click at [982, 713] on span "Сохранить и пересчитать" at bounding box center [996, 709] width 150 height 20
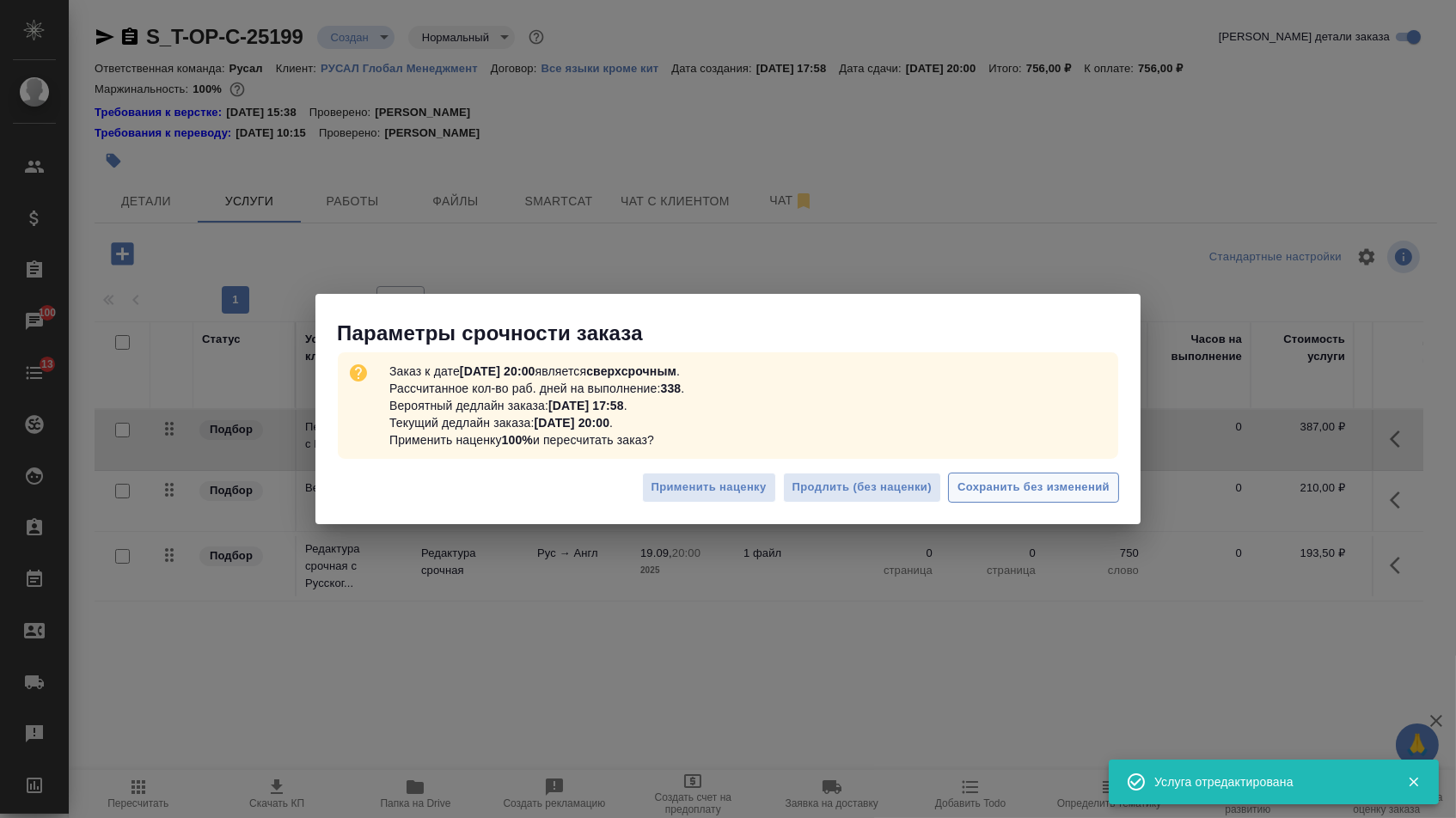
click at [1029, 479] on span "Сохранить без изменений" at bounding box center [1033, 488] width 152 height 20
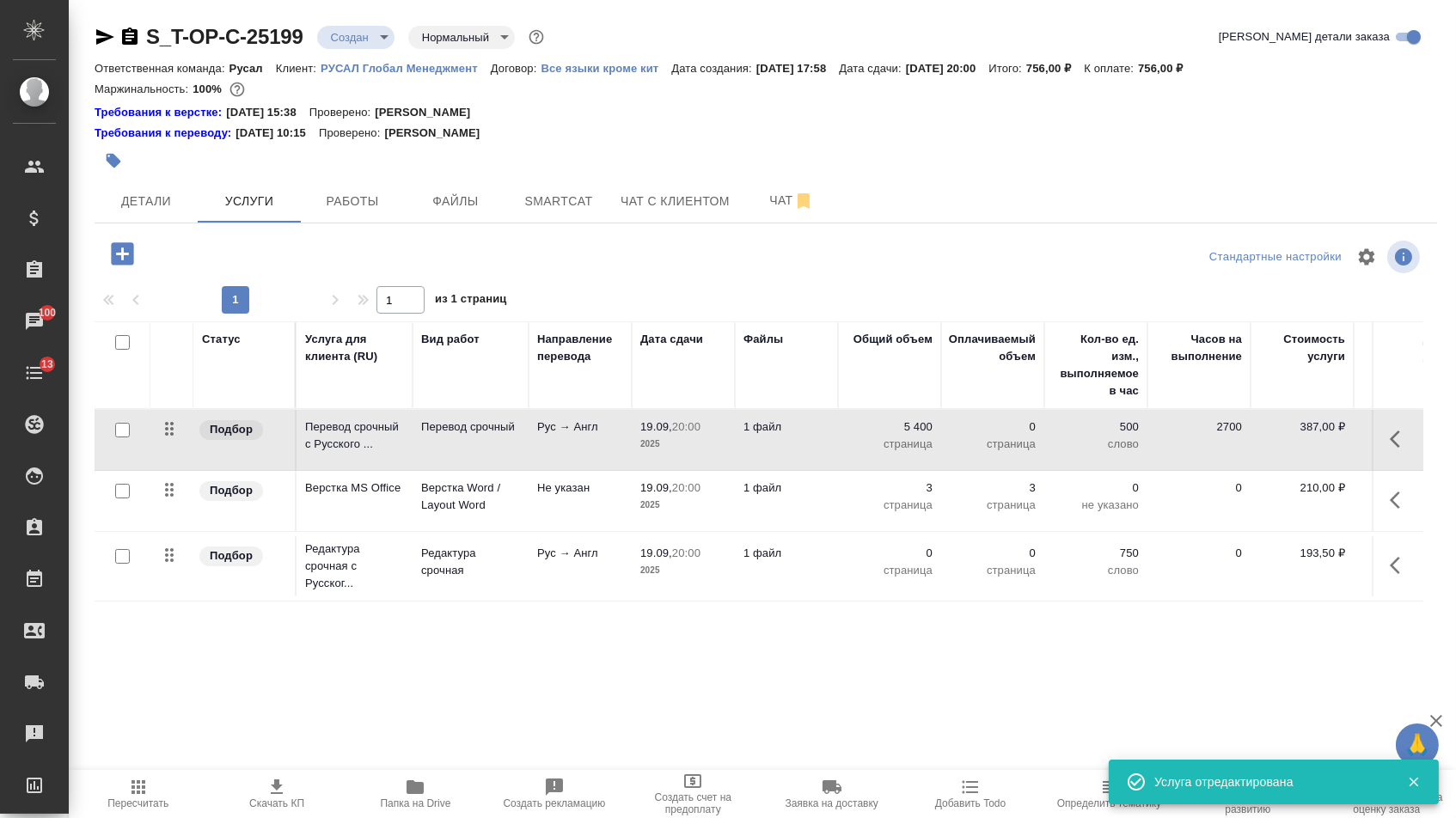
type input "urgent"
click at [915, 563] on p "0" at bounding box center [890, 554] width 86 height 17
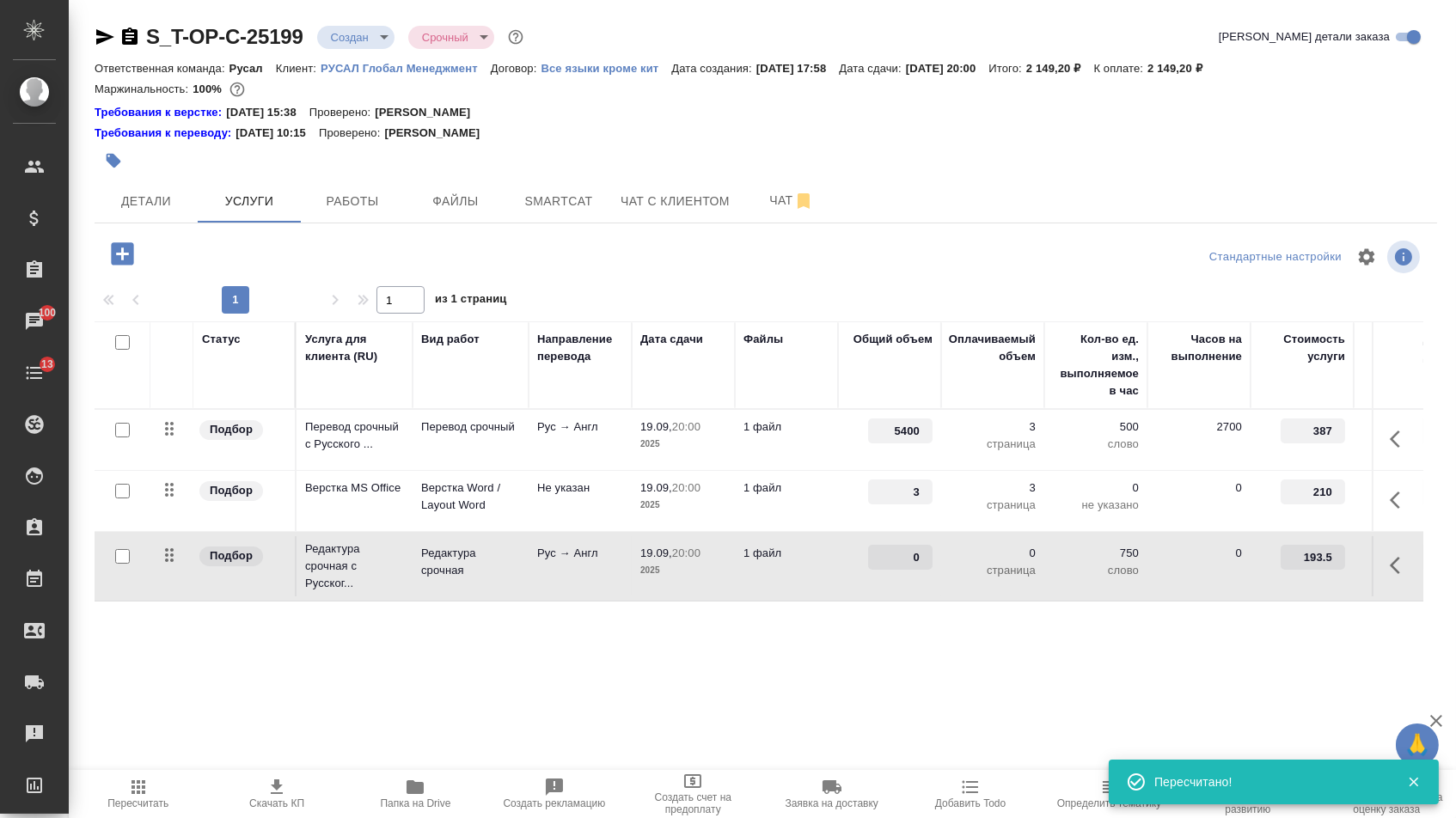
click at [912, 570] on input "0" at bounding box center [900, 557] width 65 height 25
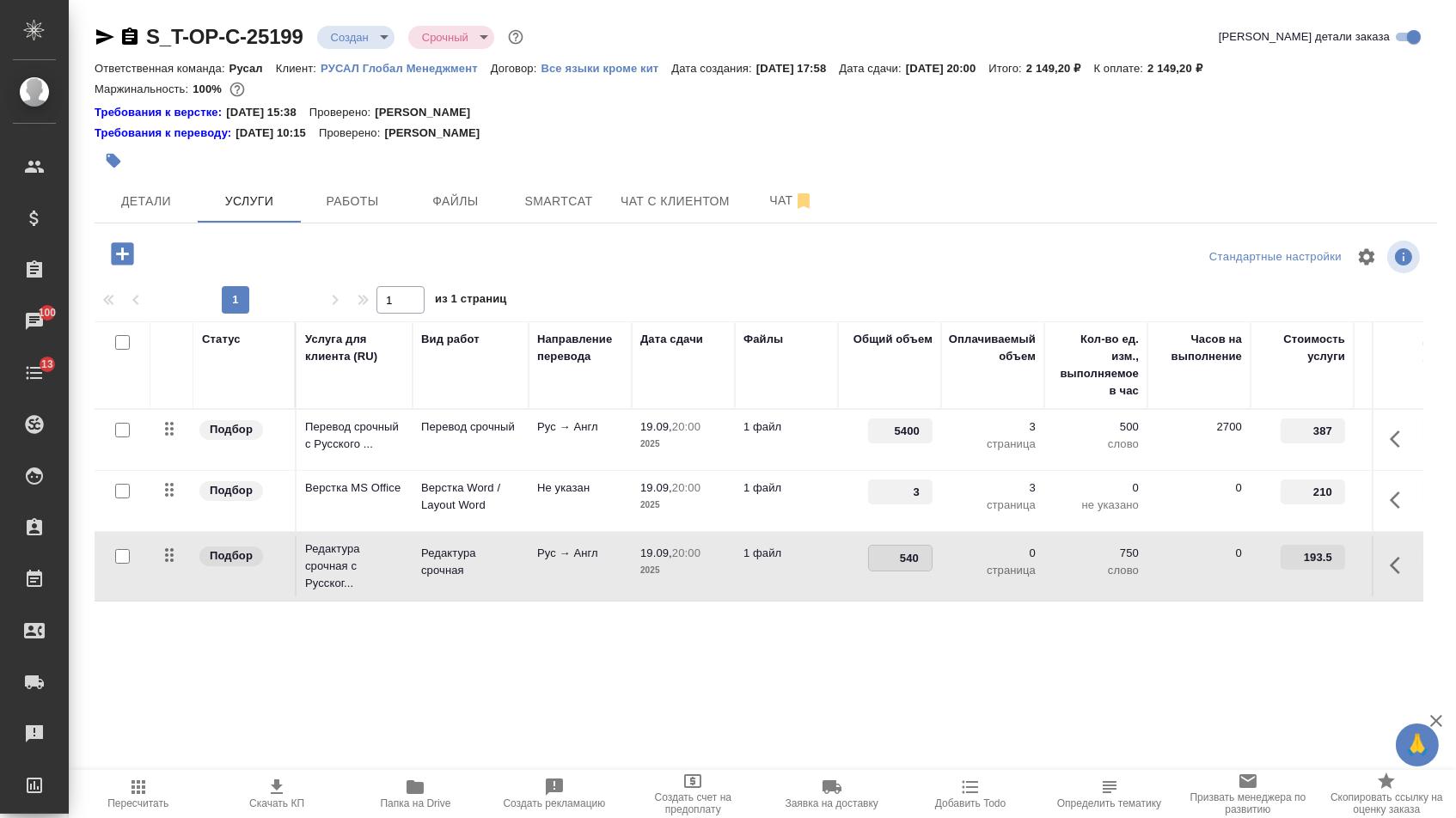
type input "5400"
click at [842, 644] on div "Статус Услуга для клиента (RU) Вид работ Направление перевода Дата сдачи Файлы …" at bounding box center [759, 506] width 1328 height 369
click at [296, 255] on span "Сохранить и пересчитать" at bounding box center [244, 253] width 150 height 20
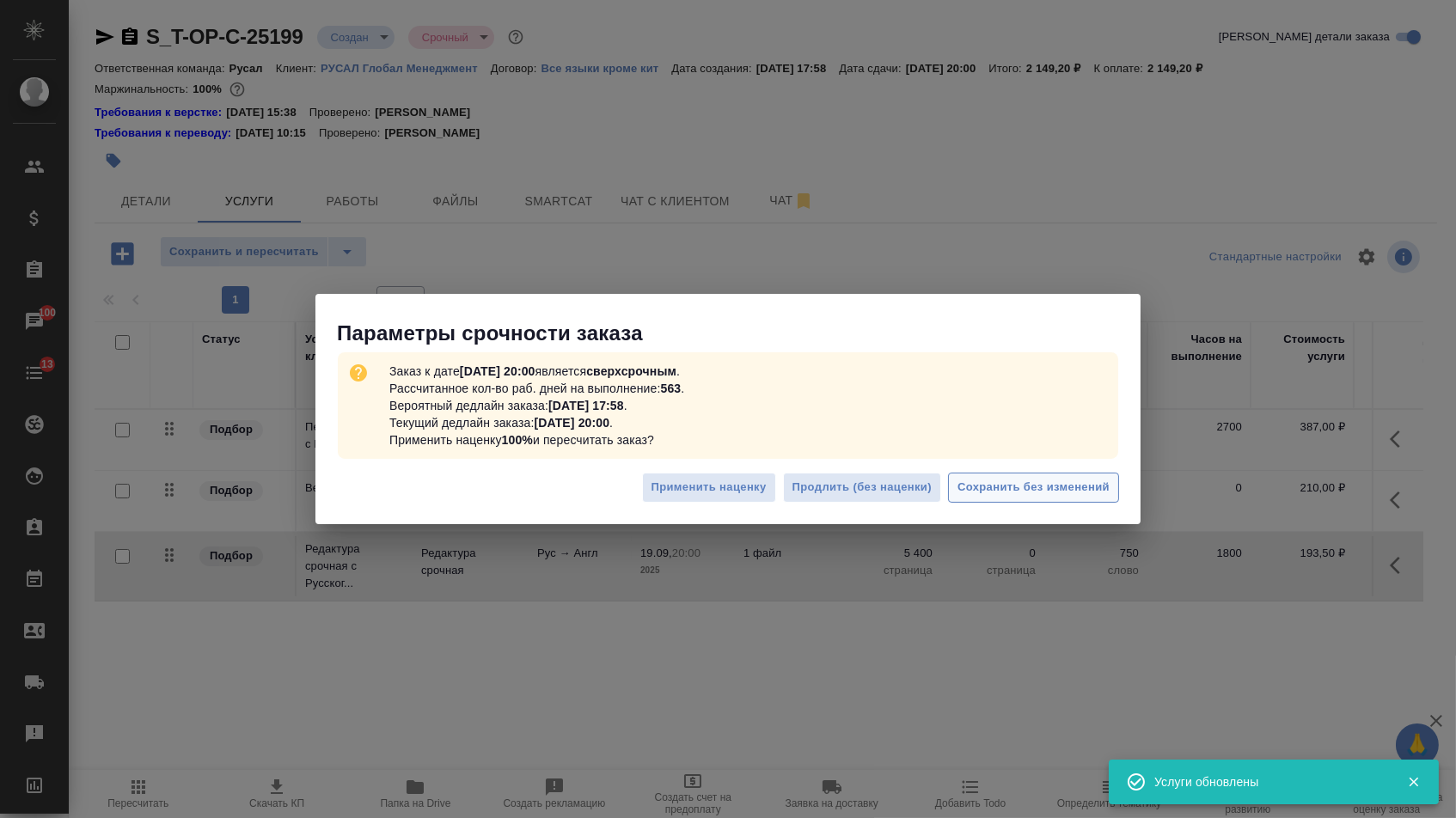
click at [1016, 498] on button "Сохранить без изменений" at bounding box center [1034, 488] width 171 height 30
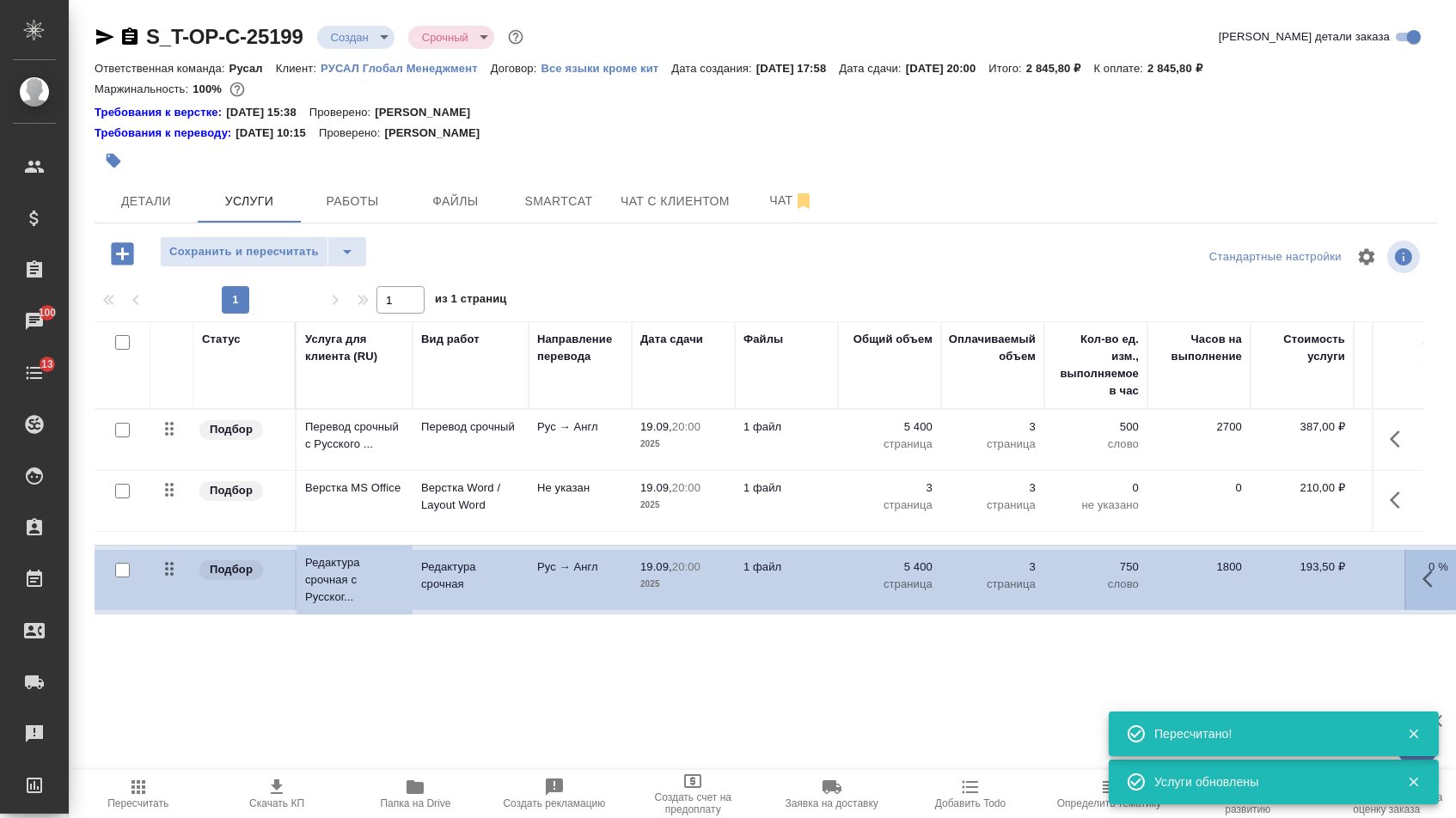
drag, startPoint x: 176, startPoint y: 568, endPoint x: 176, endPoint y: 508, distance: 60.0
click at [176, 508] on tbody "Подбор Перевод срочный с Русского ... Перевод срочный Рус → Англ 19.09, 20:00 2…" at bounding box center [904, 506] width 1620 height 192
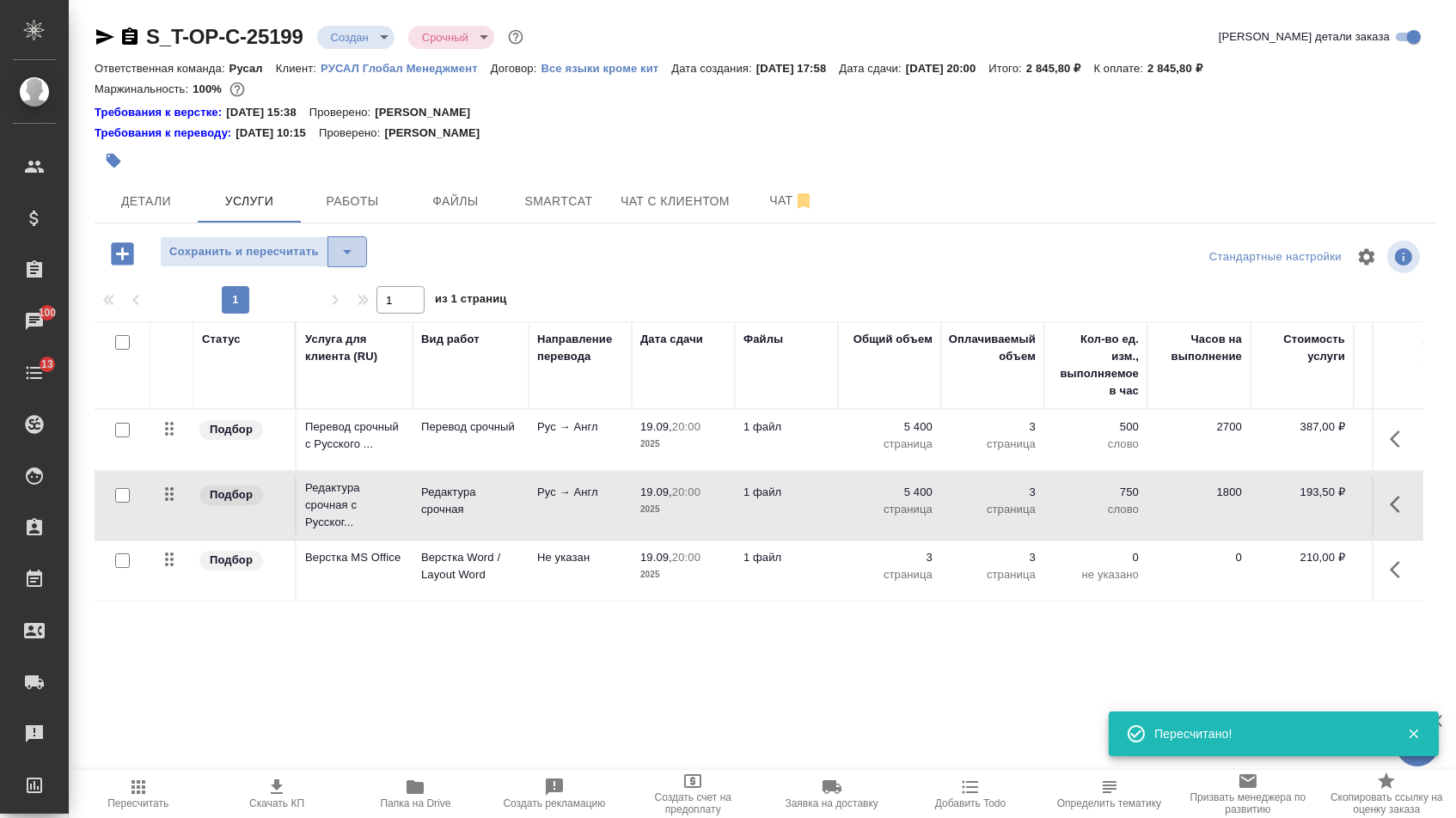
click at [367, 267] on button "split button" at bounding box center [346, 252] width 39 height 31
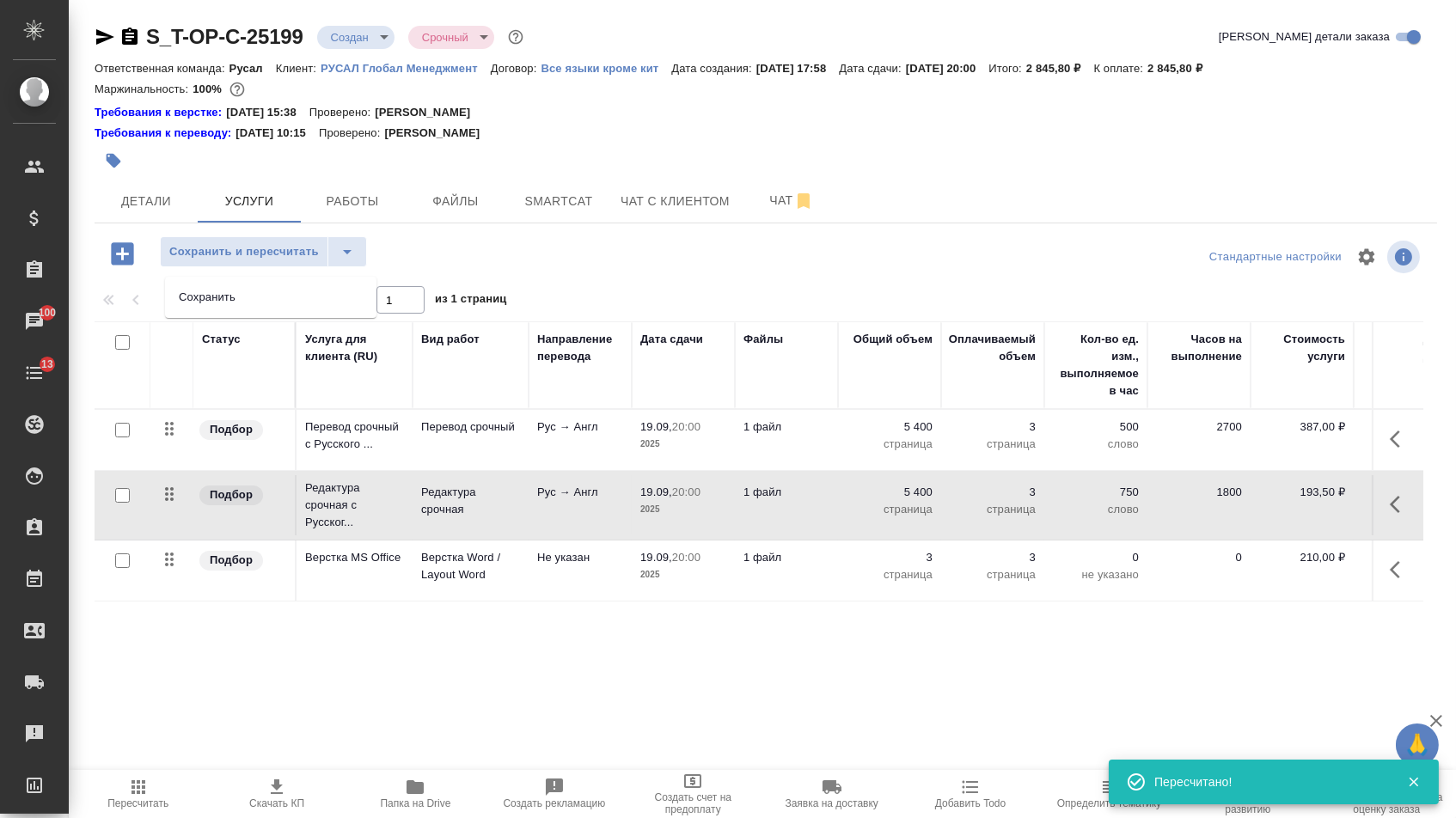
click at [360, 307] on li "Сохранить" at bounding box center [271, 297] width 212 height 27
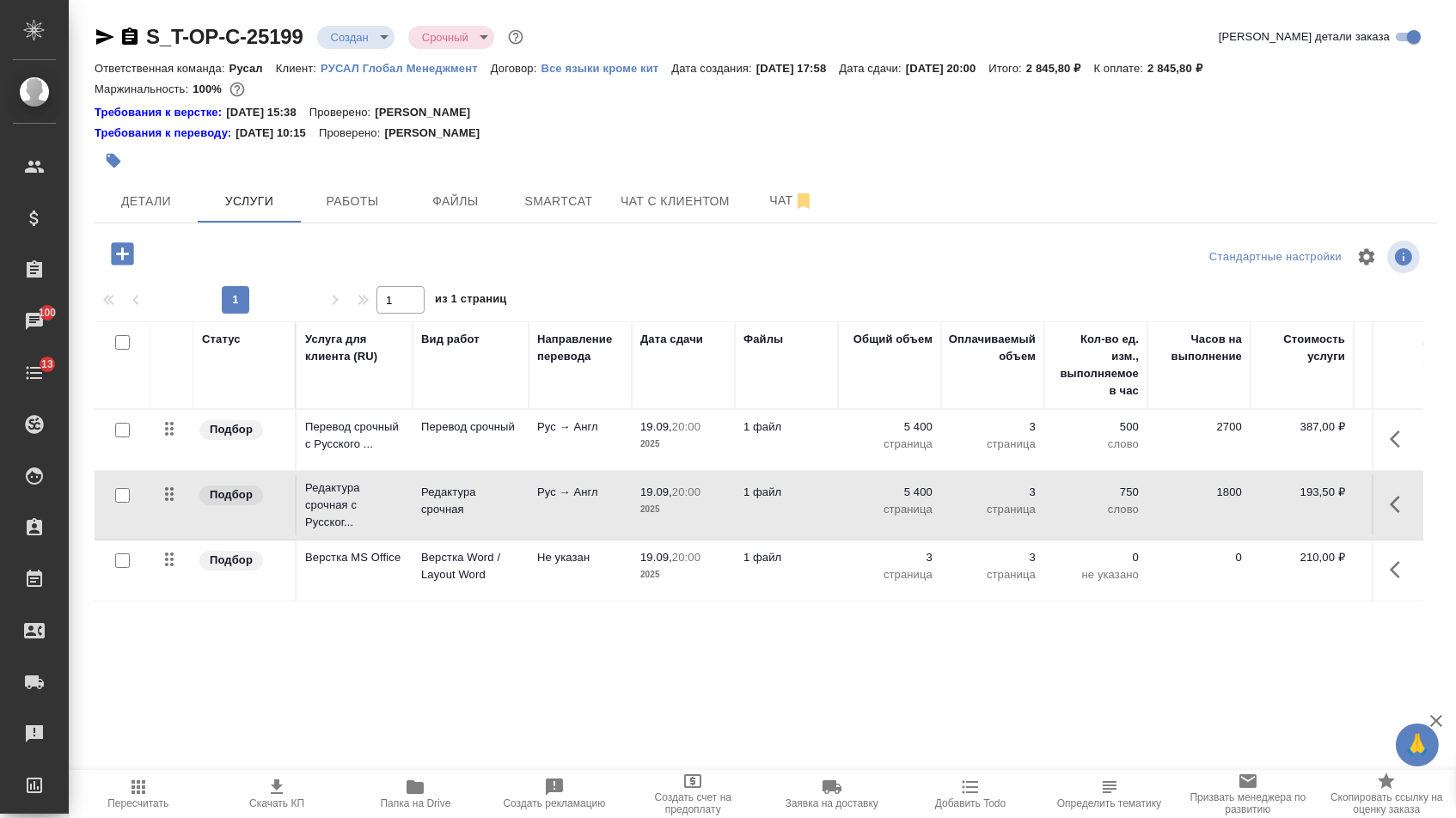
click at [340, 53] on div "S_T-OP-C-25199 Создан new Срочный urgent Кратко детали заказа" at bounding box center [766, 40] width 1343 height 35
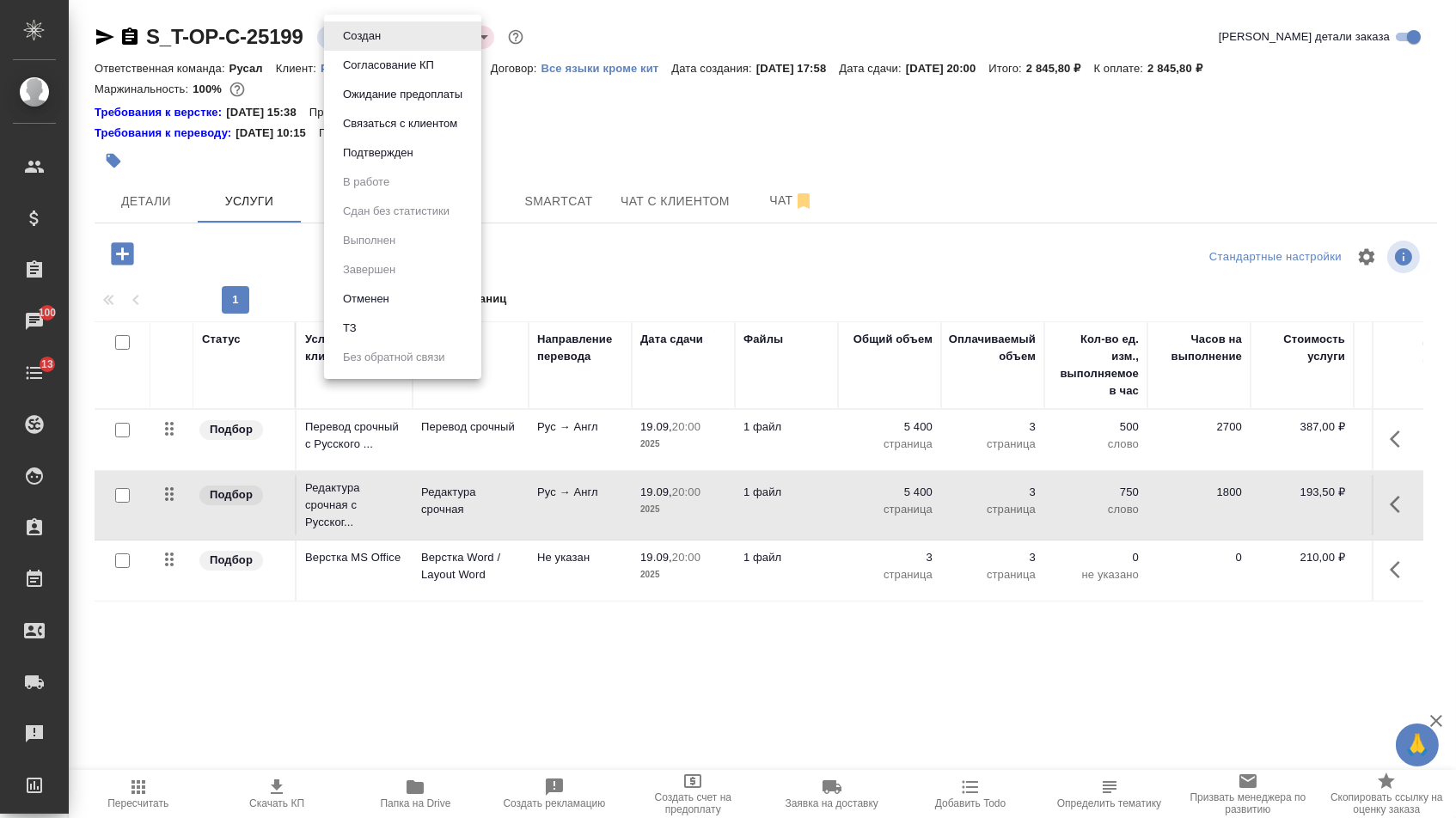
drag, startPoint x: 342, startPoint y: 42, endPoint x: 342, endPoint y: 67, distance: 25.0
click at [342, 42] on body "🙏 .cls-1 fill:#fff; AWATERA Menshikova Aleksandra Клиенты Спецификации Заказы 1…" at bounding box center [728, 409] width 1456 height 818
click at [347, 156] on button "Подтвержден" at bounding box center [377, 152] width 81 height 19
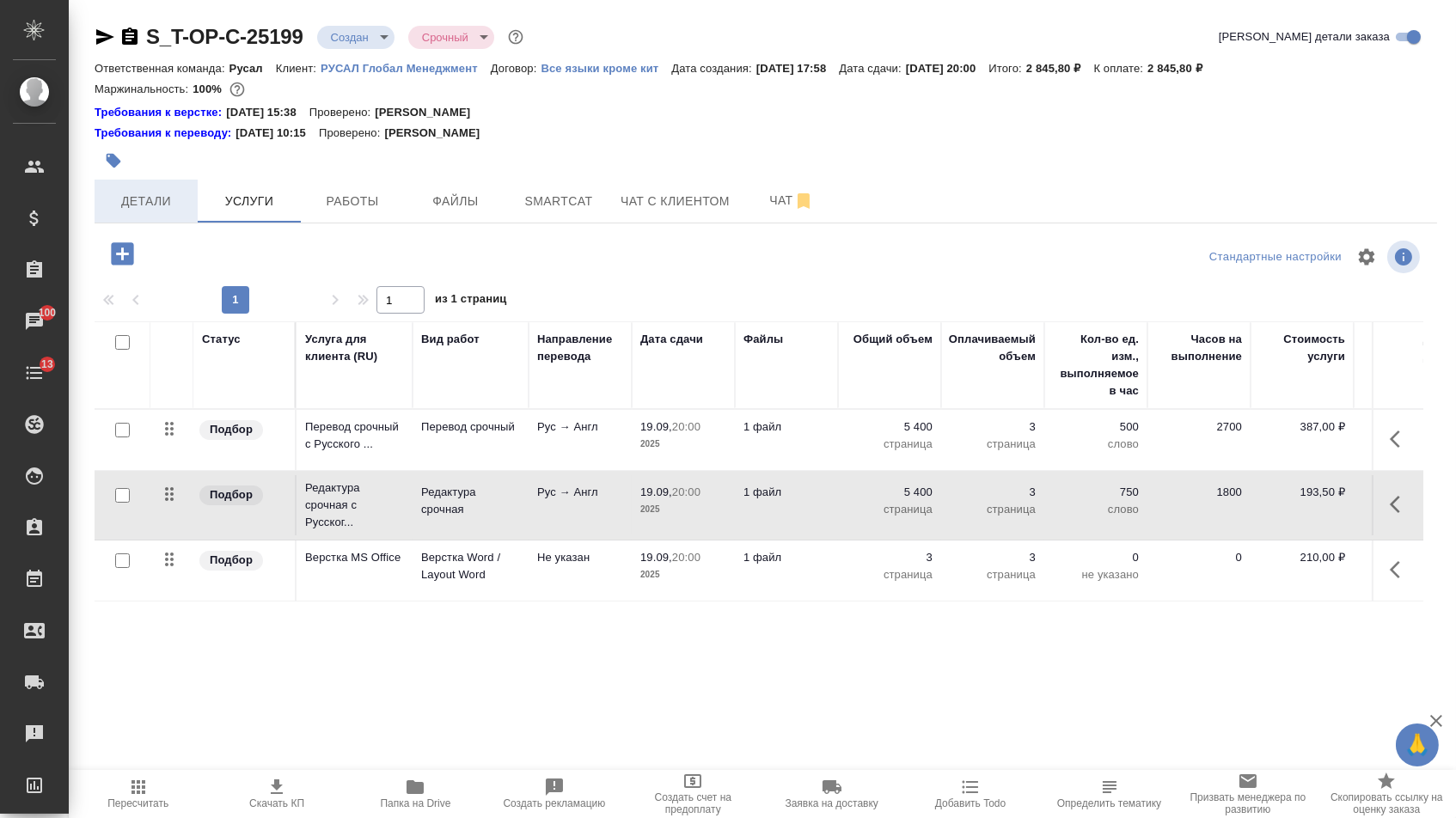
click at [157, 202] on span "Детали" at bounding box center [146, 202] width 83 height 22
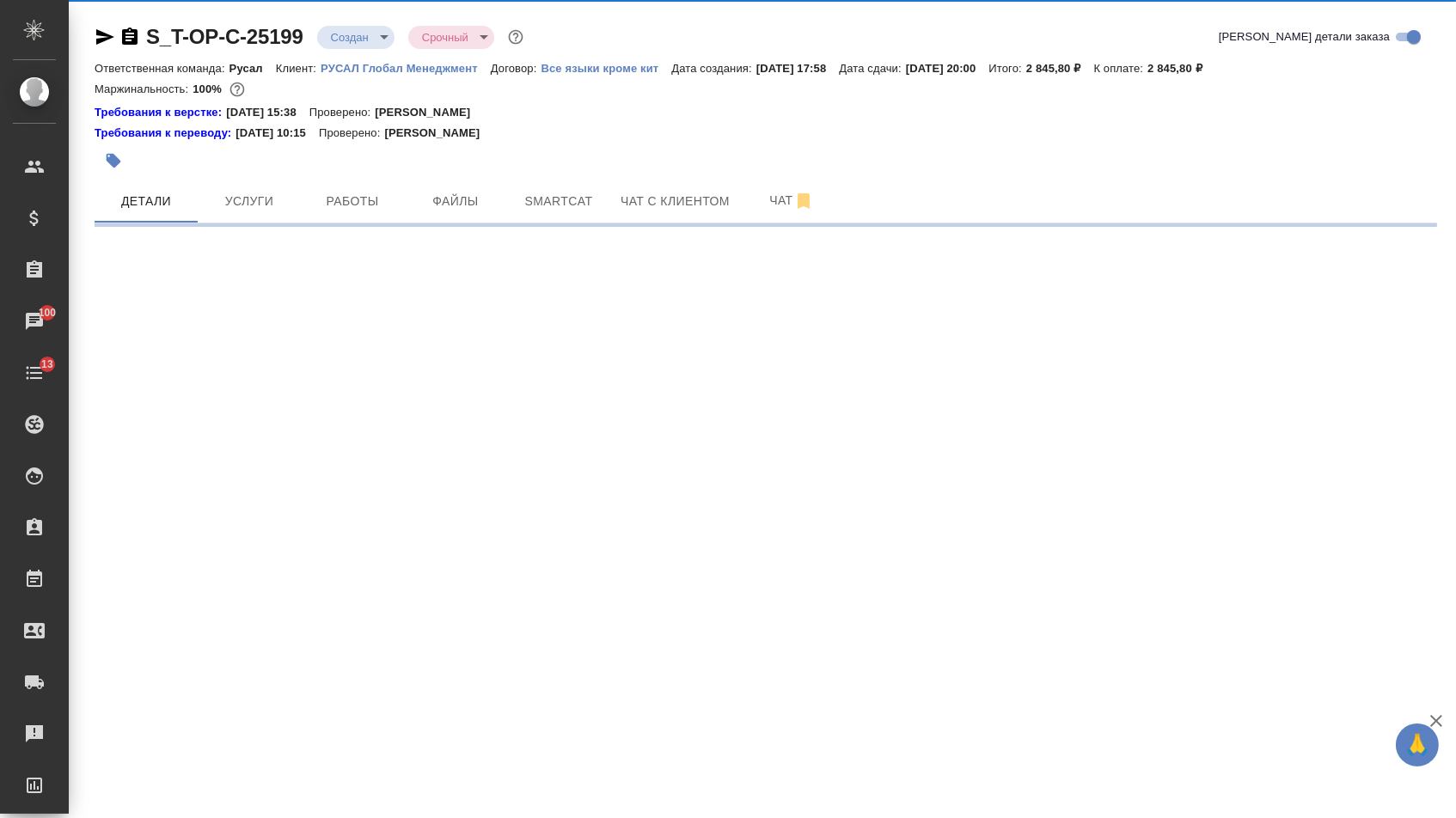
select select "RU"
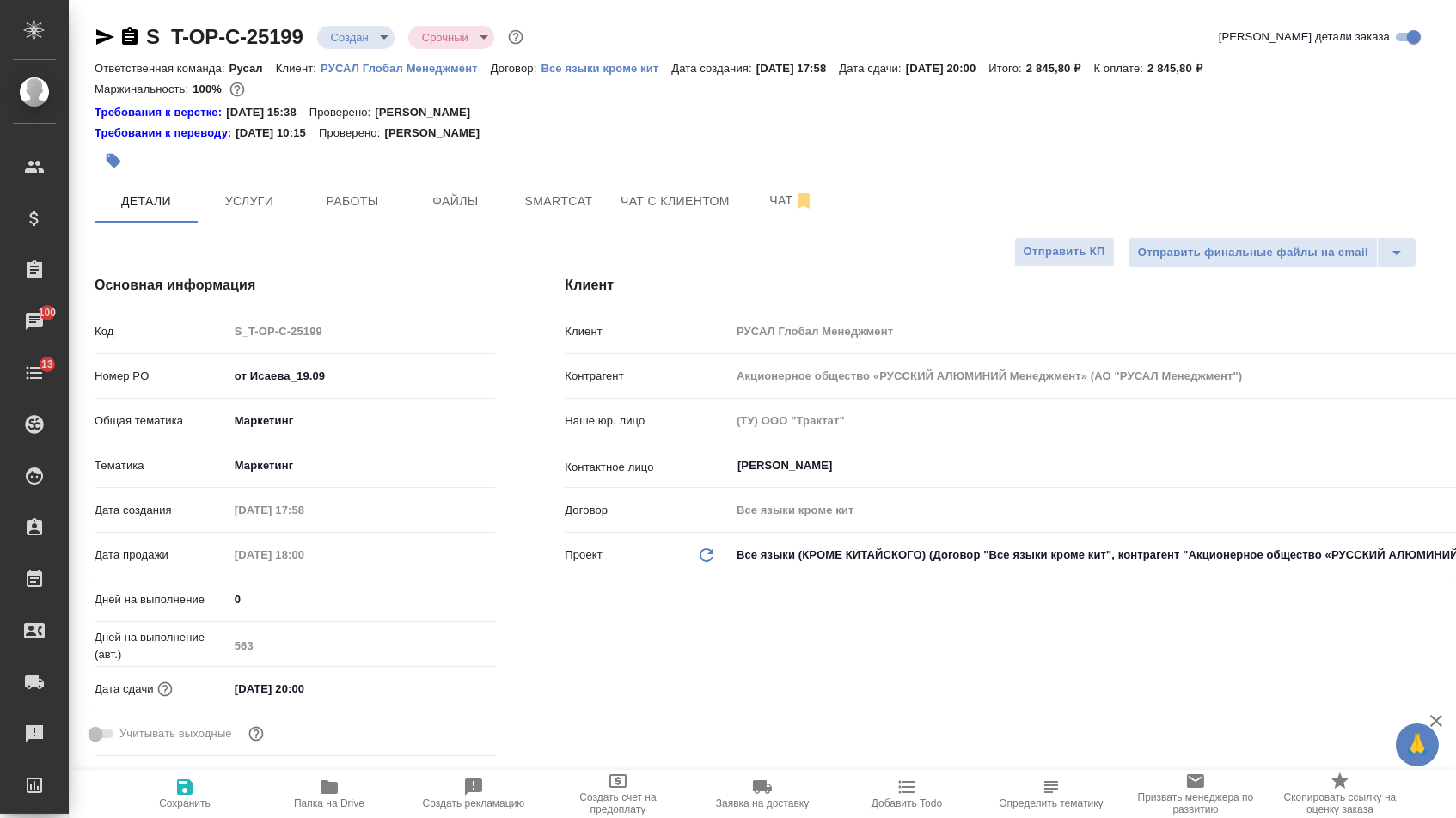
click at [102, 36] on div ".cls-1 fill:#fff; AWATERA Menshikova Aleksandra Клиенты Спецификации Заказы 100…" at bounding box center [728, 409] width 1456 height 818
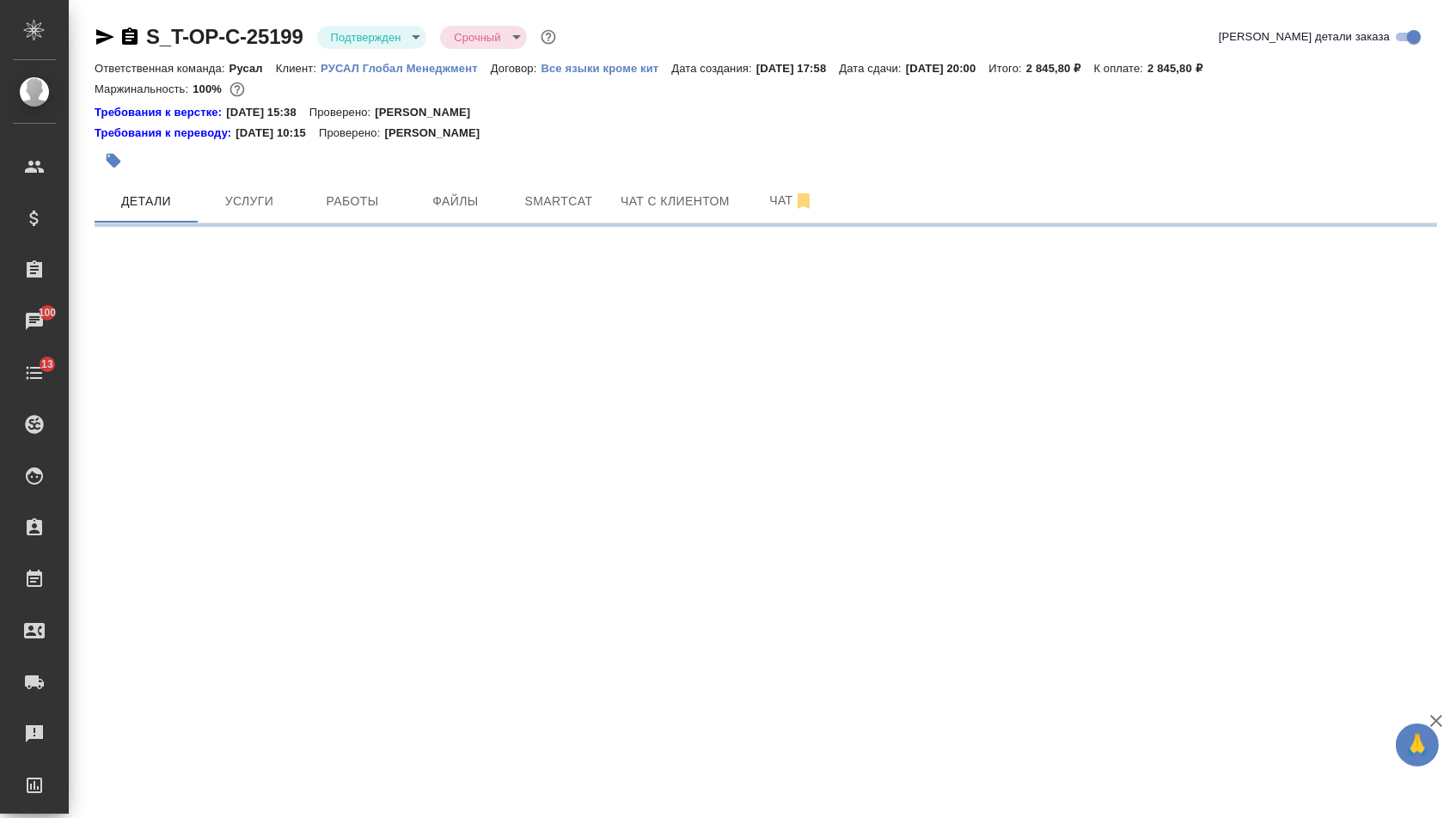
select select "RU"
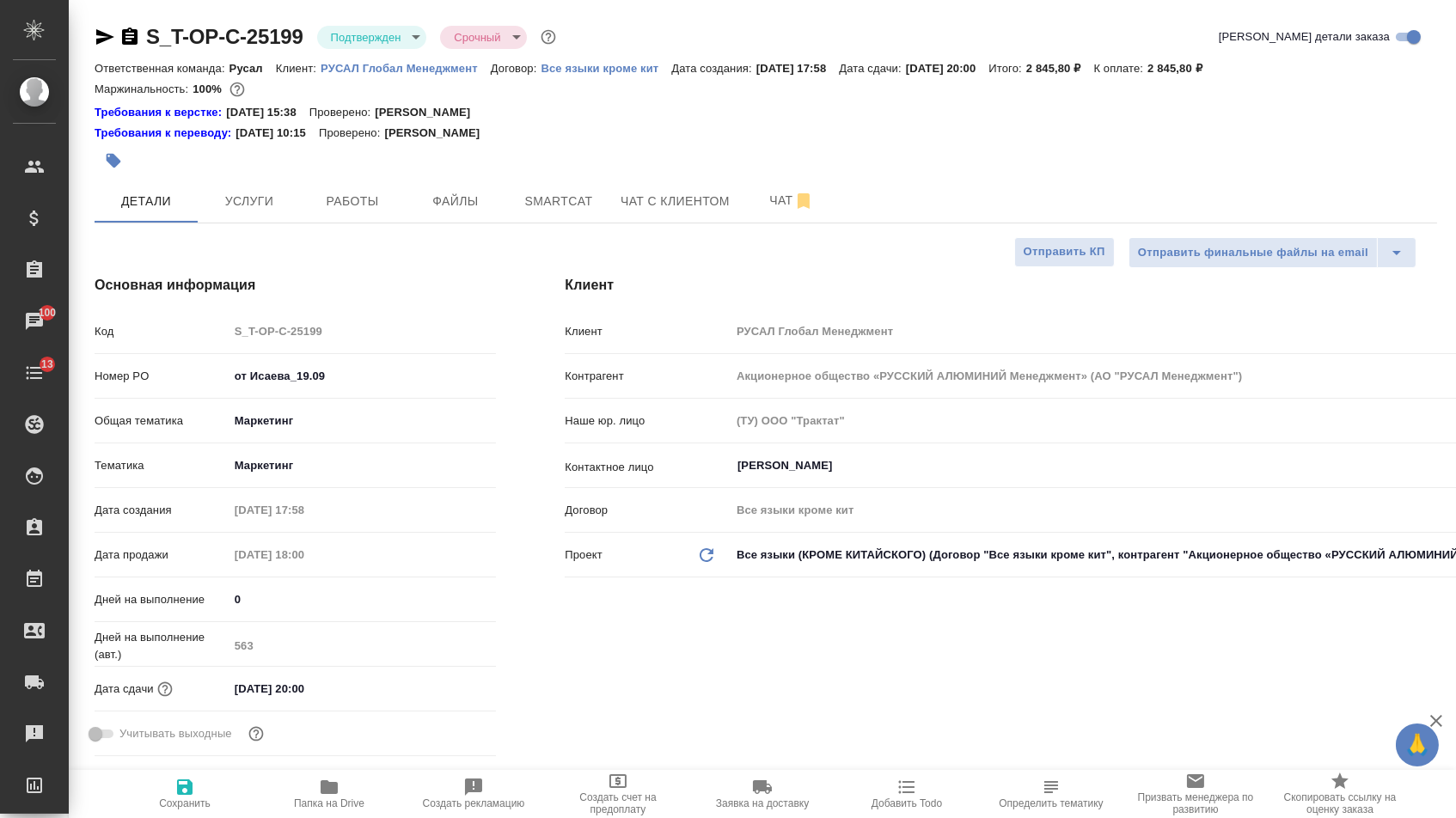
type textarea "x"
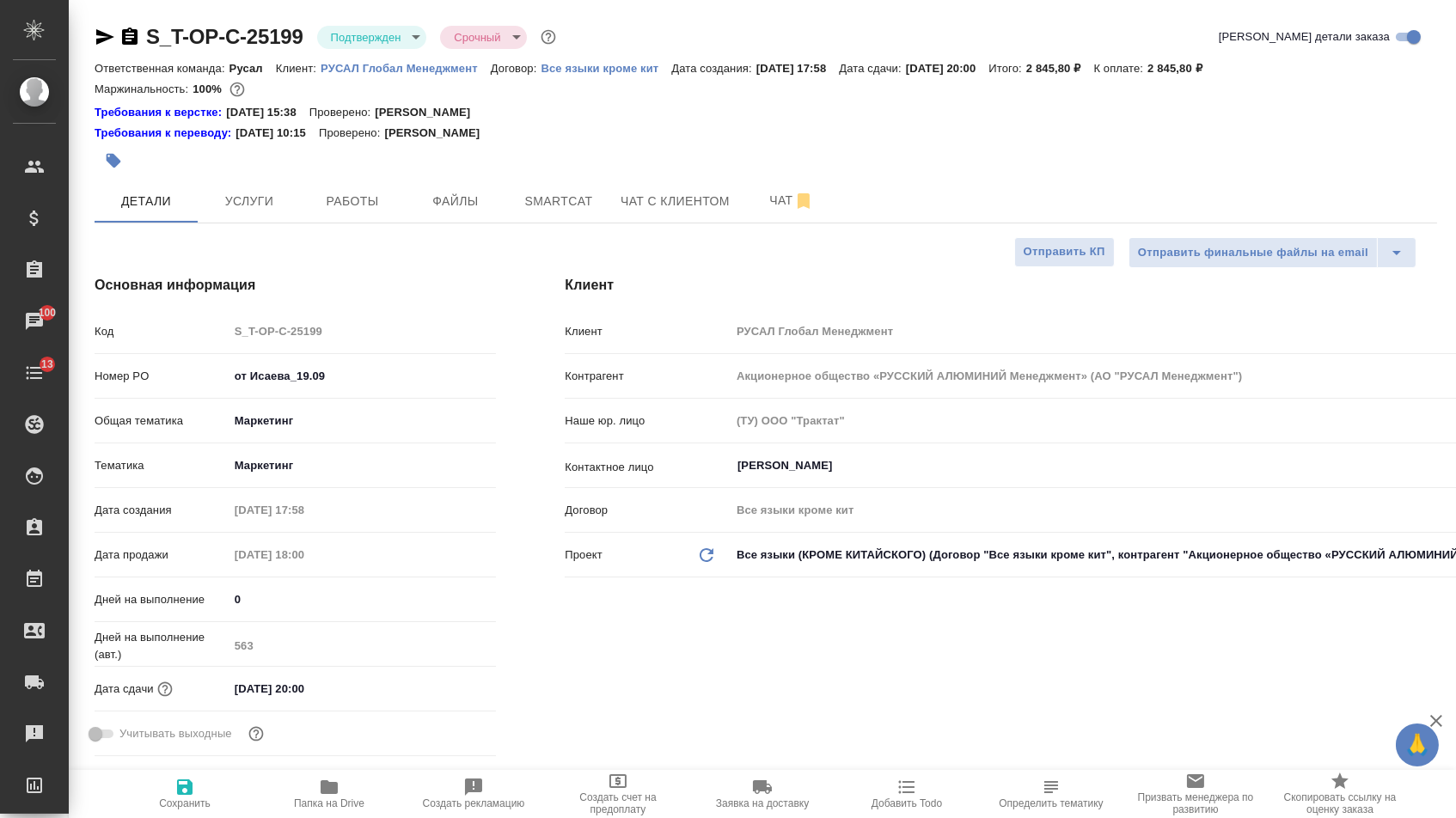
type textarea "x"
click at [102, 38] on icon "button" at bounding box center [106, 36] width 18 height 16
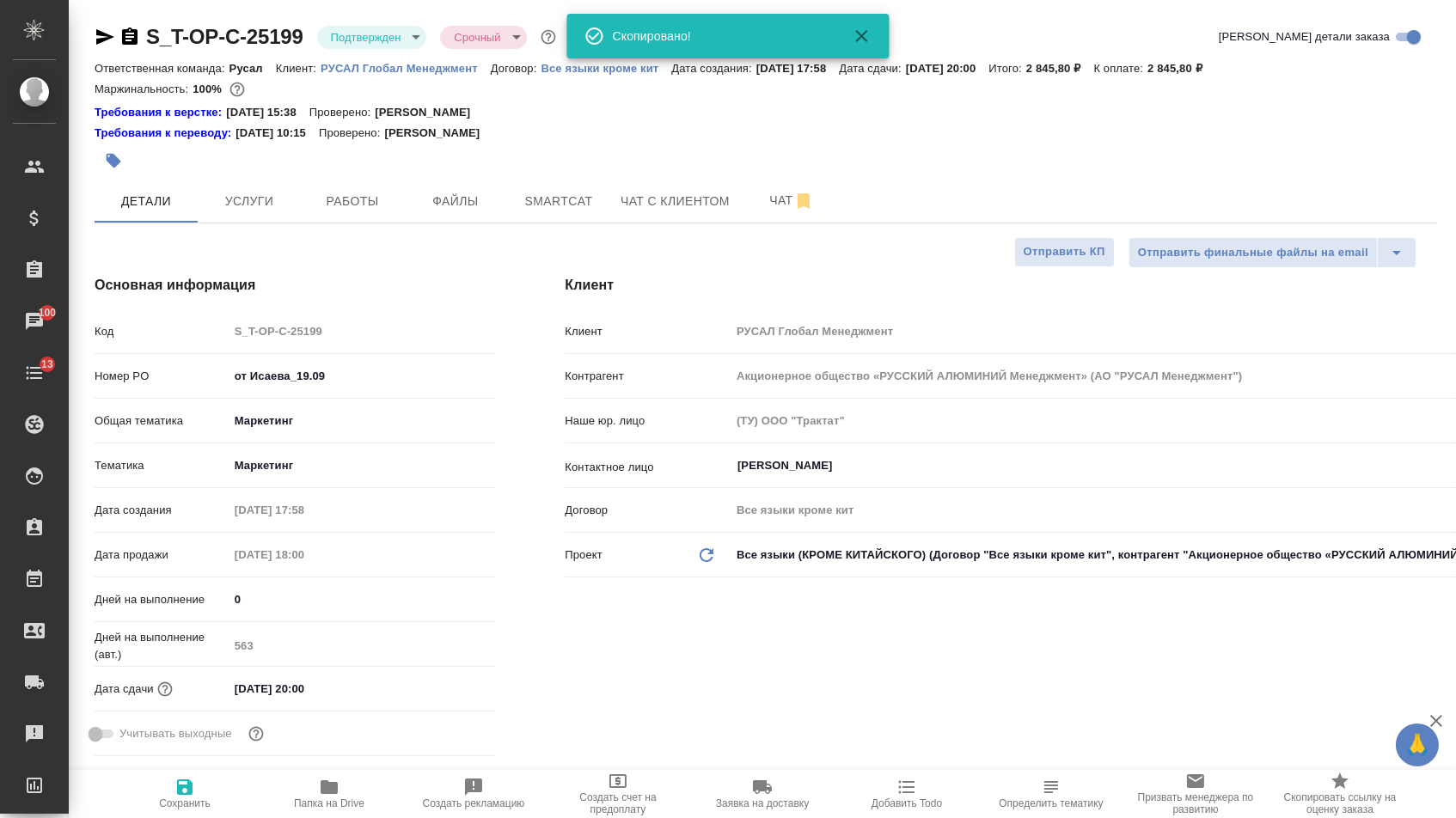
type textarea "x"
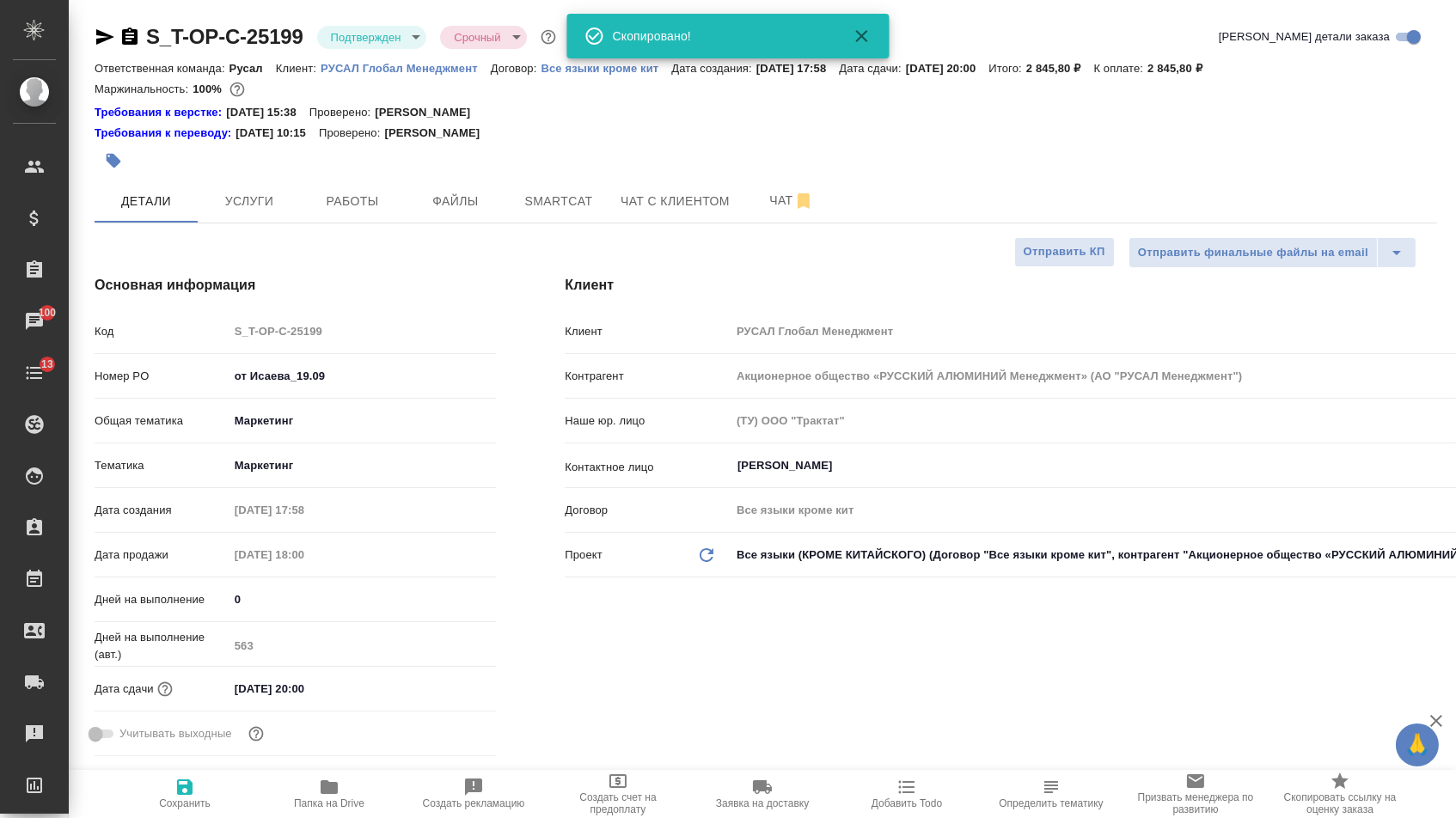
type textarea "x"
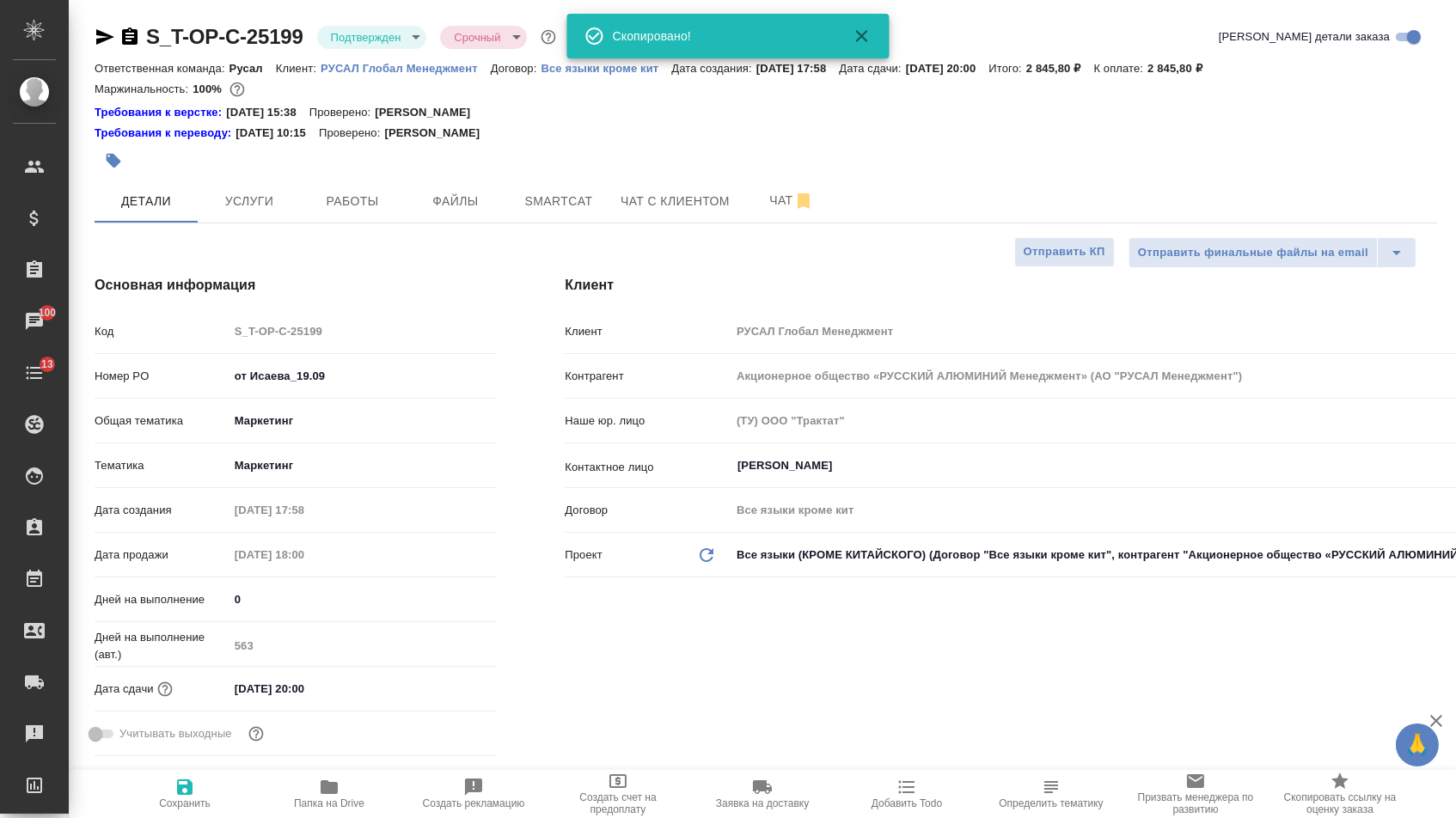
type textarea "x"
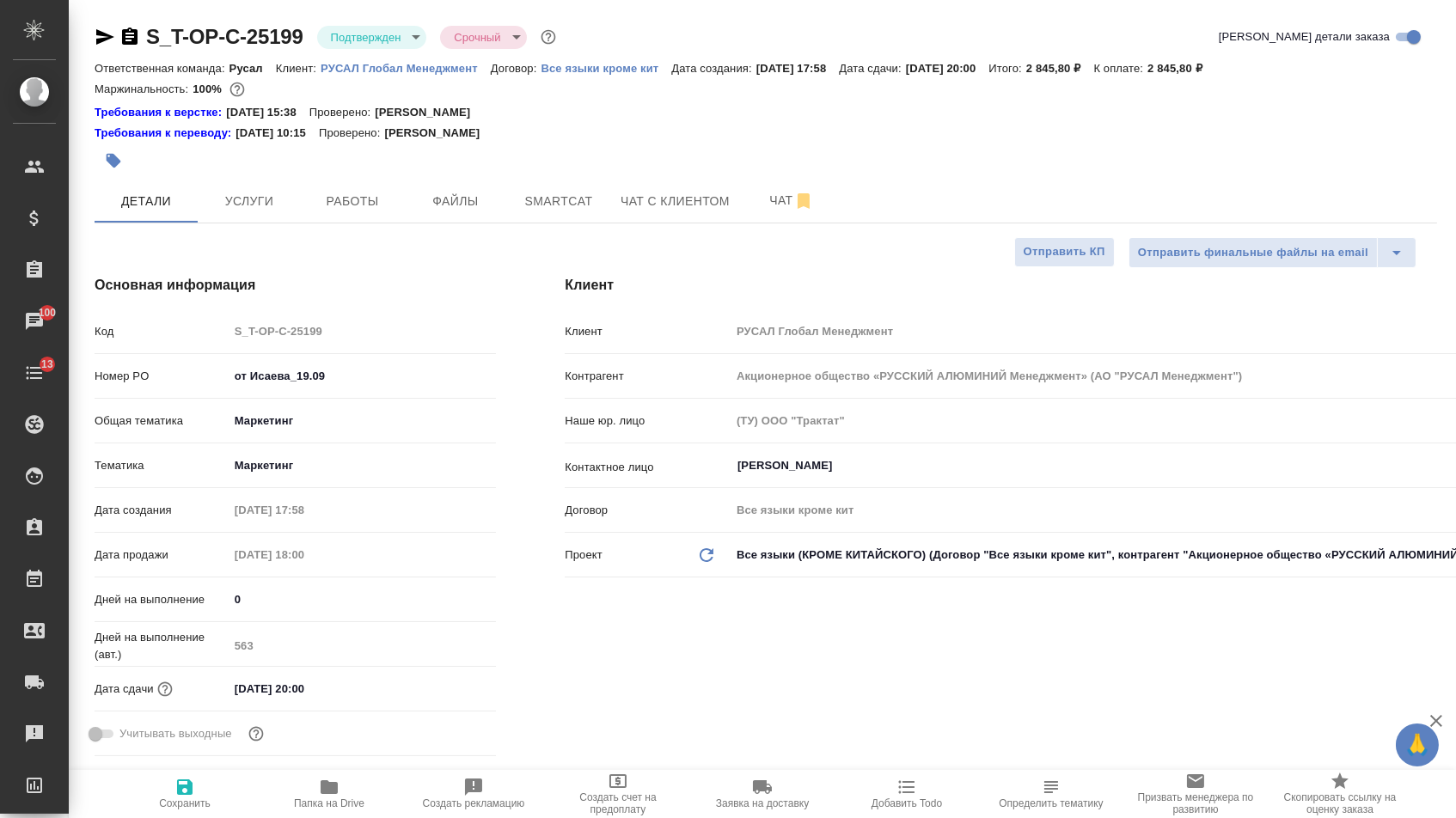
type textarea "x"
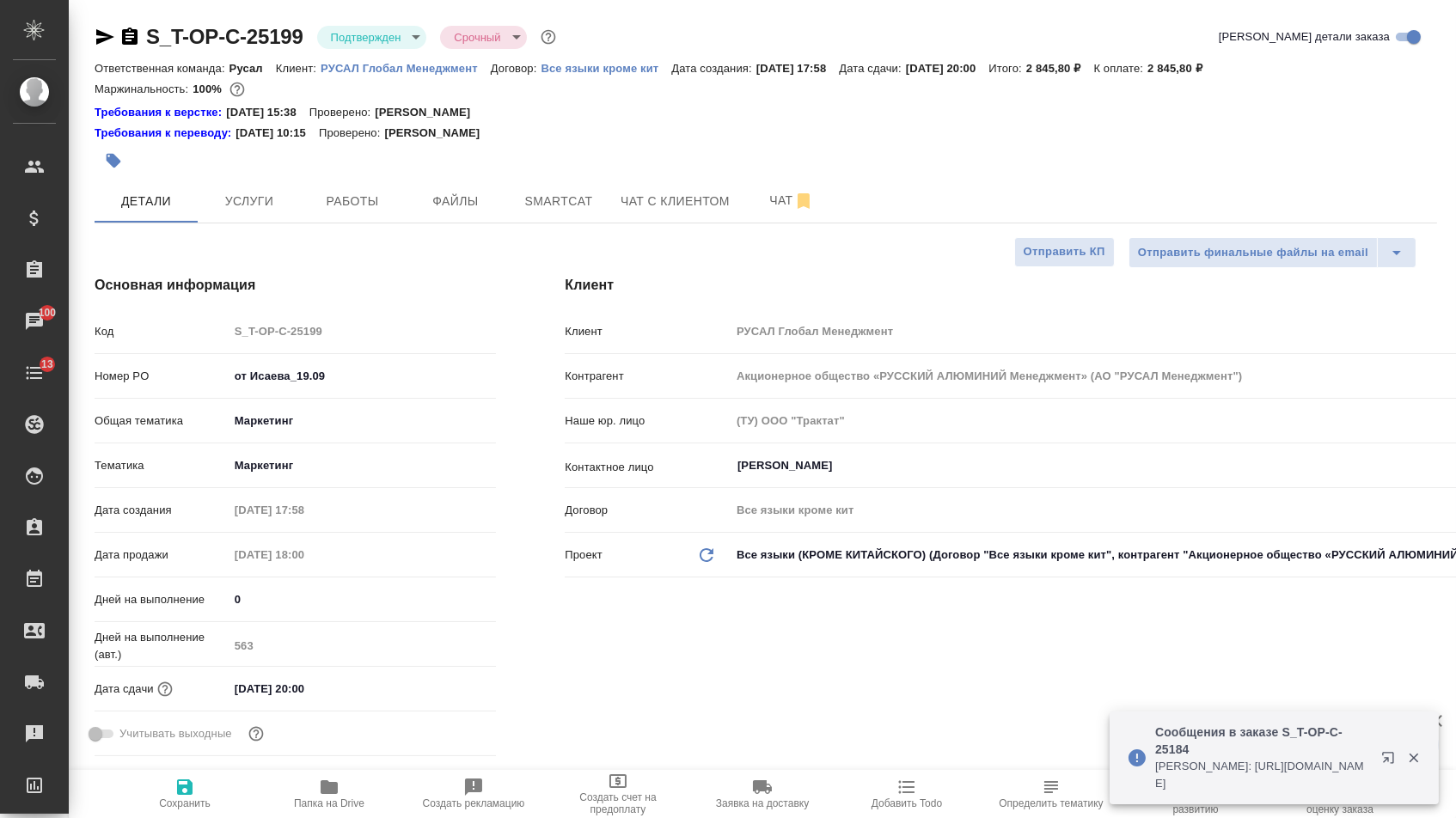
type textarea "x"
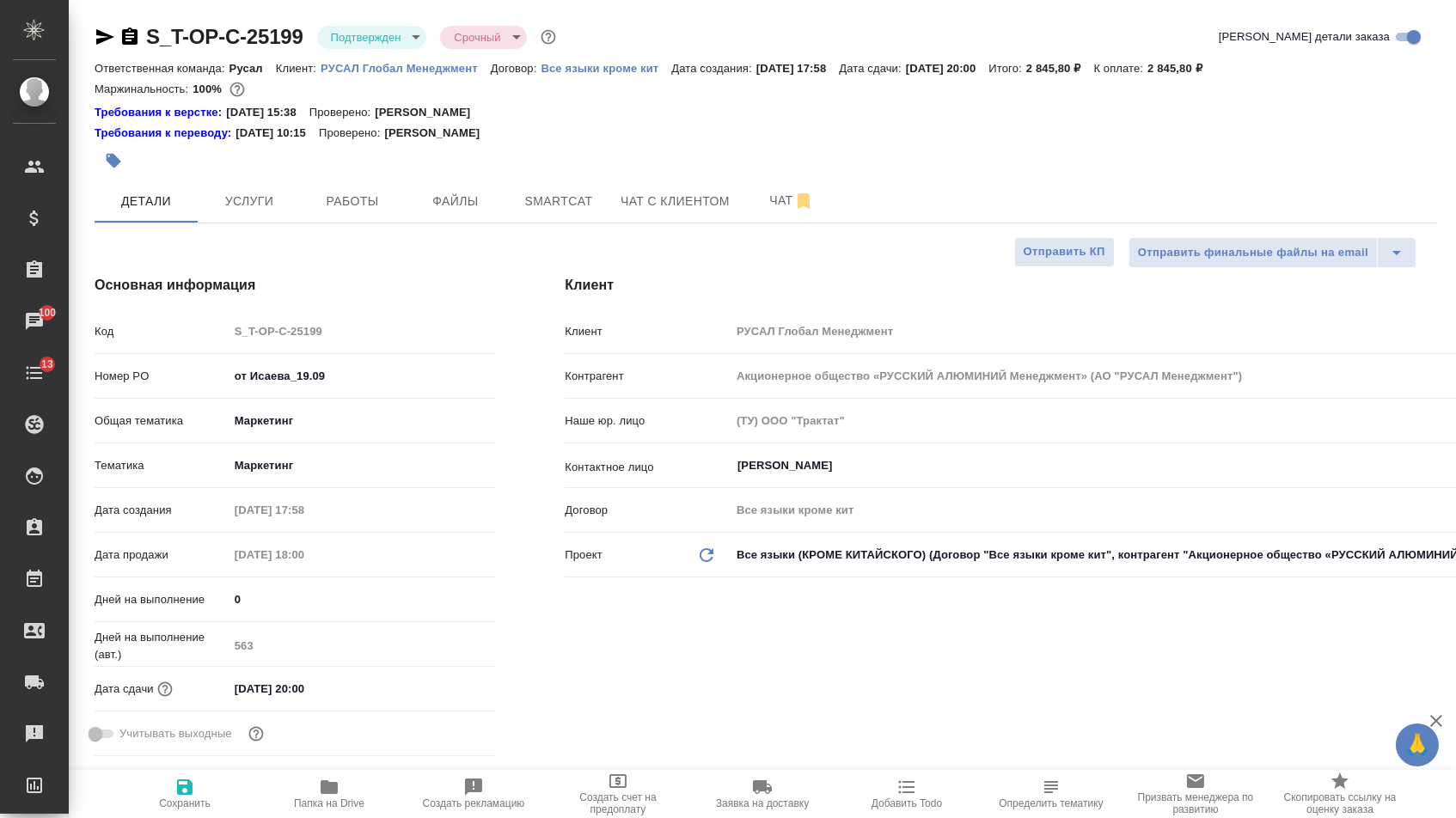
type textarea "x"
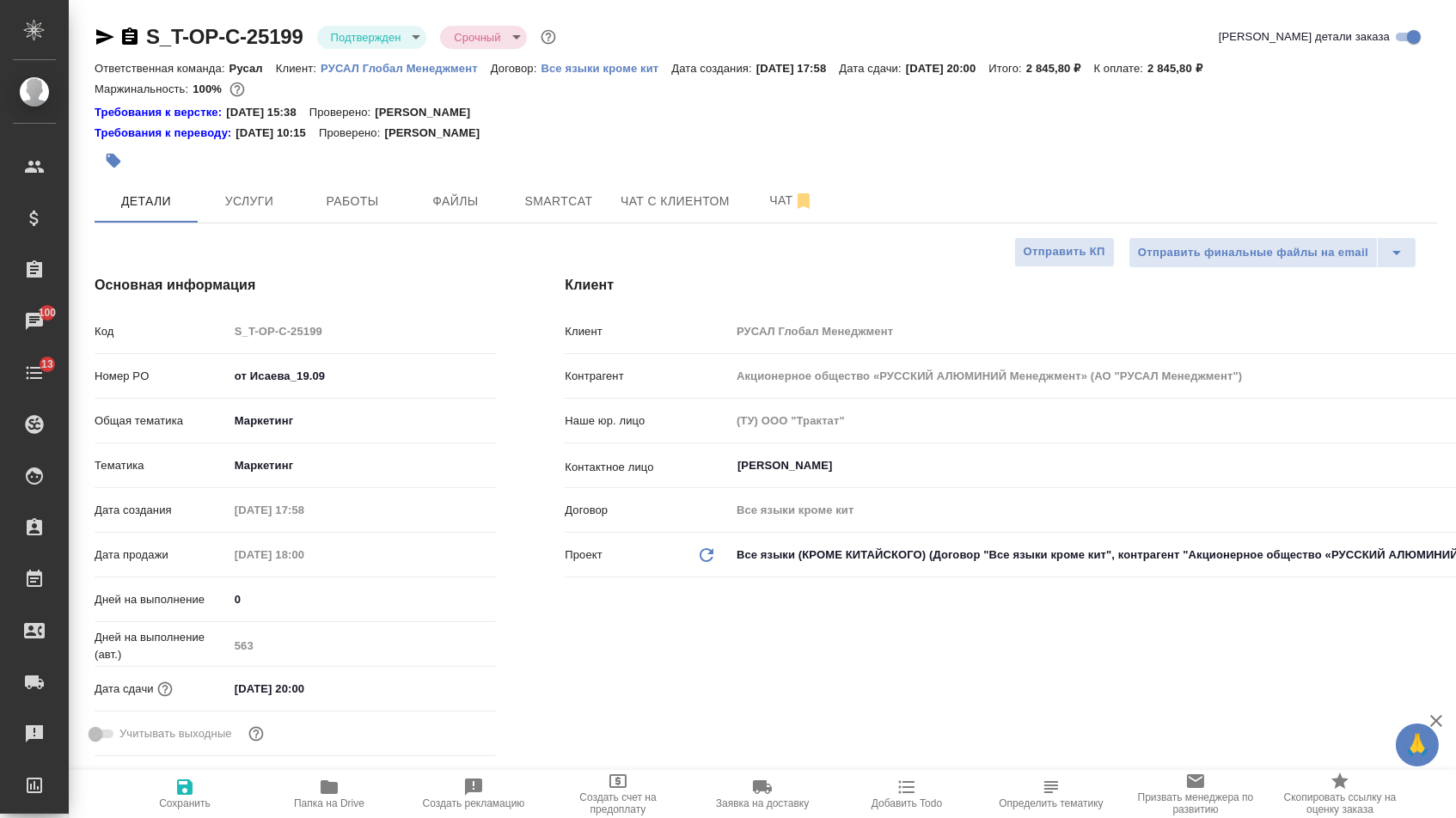
type textarea "x"
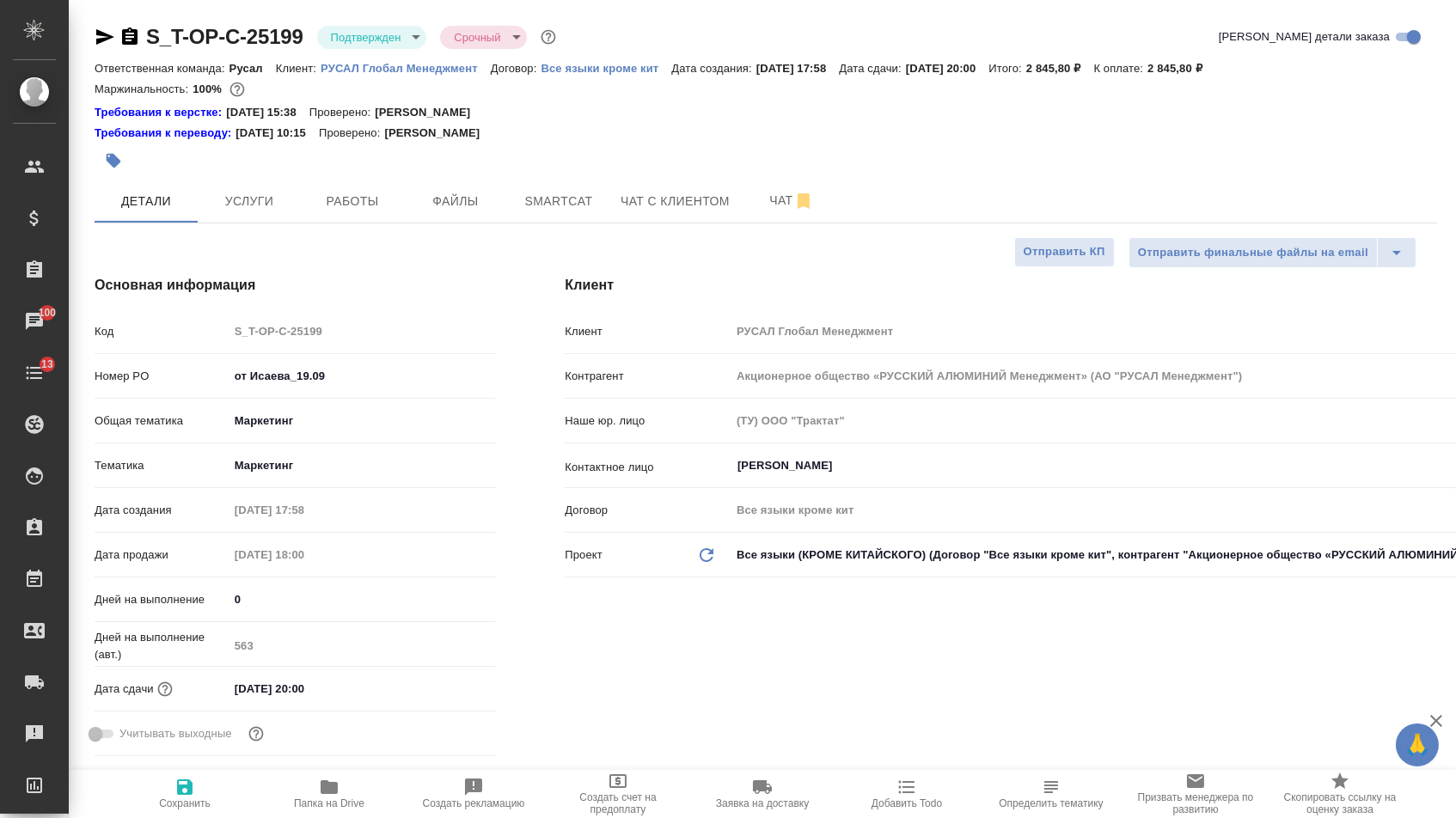
type textarea "x"
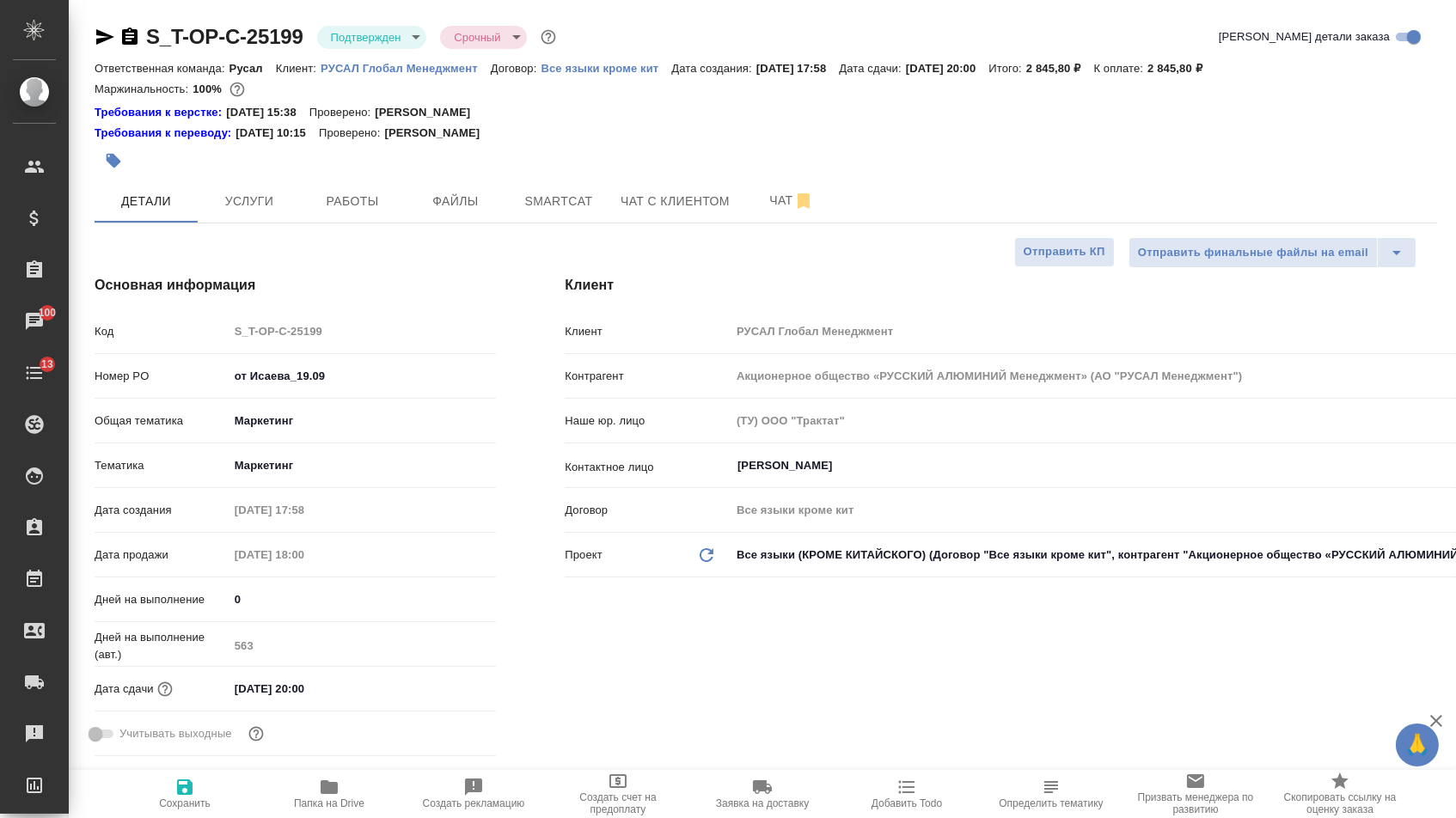
type textarea "x"
